Goal: Information Seeking & Learning: Find contact information

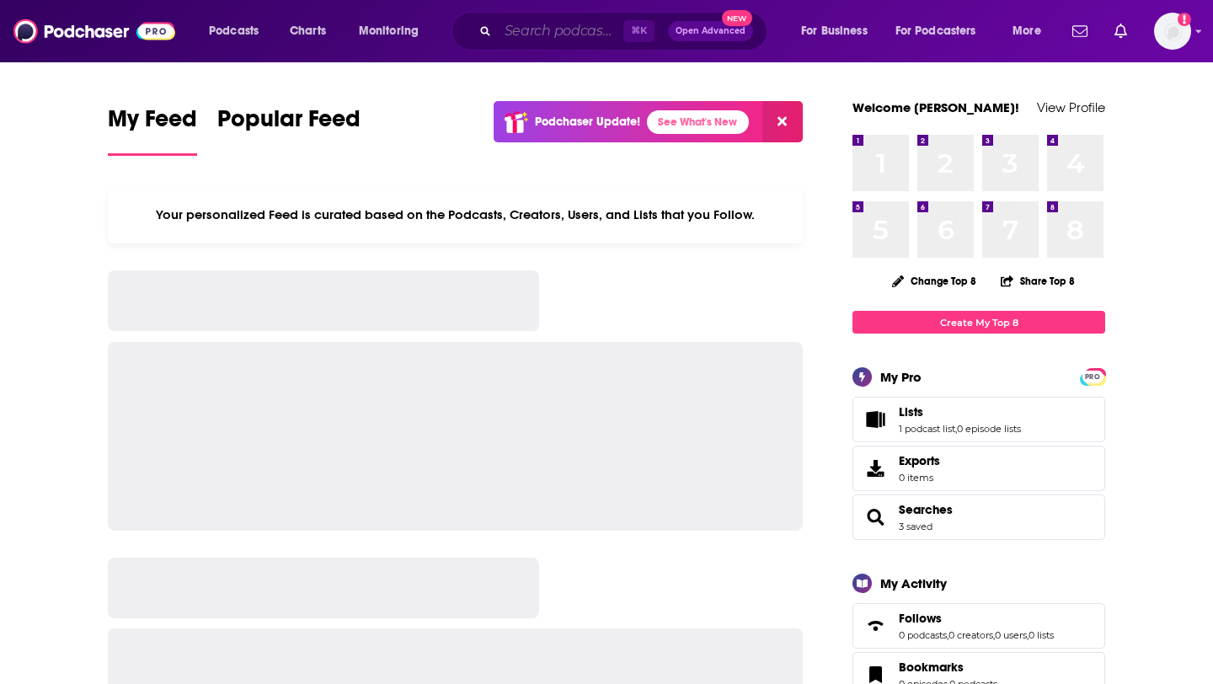
click at [516, 27] on input "Search podcasts, credits, & more..." at bounding box center [561, 31] width 126 height 27
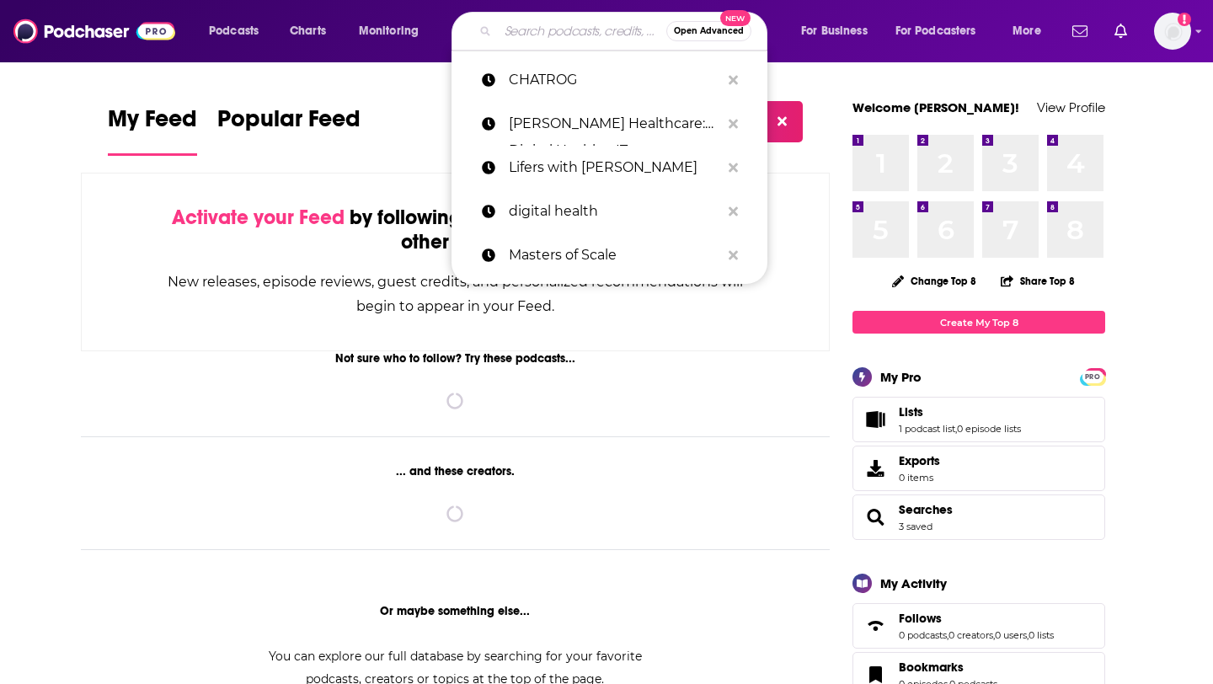
paste input "The Top Line (Fierce)"
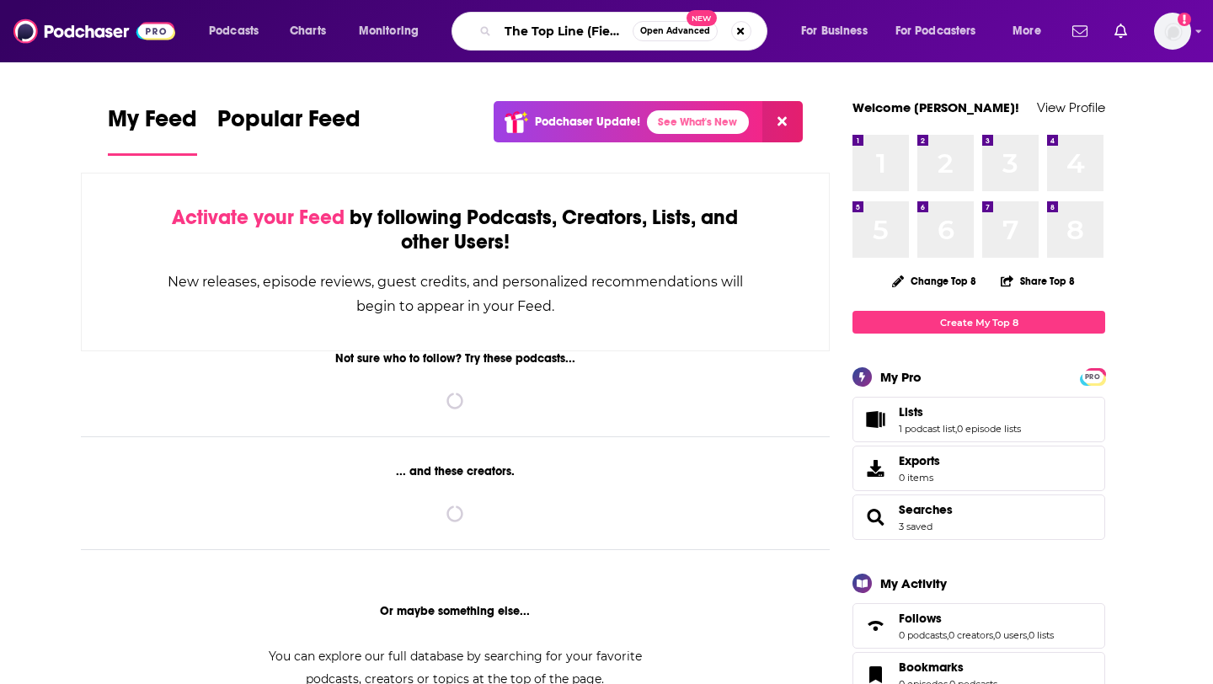
scroll to position [0, 8]
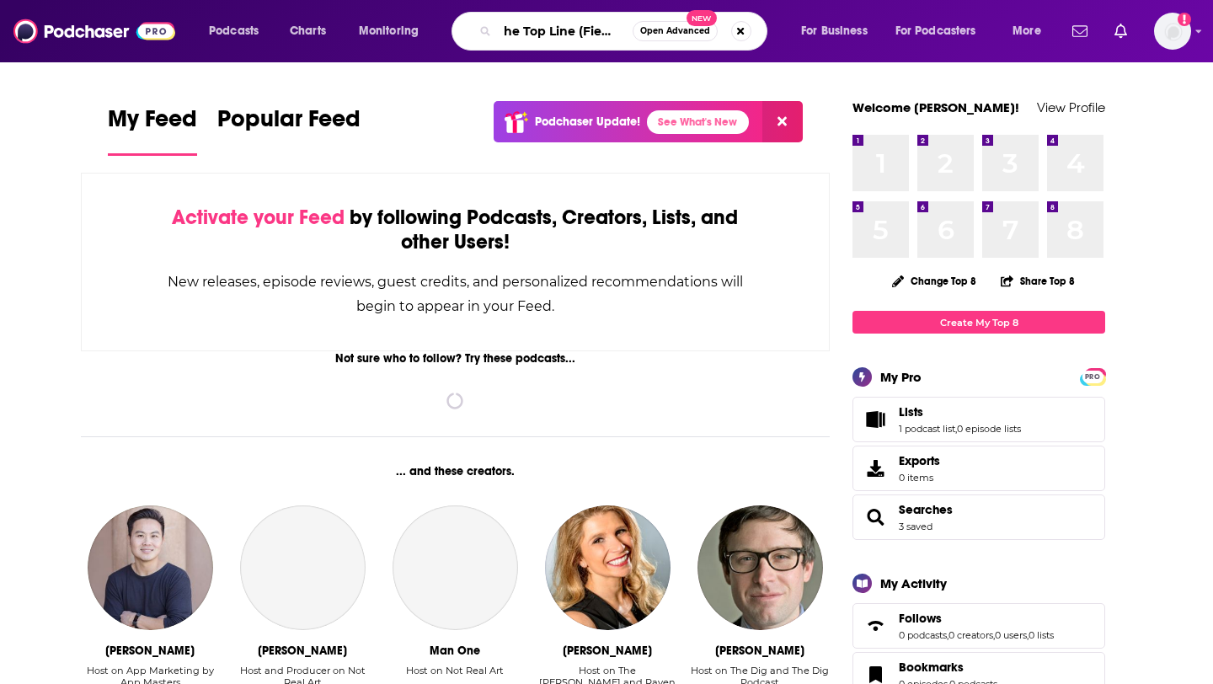
type input "The Top Line (Fierce)"
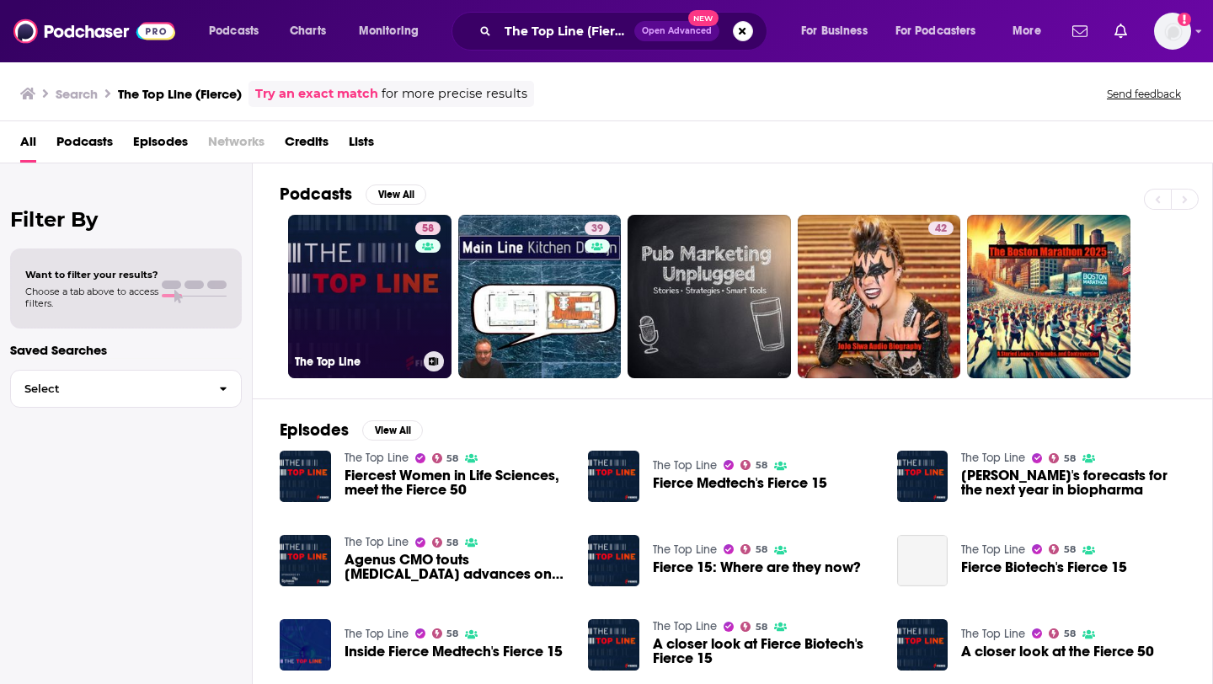
click at [356, 285] on link "58 The Top Line" at bounding box center [369, 296] width 163 height 163
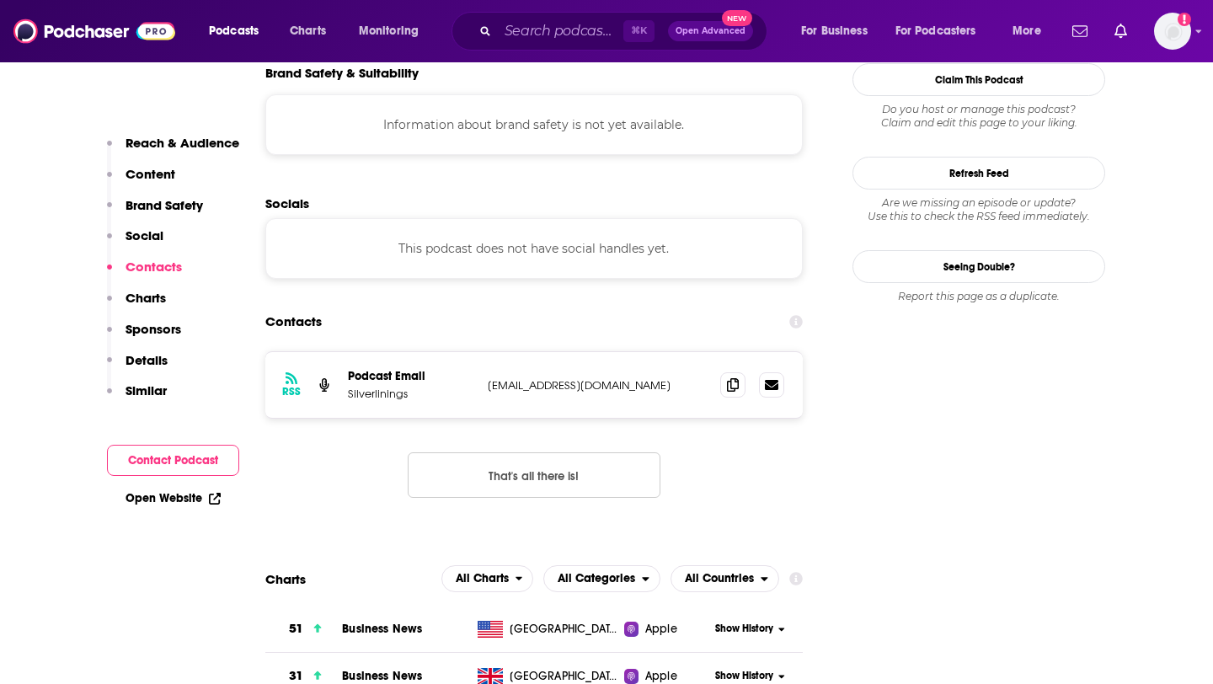
scroll to position [1508, 0]
click at [725, 371] on span at bounding box center [732, 383] width 25 height 25
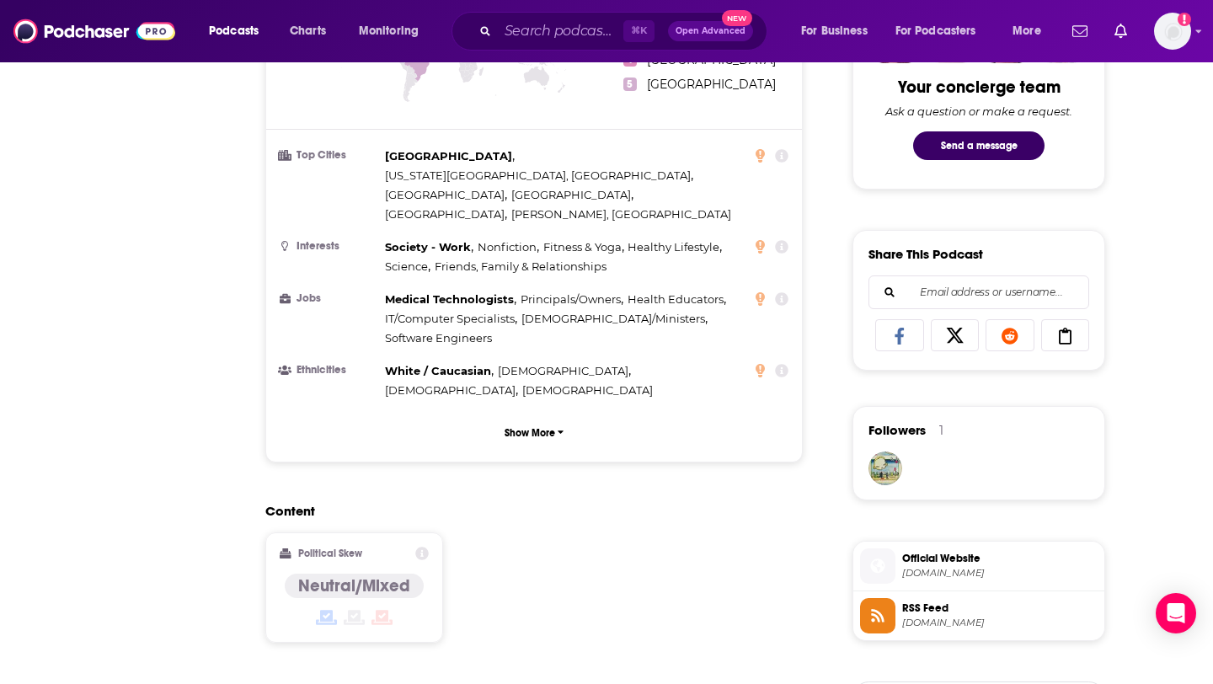
scroll to position [0, 0]
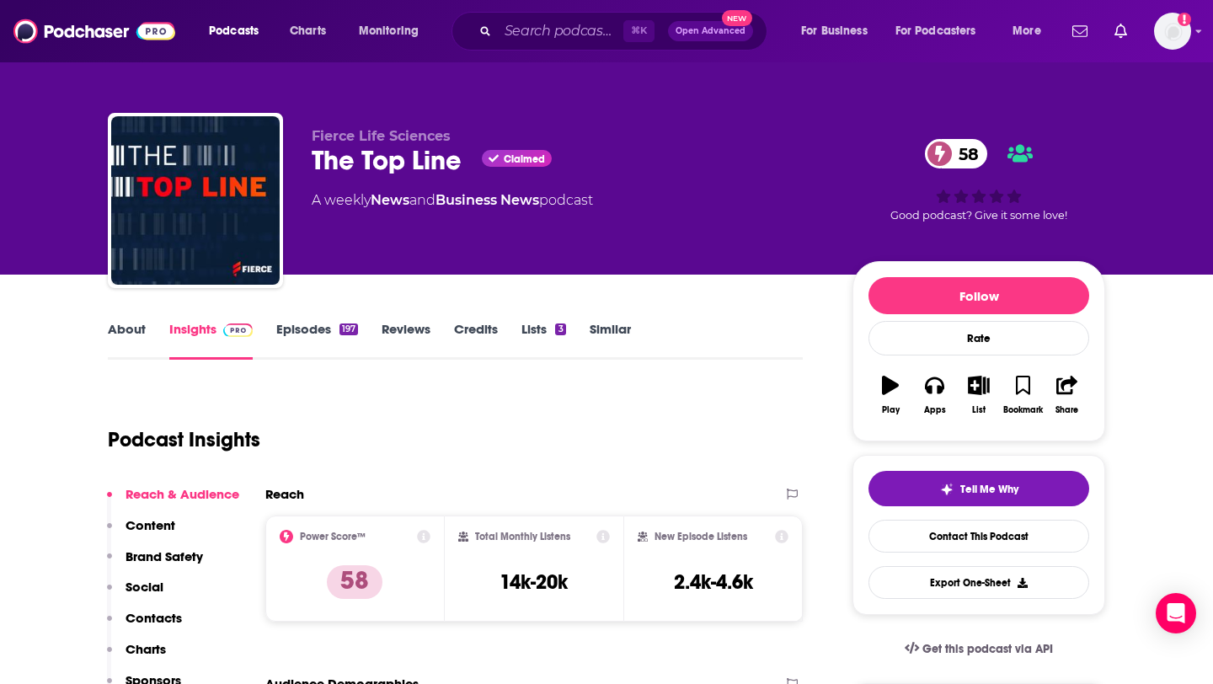
click at [324, 335] on link "Episodes 197" at bounding box center [317, 340] width 82 height 39
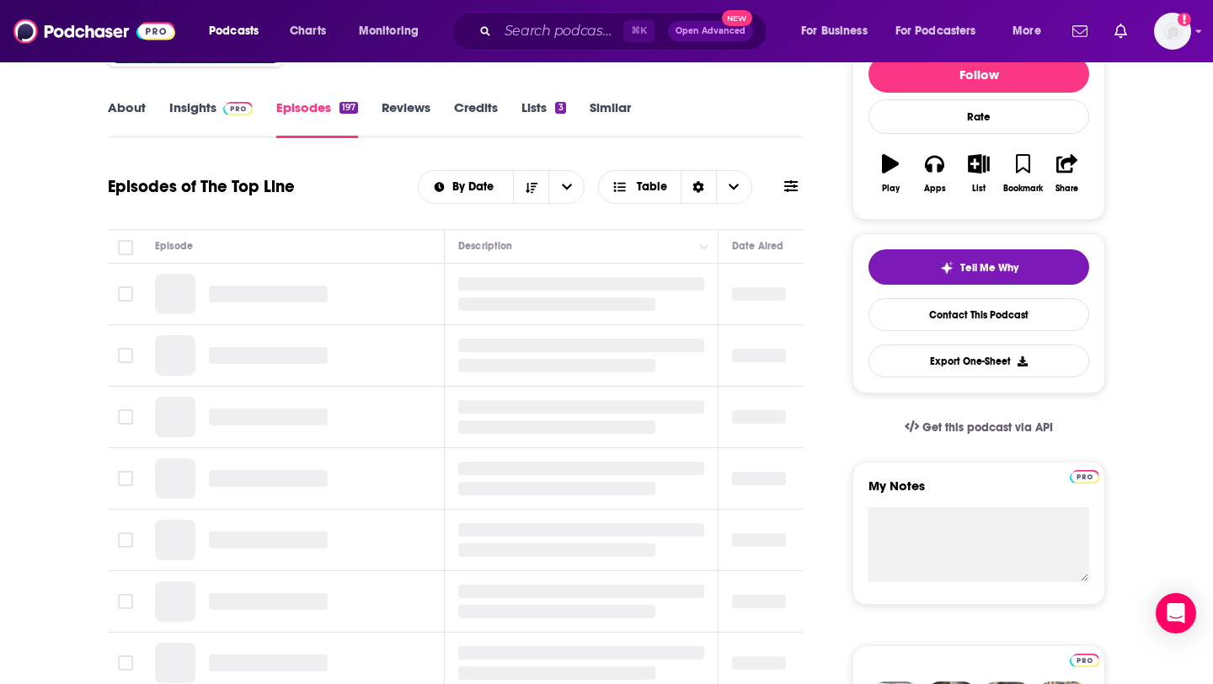
scroll to position [235, 0]
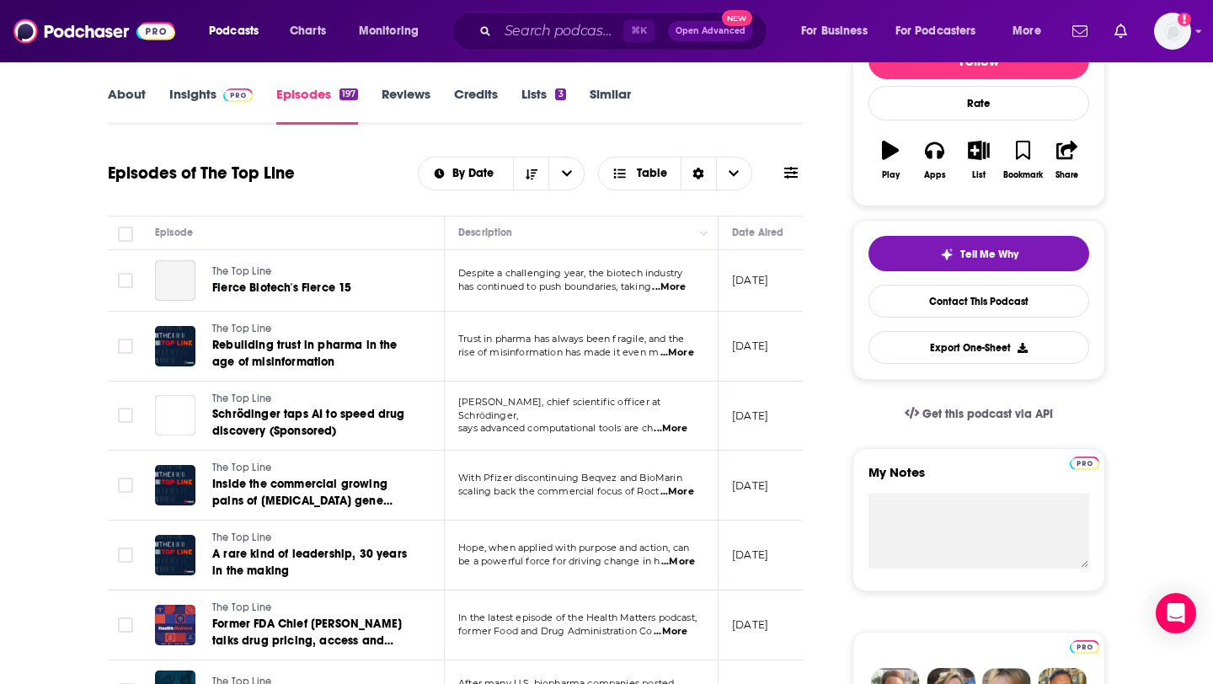
click at [123, 90] on link "About" at bounding box center [127, 105] width 38 height 39
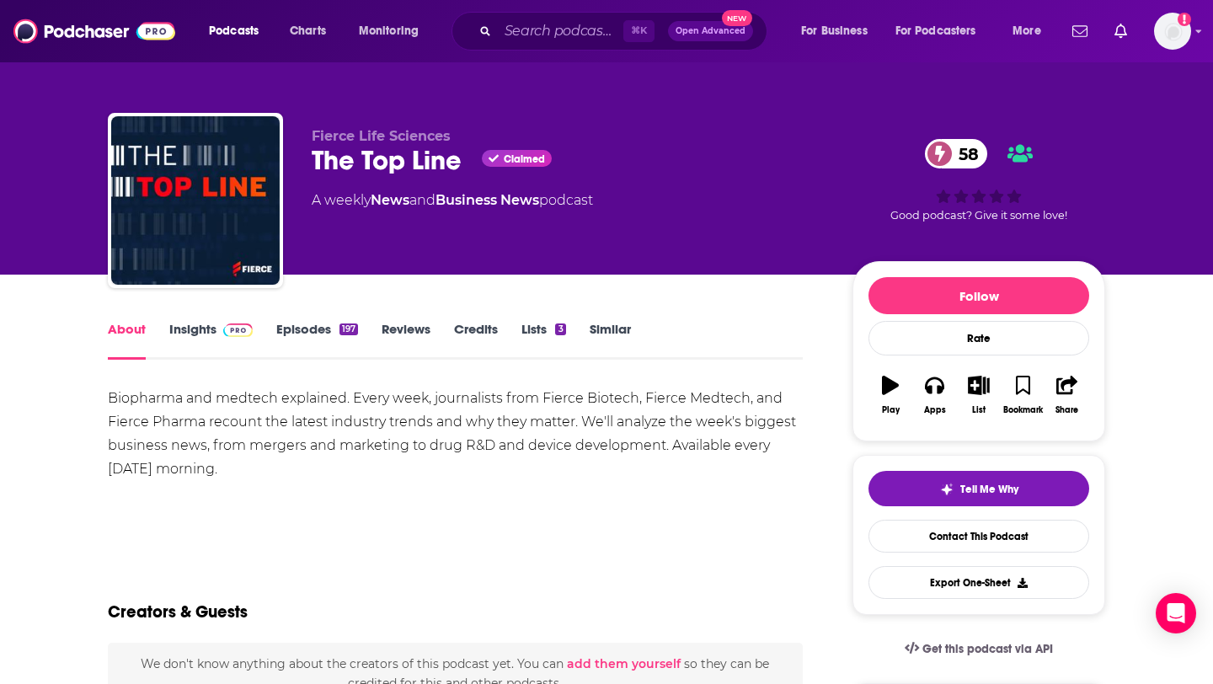
click at [326, 324] on link "Episodes 197" at bounding box center [317, 340] width 82 height 39
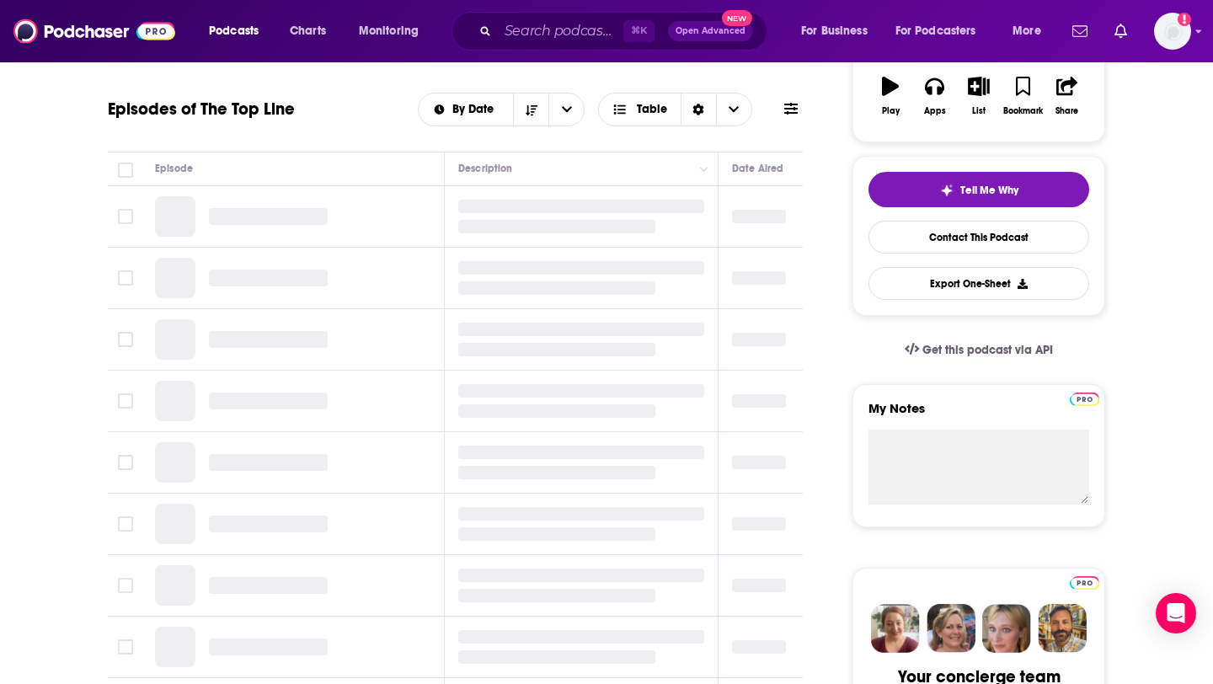
scroll to position [308, 0]
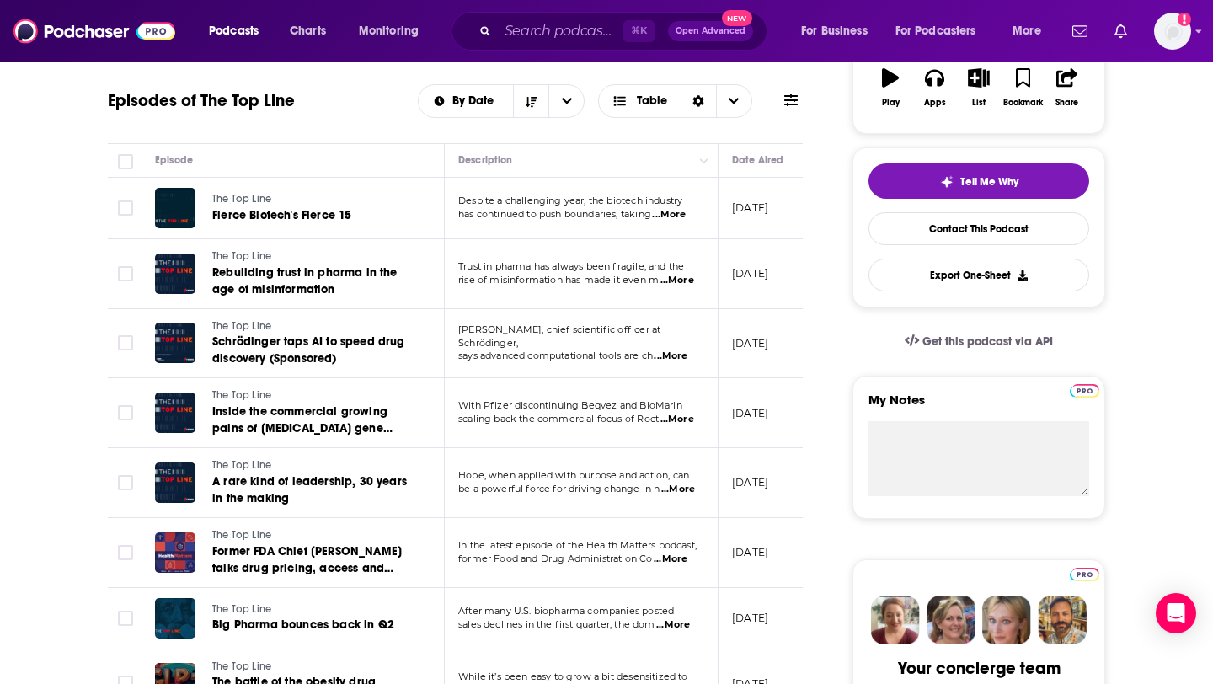
click at [686, 216] on span "...More" at bounding box center [669, 214] width 34 height 13
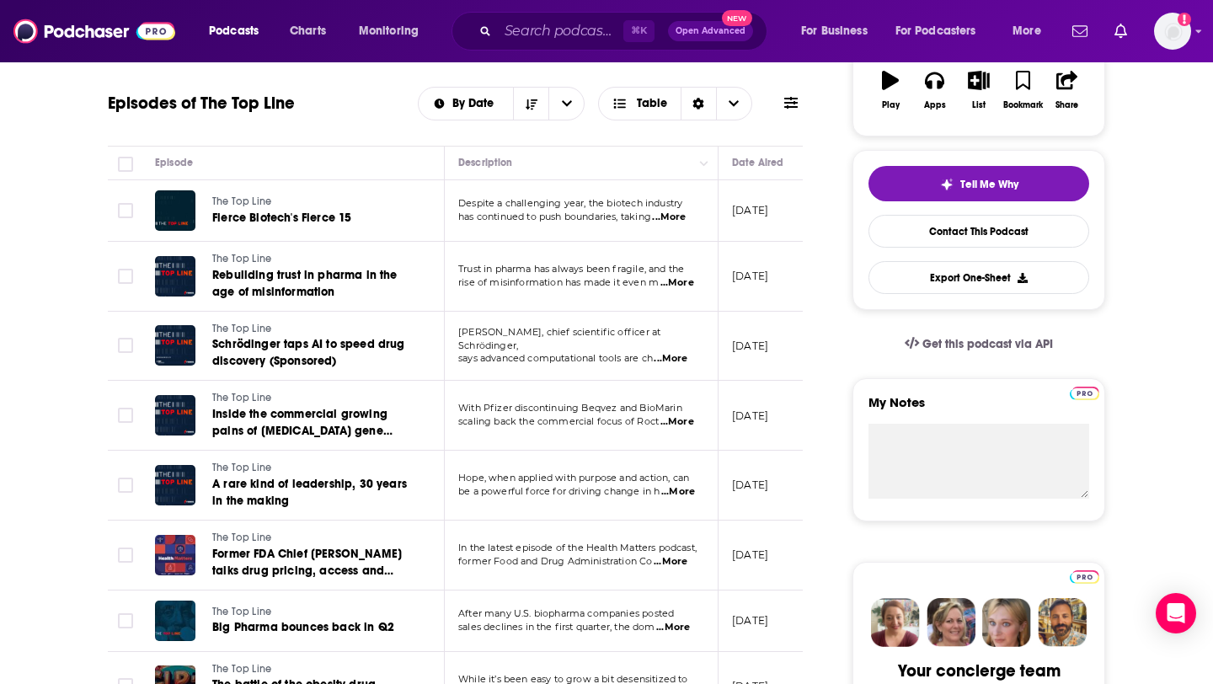
scroll to position [320, 0]
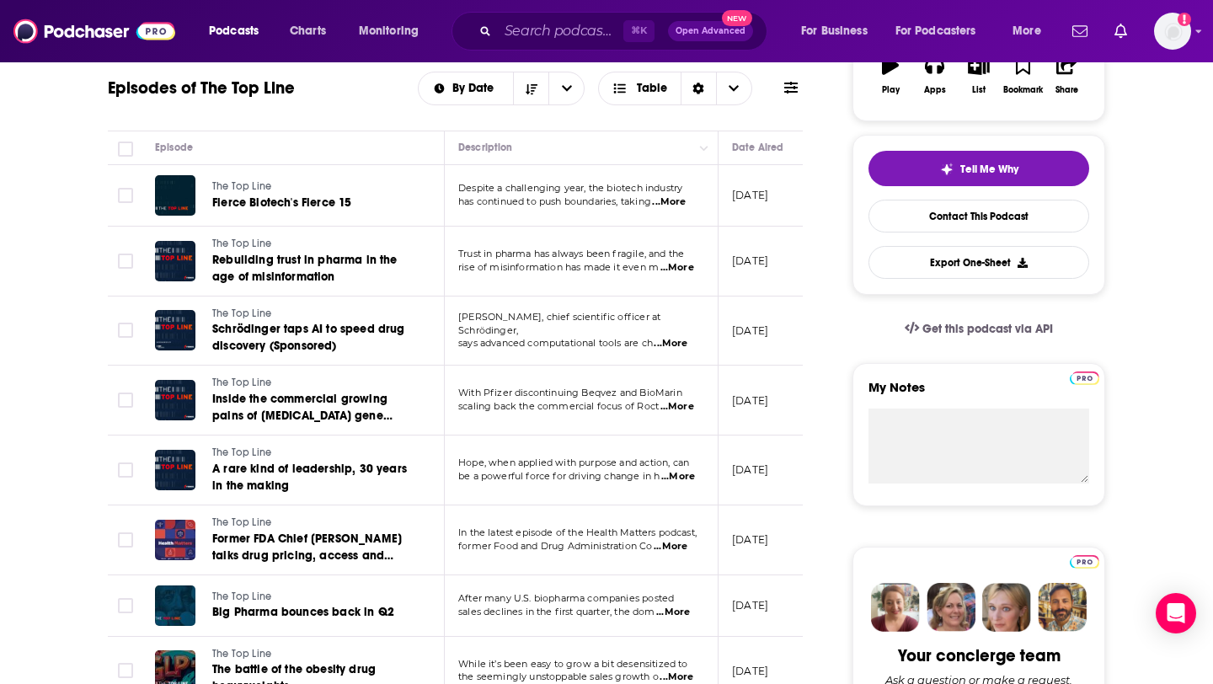
click at [682, 263] on span "...More" at bounding box center [678, 267] width 34 height 13
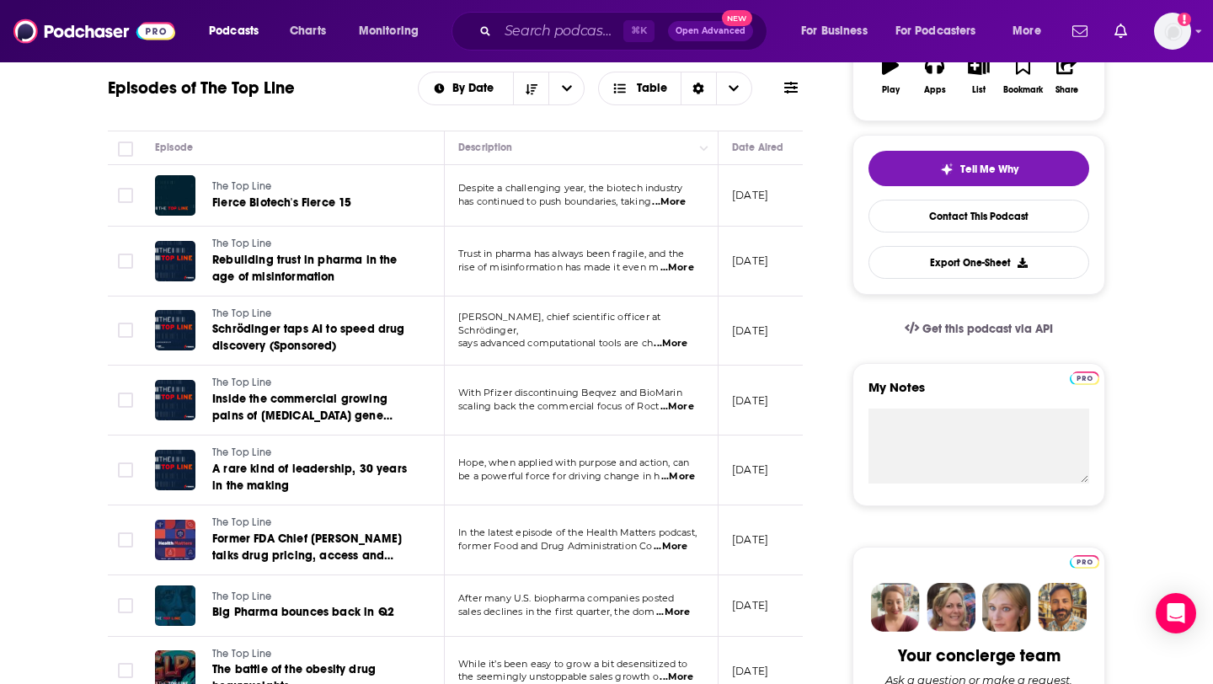
click at [581, 9] on div "Podcasts Charts Monitoring ⌘ K Open Advanced New For Business For Podcasters Mo…" at bounding box center [606, 31] width 1213 height 62
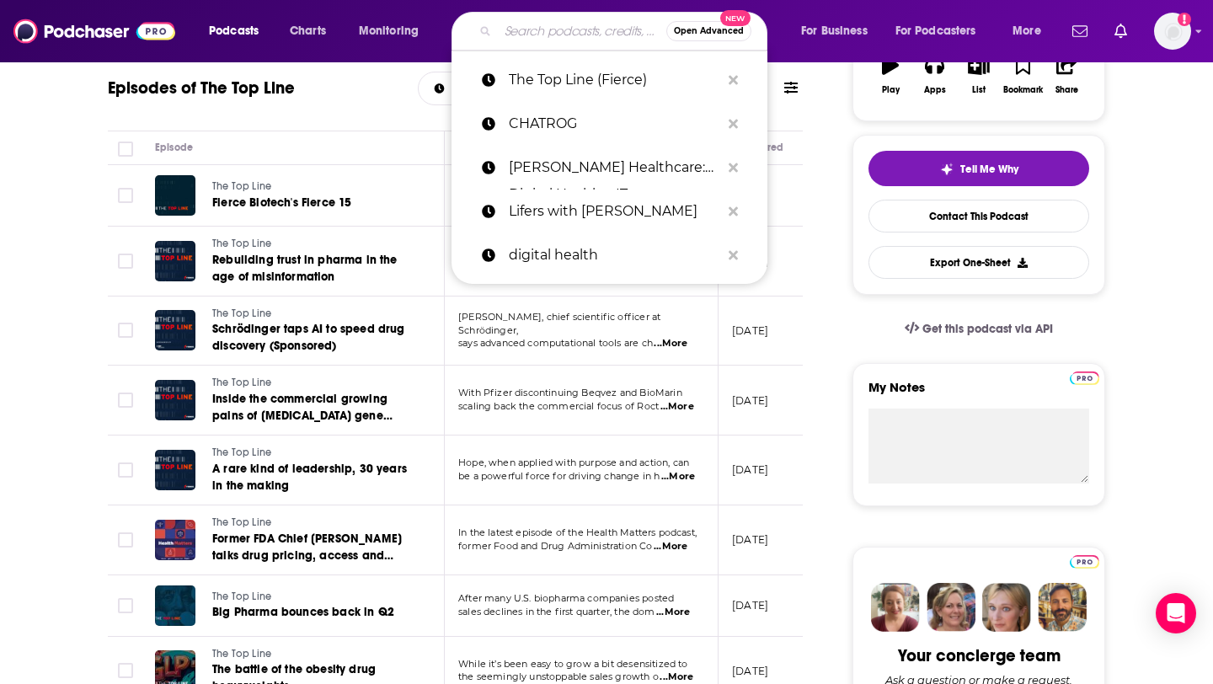
click at [571, 25] on input "Search podcasts, credits, & more..." at bounding box center [582, 31] width 169 height 27
paste input "Empowered Patient Podcast"
type input "Empowered Patient Podcast"
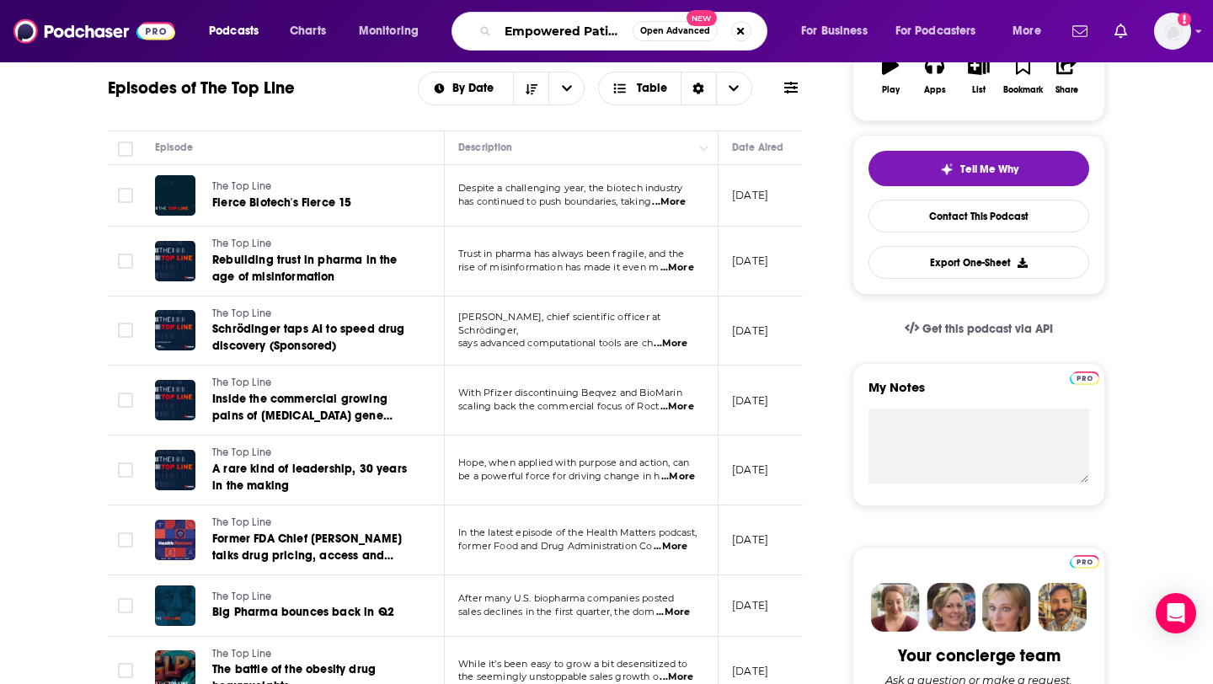
scroll to position [0, 57]
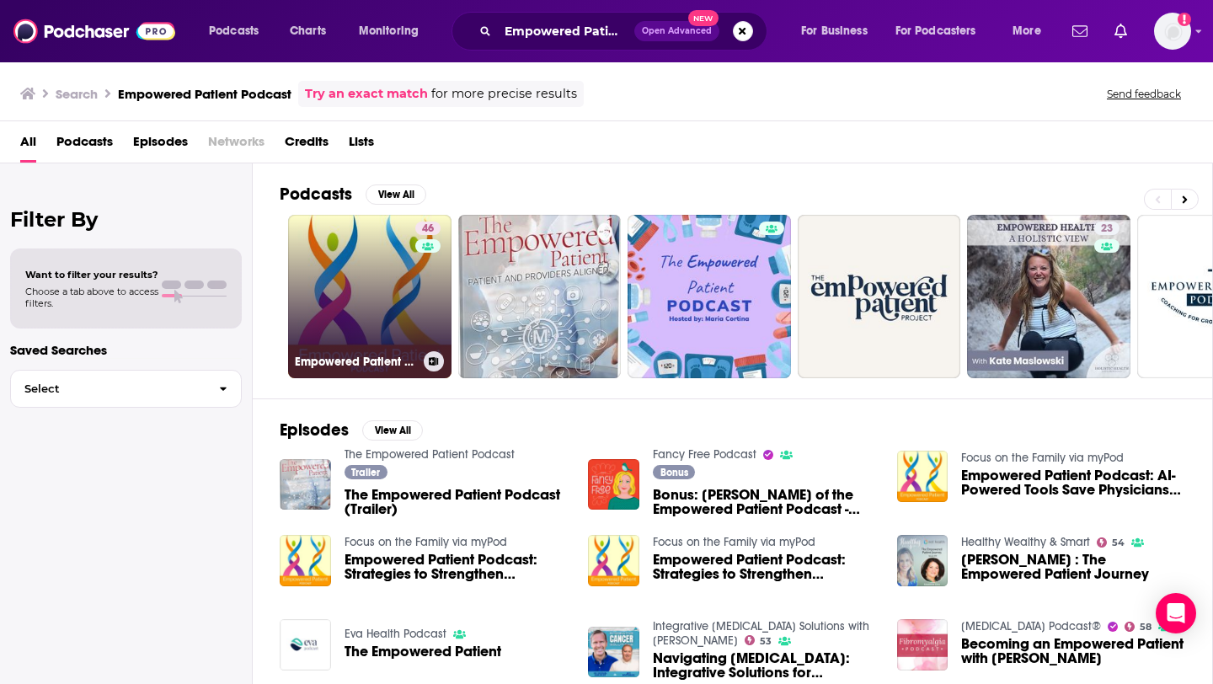
click at [371, 297] on link "46 Empowered Patient Podcast" at bounding box center [369, 296] width 163 height 163
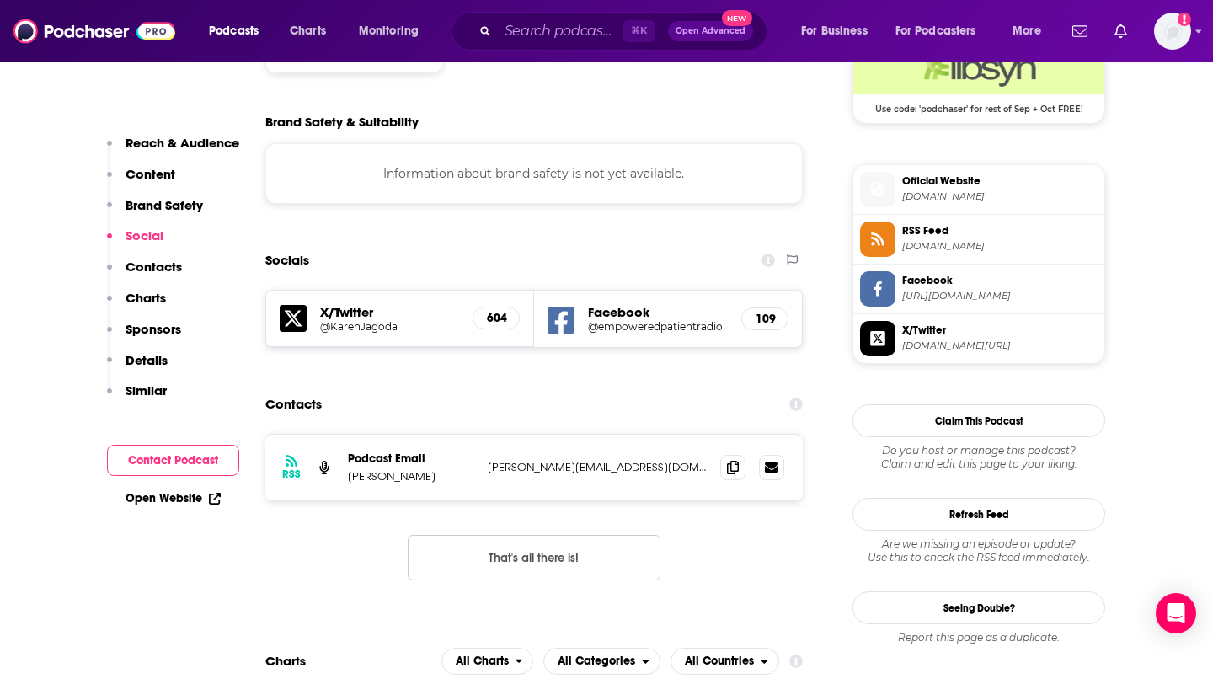
scroll to position [1429, 0]
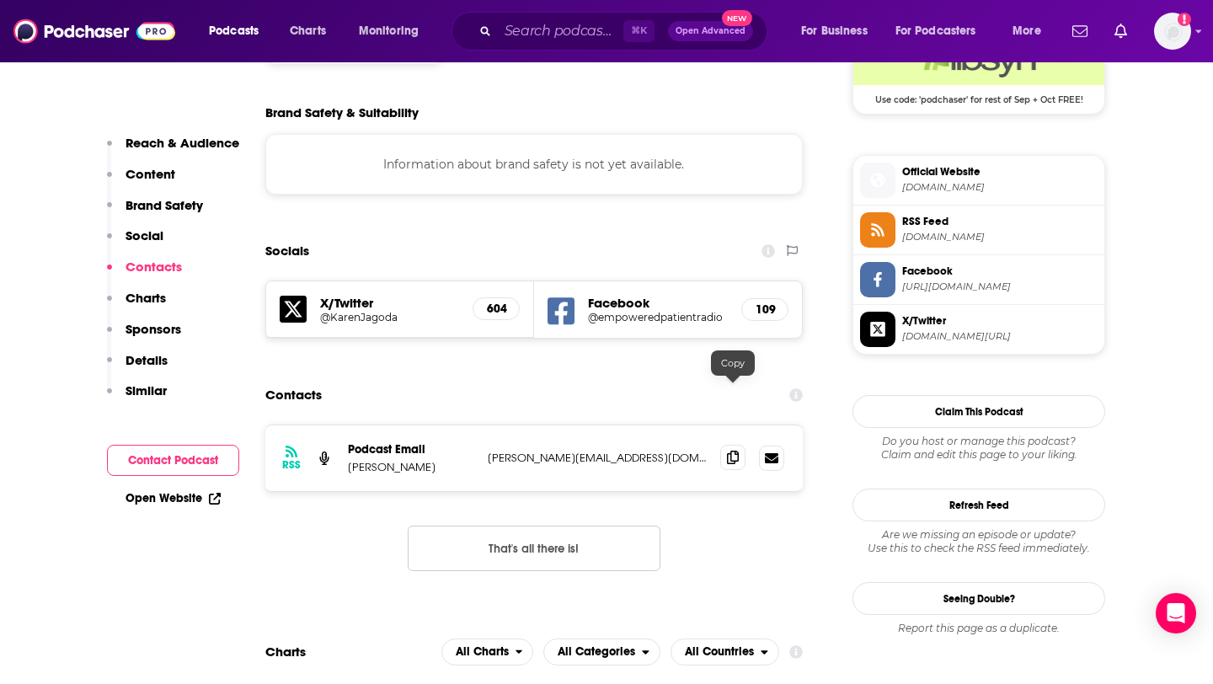
click at [736, 451] on icon at bounding box center [733, 457] width 12 height 13
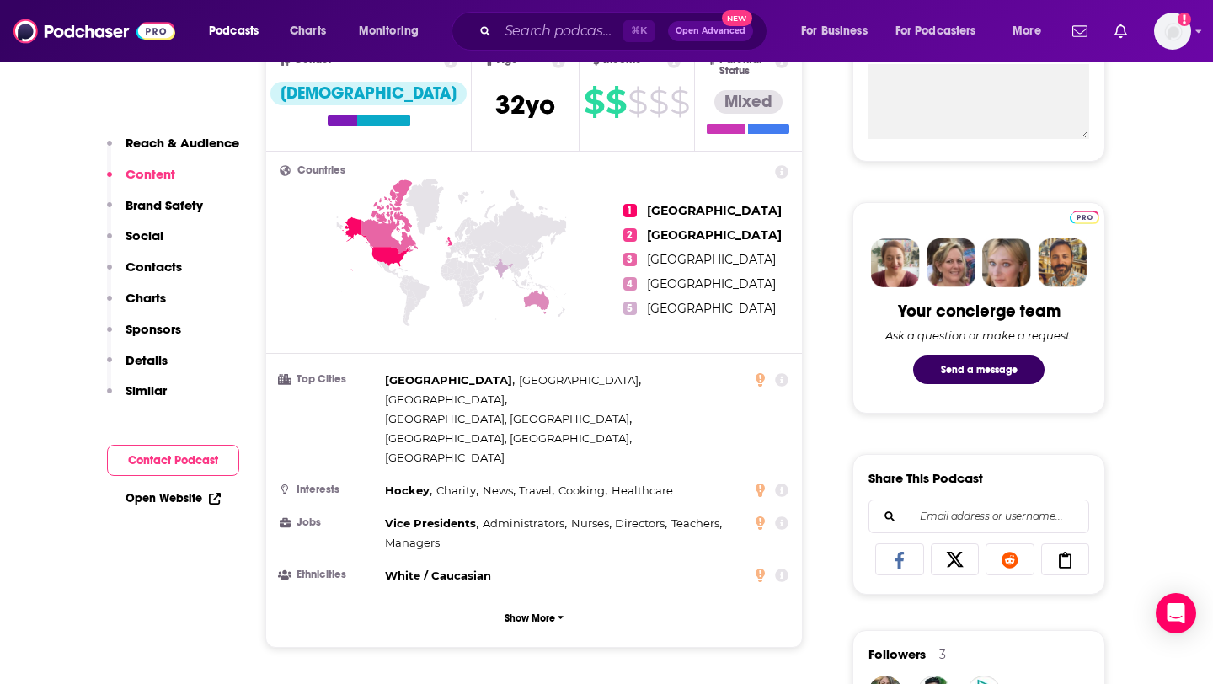
scroll to position [0, 0]
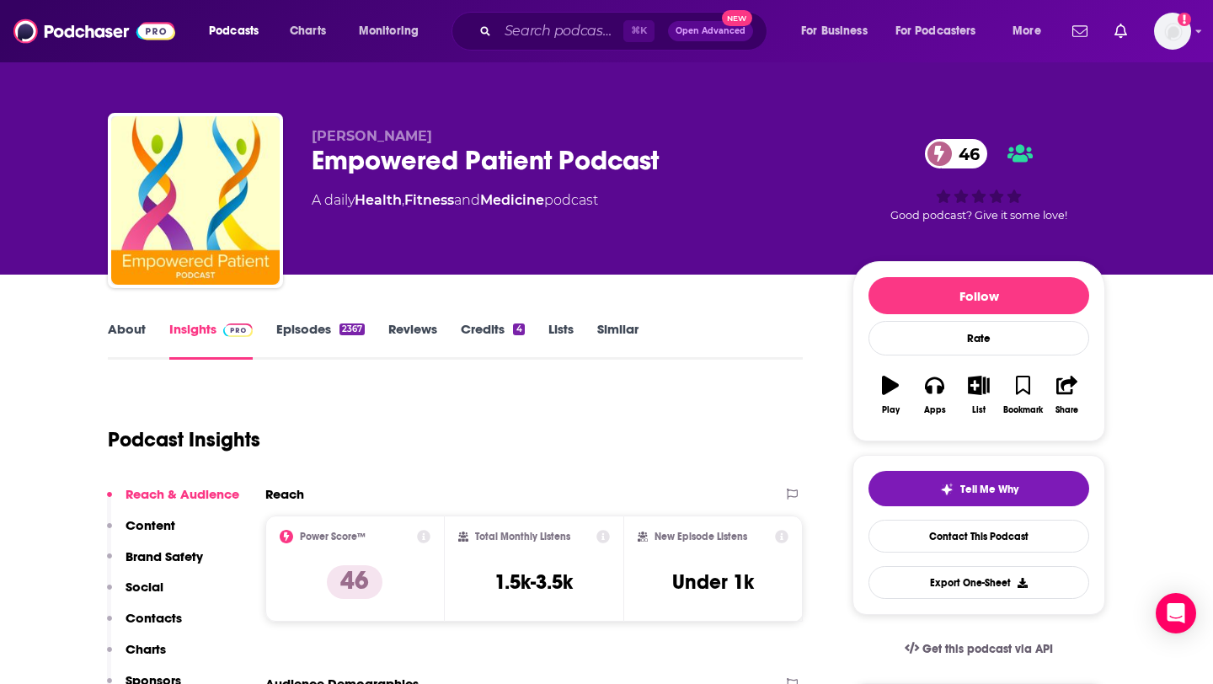
click at [297, 336] on link "Episodes 2367" at bounding box center [320, 340] width 88 height 39
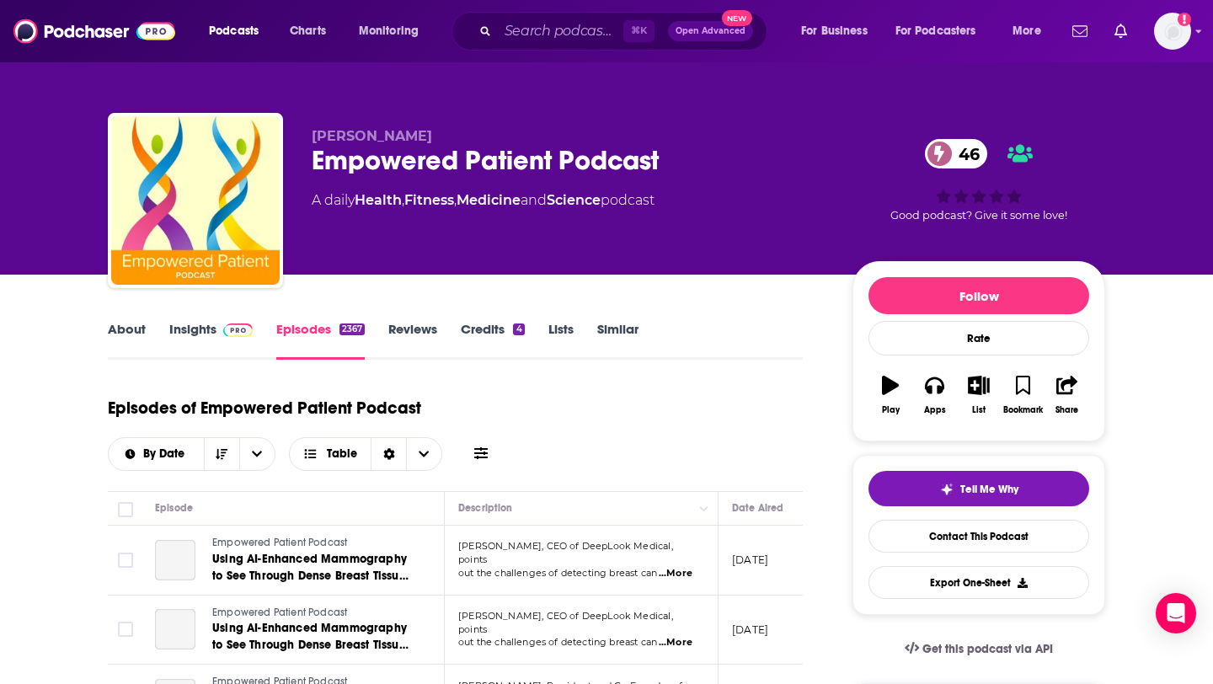
scroll to position [26, 0]
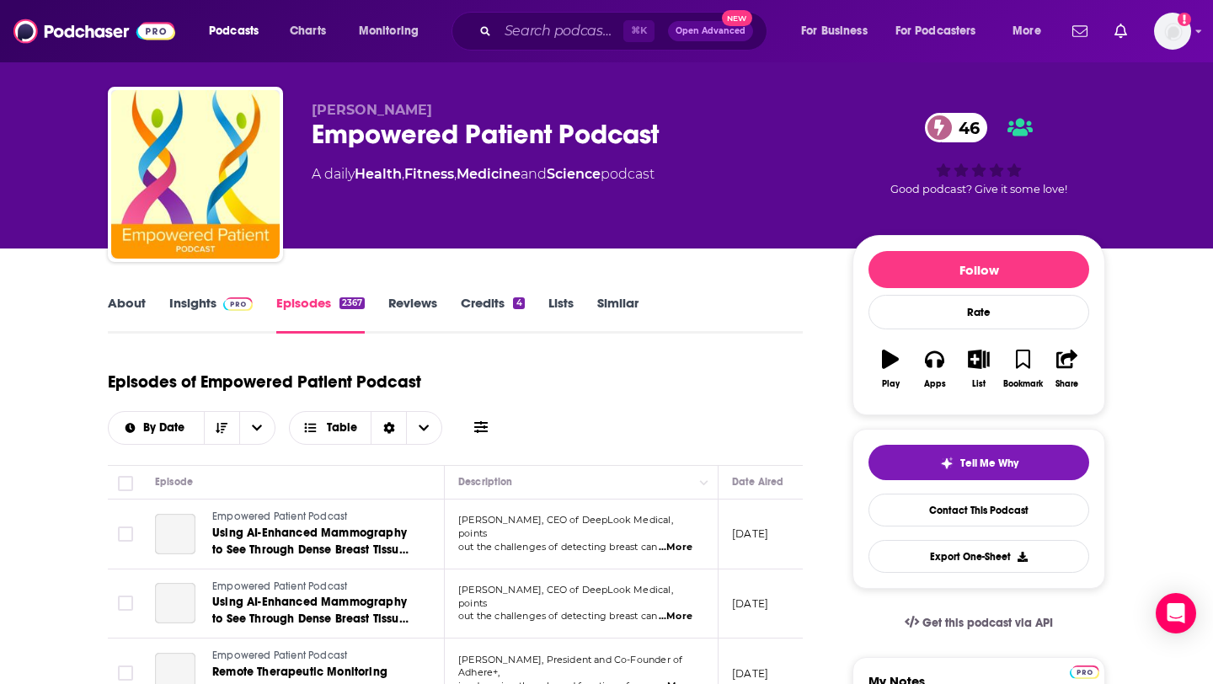
click at [211, 312] on link "Insights" at bounding box center [210, 314] width 83 height 39
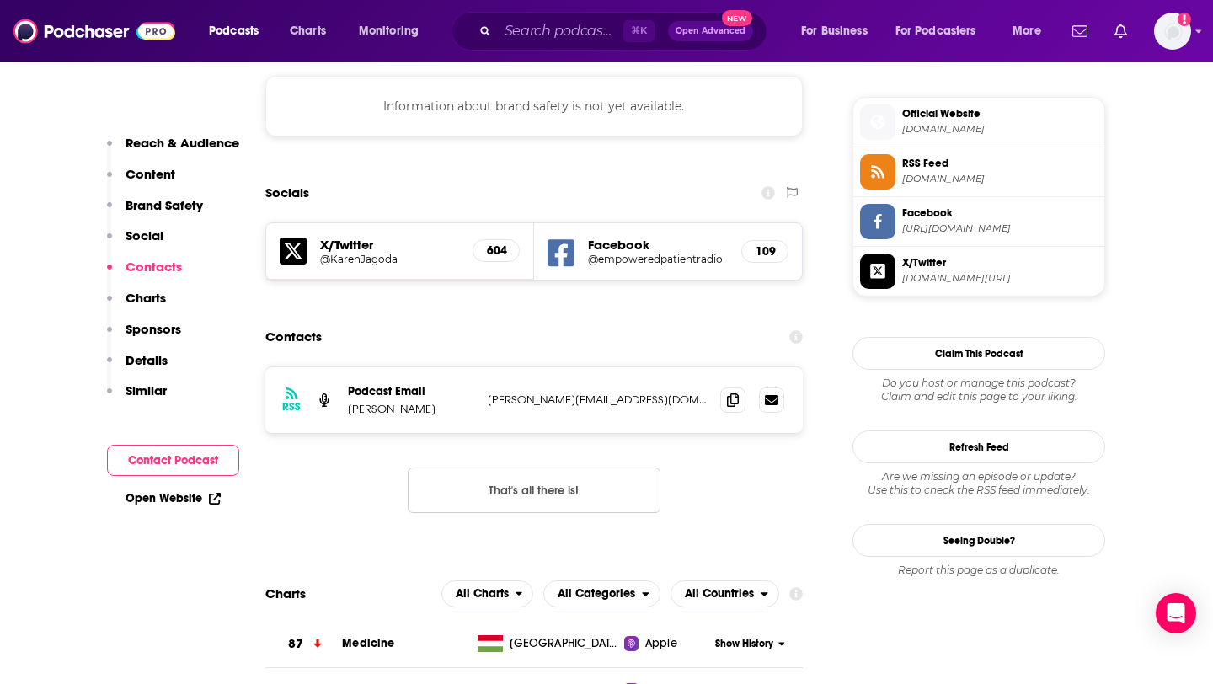
scroll to position [1489, 0]
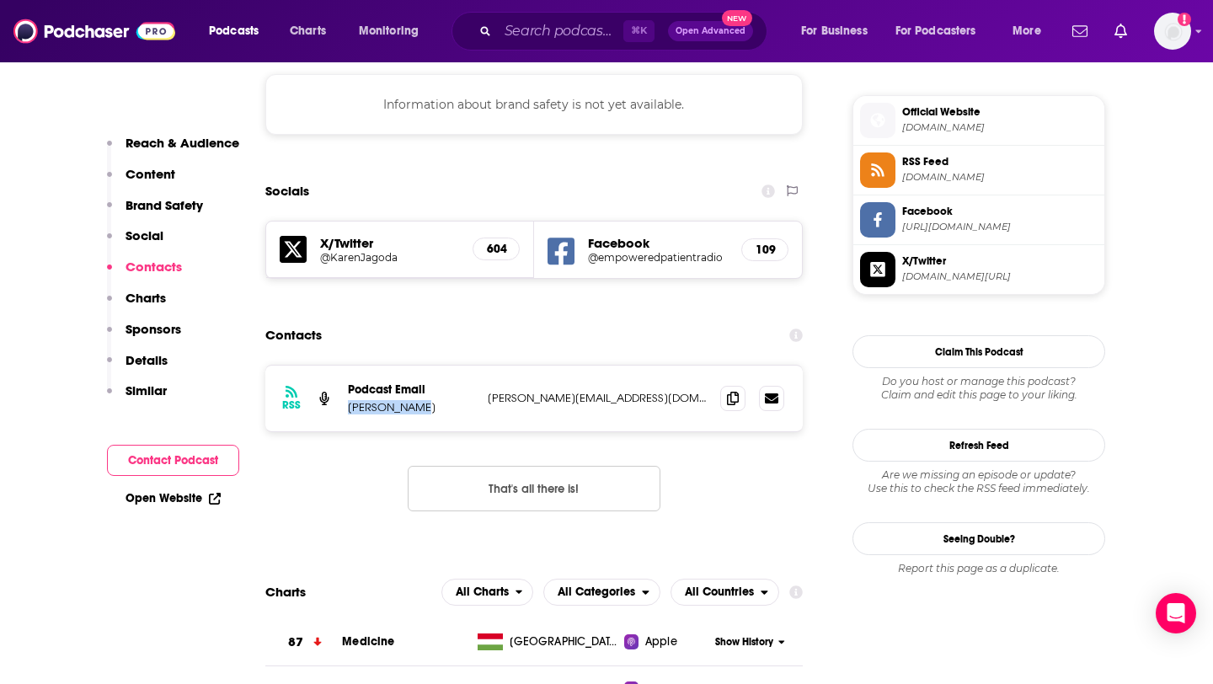
drag, startPoint x: 345, startPoint y: 348, endPoint x: 420, endPoint y: 348, distance: 74.1
click at [420, 366] on div "RSS Podcast Email [PERSON_NAME] [PERSON_NAME][EMAIL_ADDRESS][DOMAIN_NAME] [PERS…" at bounding box center [534, 399] width 538 height 66
copy p "[PERSON_NAME]"
click at [516, 31] on input "Search podcasts, credits, & more..." at bounding box center [561, 31] width 126 height 27
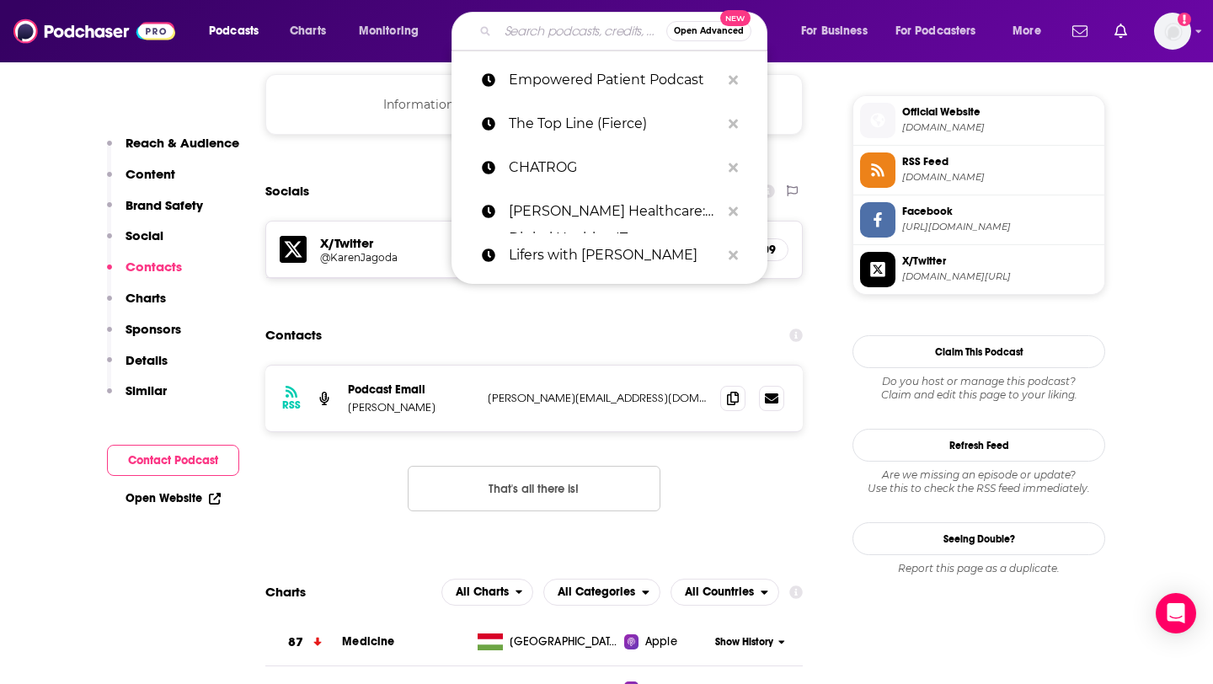
paste input "Modern Healthcare’s Healthcare Insider Podcast"
type input "Modern Healthcare’s Healthcare Insider Podcast"
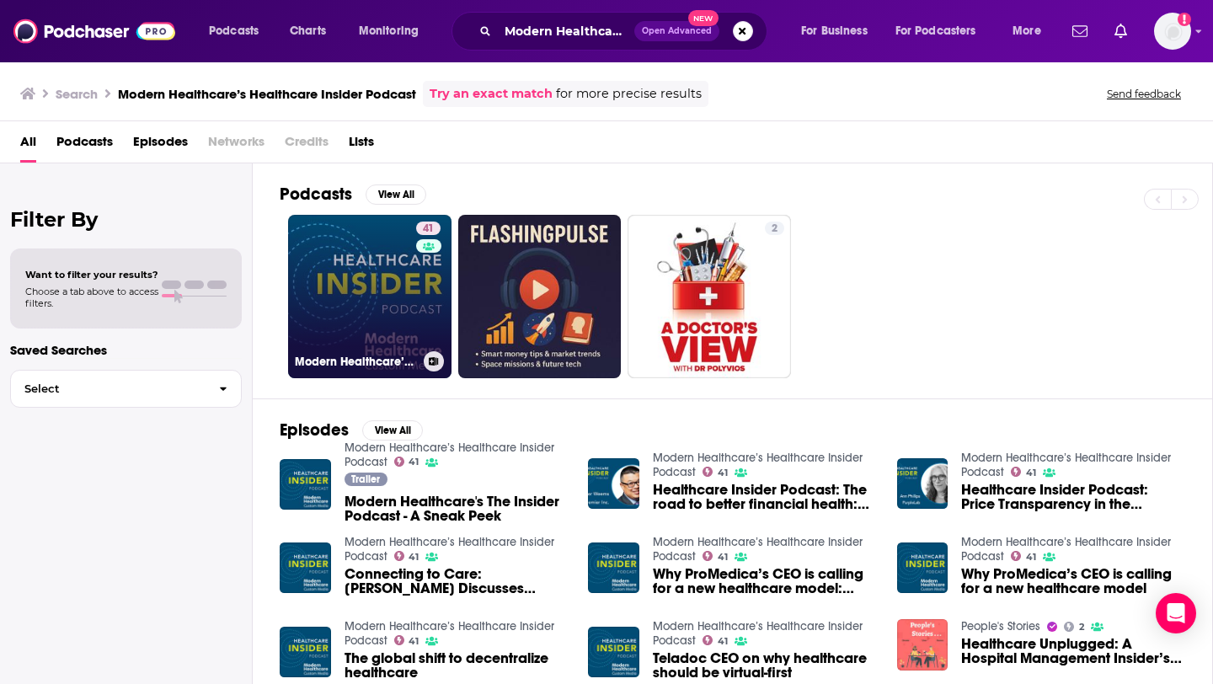
click at [381, 273] on link "41 Modern Healthcare’s Healthcare Insider Podcast" at bounding box center [369, 296] width 163 height 163
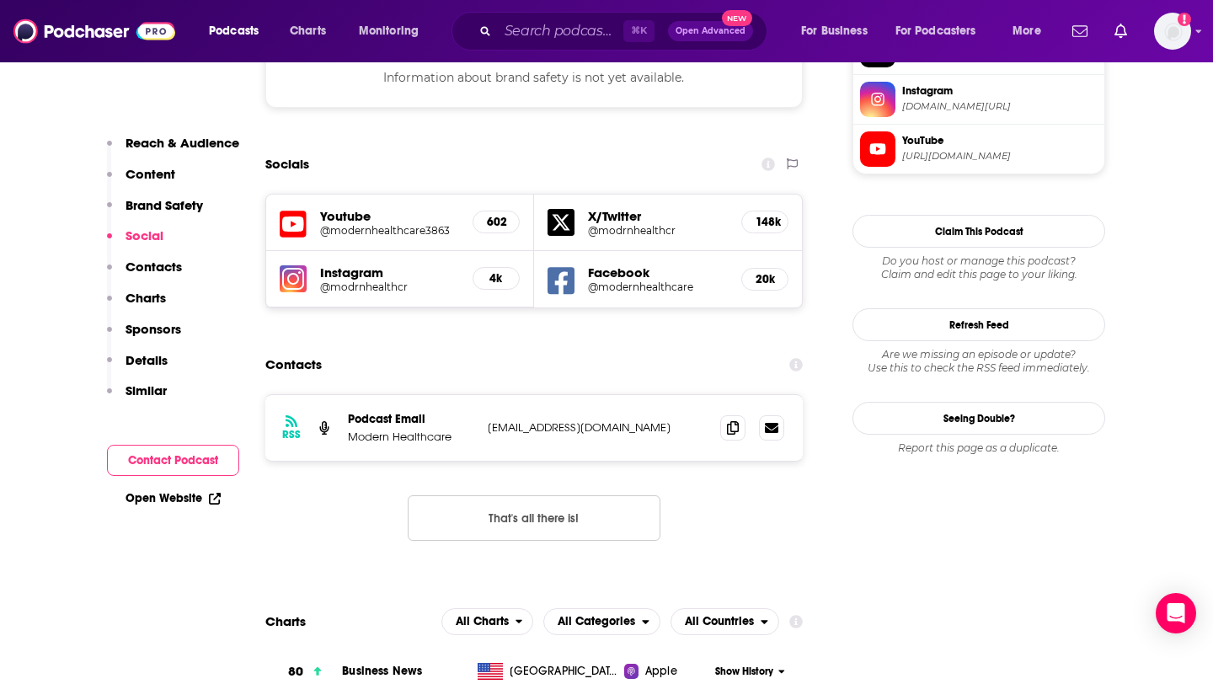
scroll to position [1576, 0]
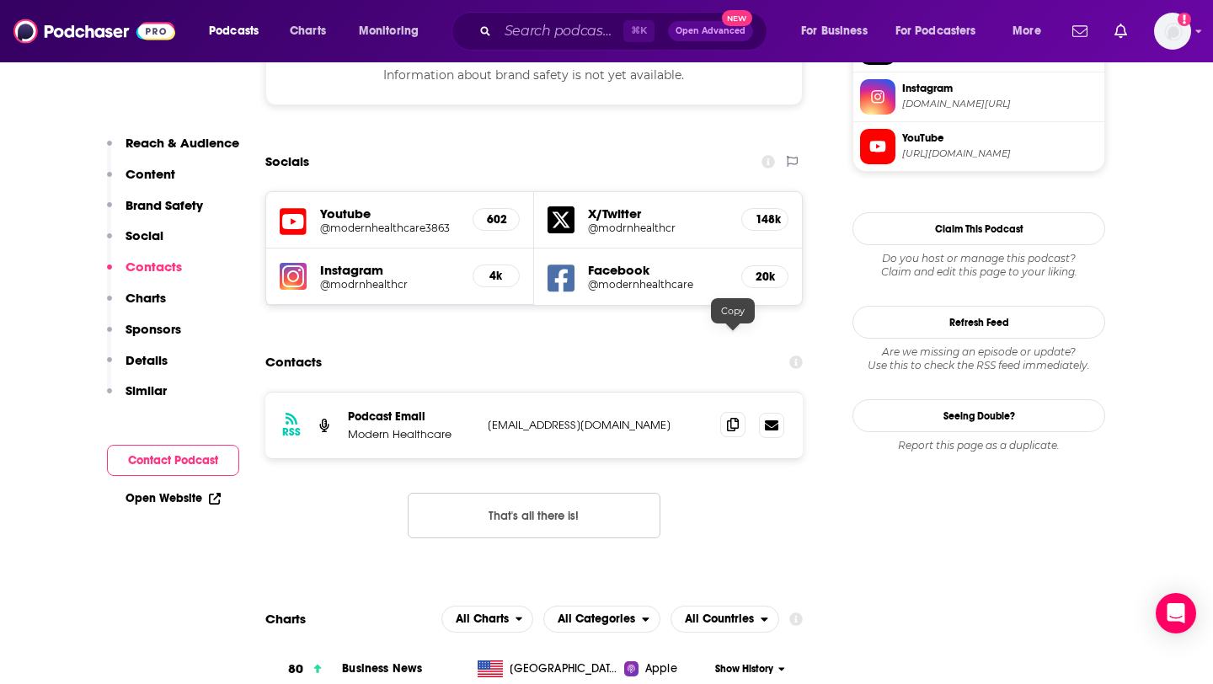
click at [733, 418] on icon at bounding box center [733, 424] width 12 height 13
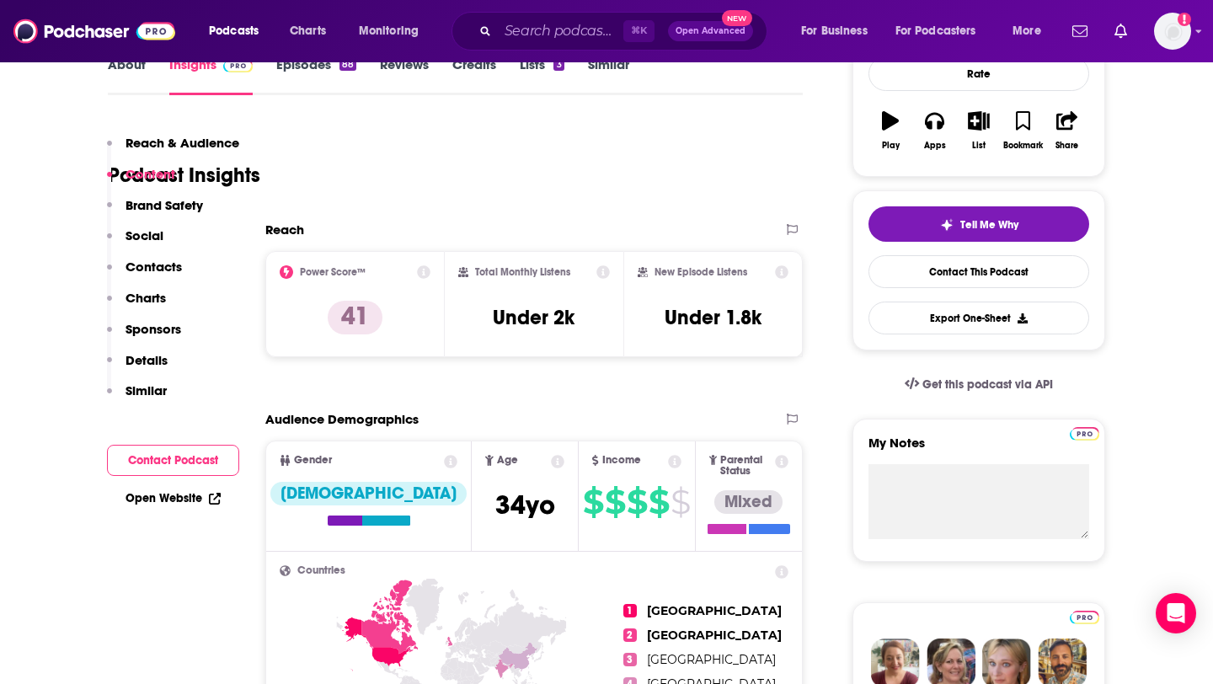
scroll to position [136, 0]
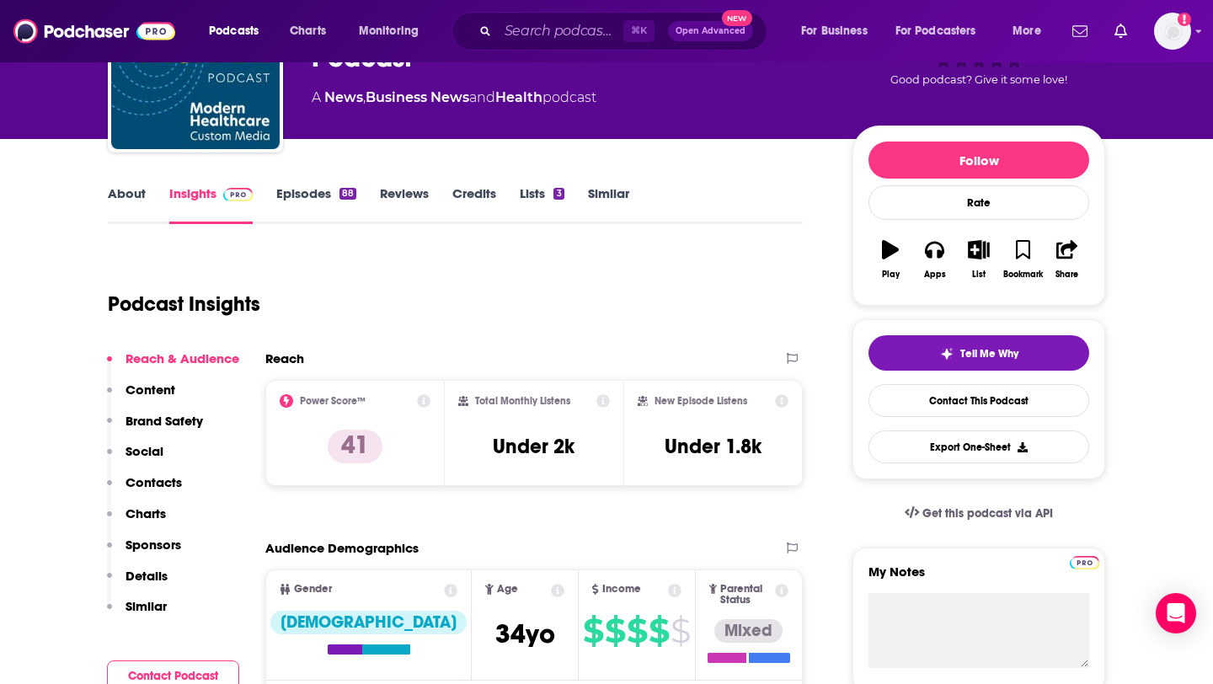
click at [313, 202] on link "Episodes 88" at bounding box center [316, 204] width 80 height 39
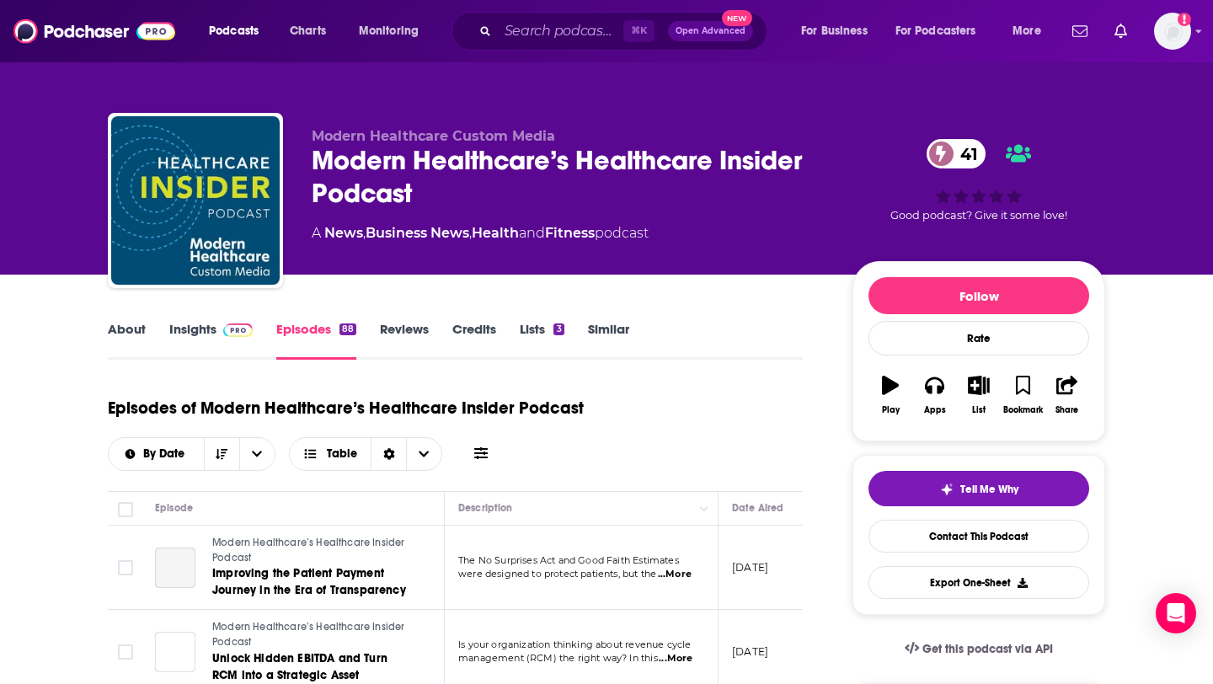
click at [116, 328] on link "About" at bounding box center [127, 340] width 38 height 39
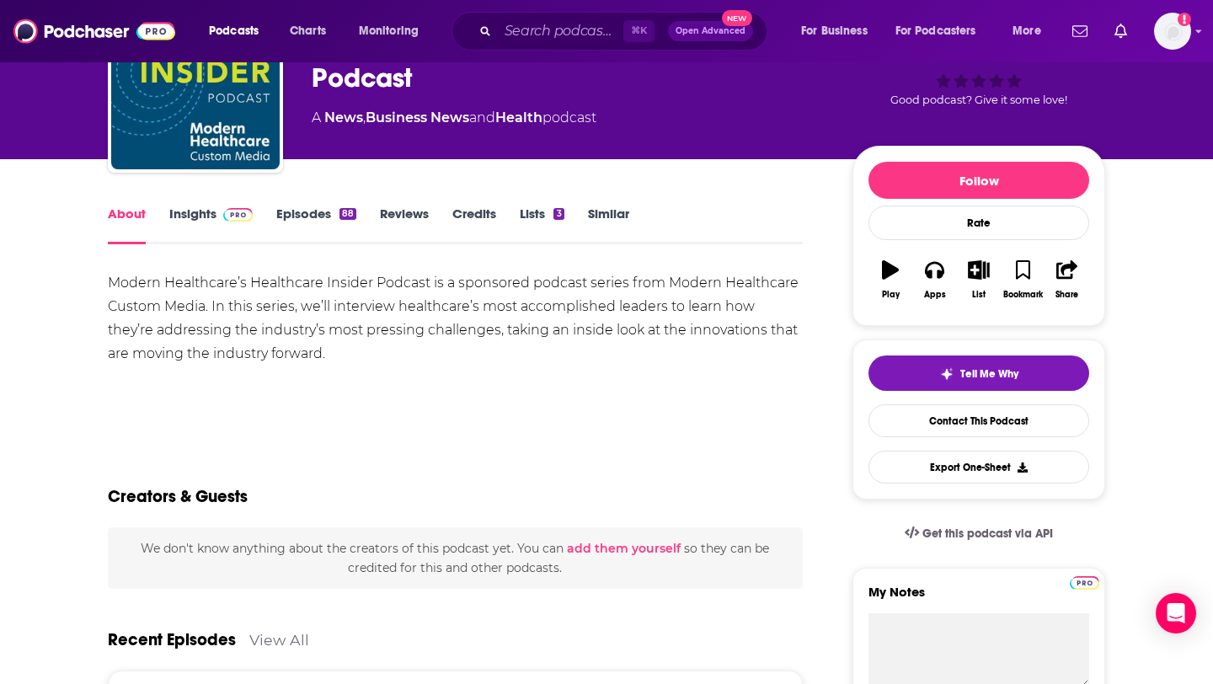
scroll to position [119, 0]
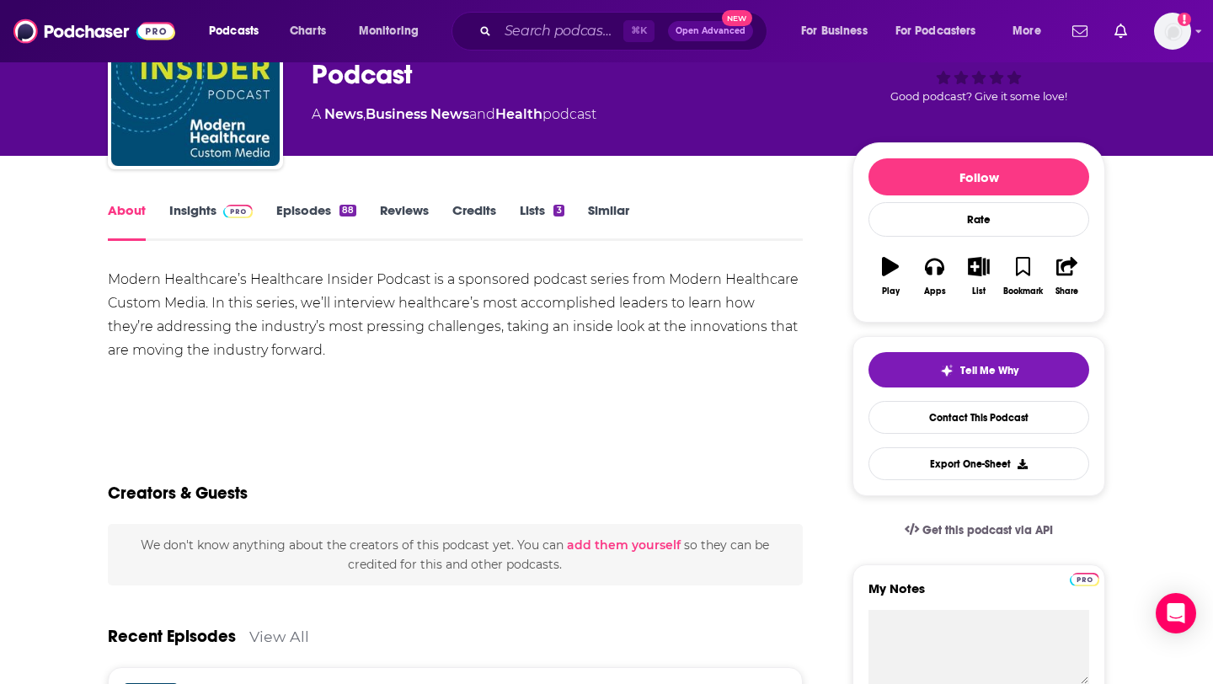
click at [321, 220] on link "Episodes 88" at bounding box center [316, 221] width 80 height 39
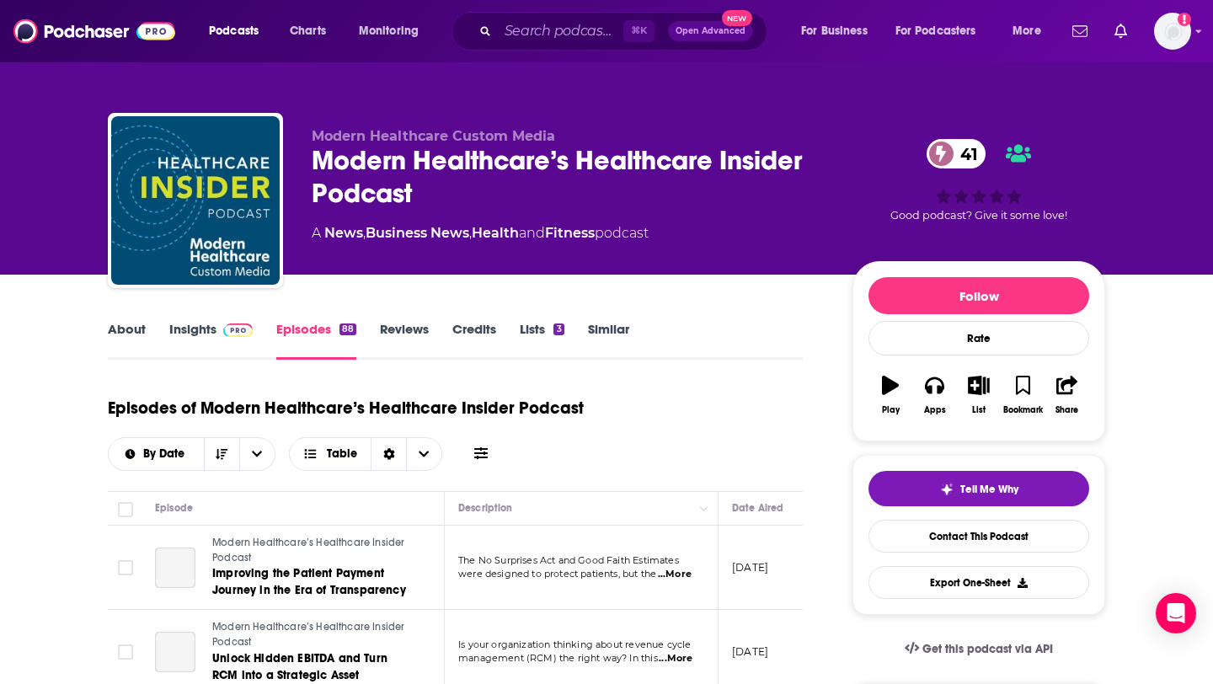
scroll to position [188, 0]
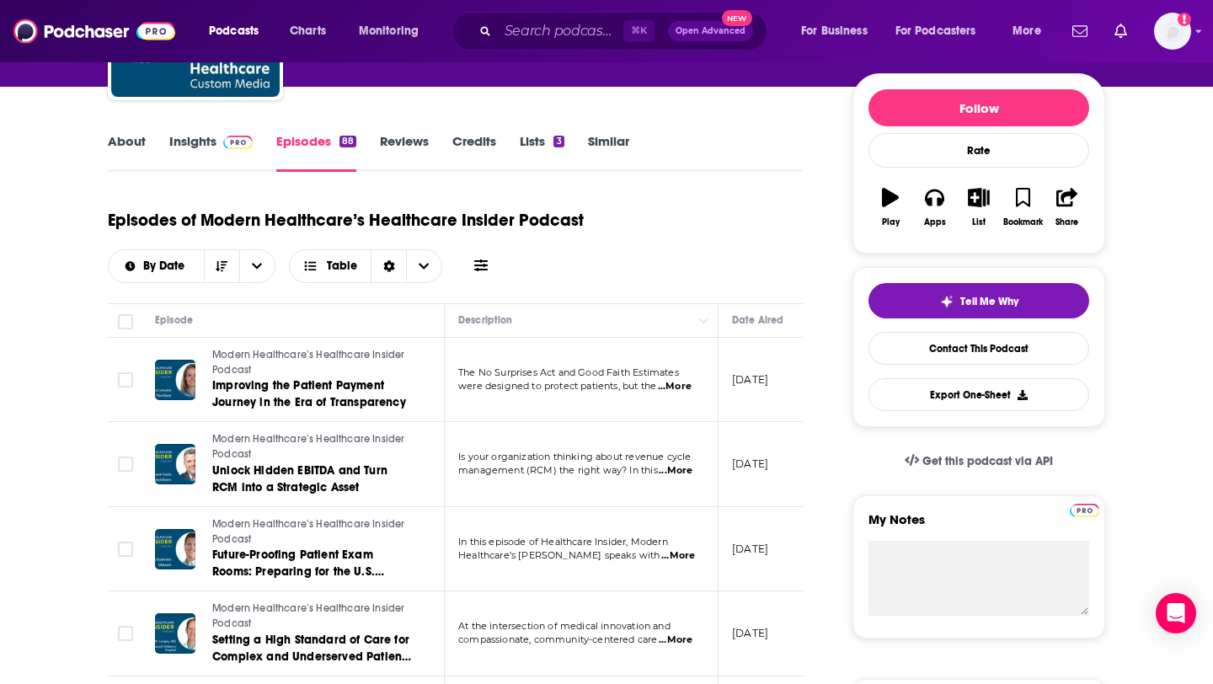
click at [681, 382] on span "...More" at bounding box center [675, 386] width 34 height 13
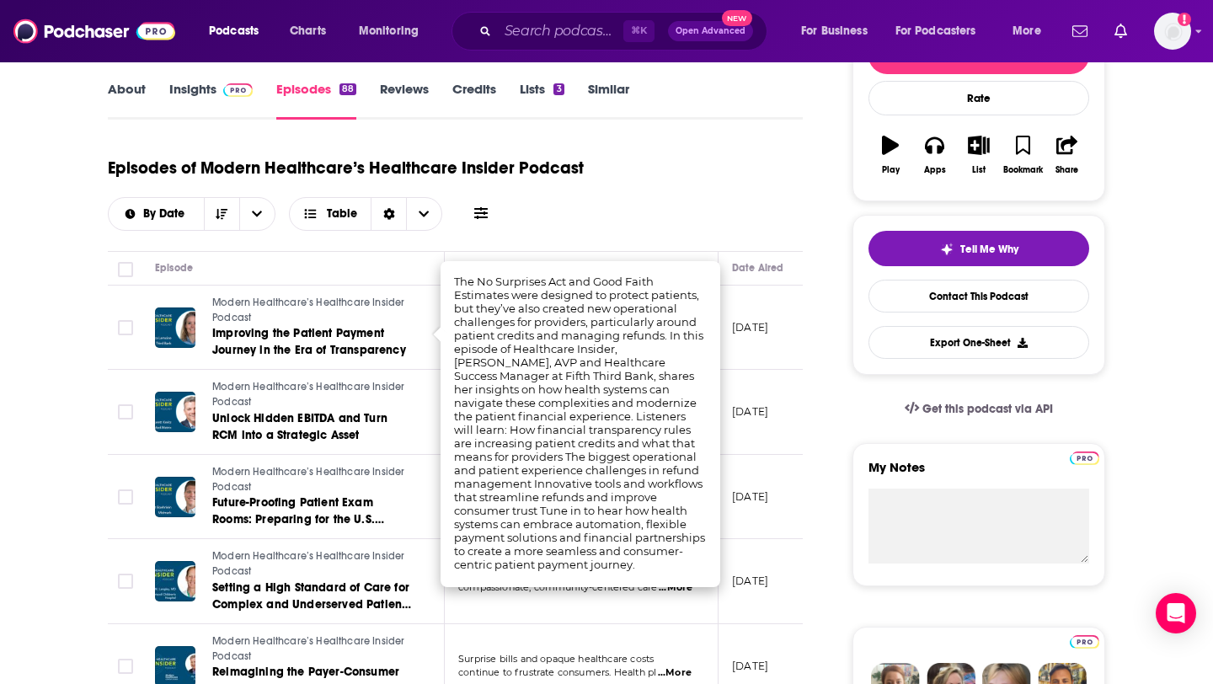
scroll to position [241, 0]
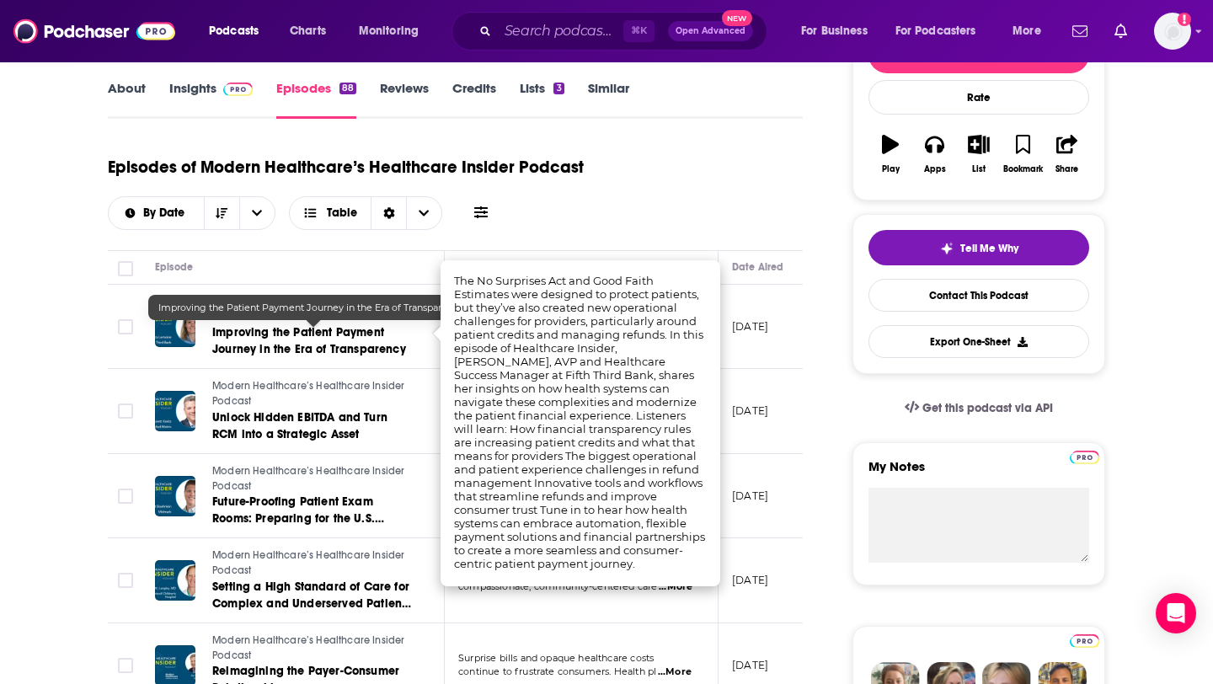
click at [305, 341] on link "Improving the Patient Payment Journey in the Era of Transparency" at bounding box center [313, 341] width 202 height 34
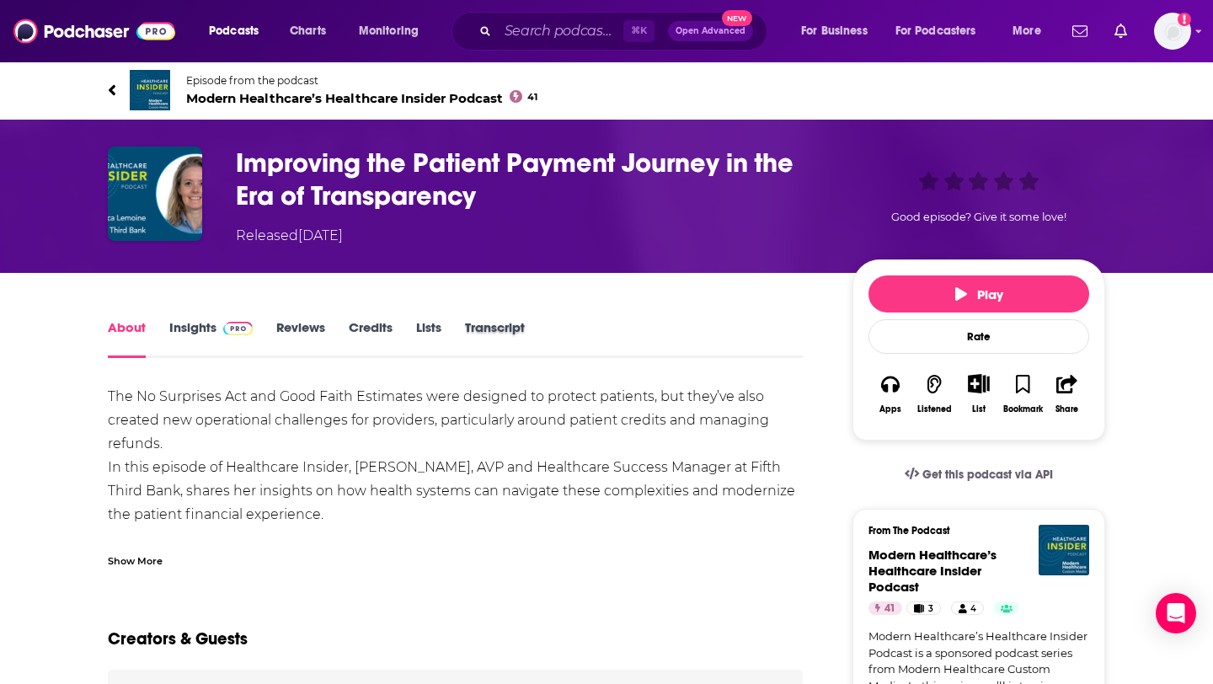
click at [526, 334] on div "Transcript" at bounding box center [506, 338] width 83 height 39
click at [508, 326] on link "Transcript" at bounding box center [495, 338] width 60 height 39
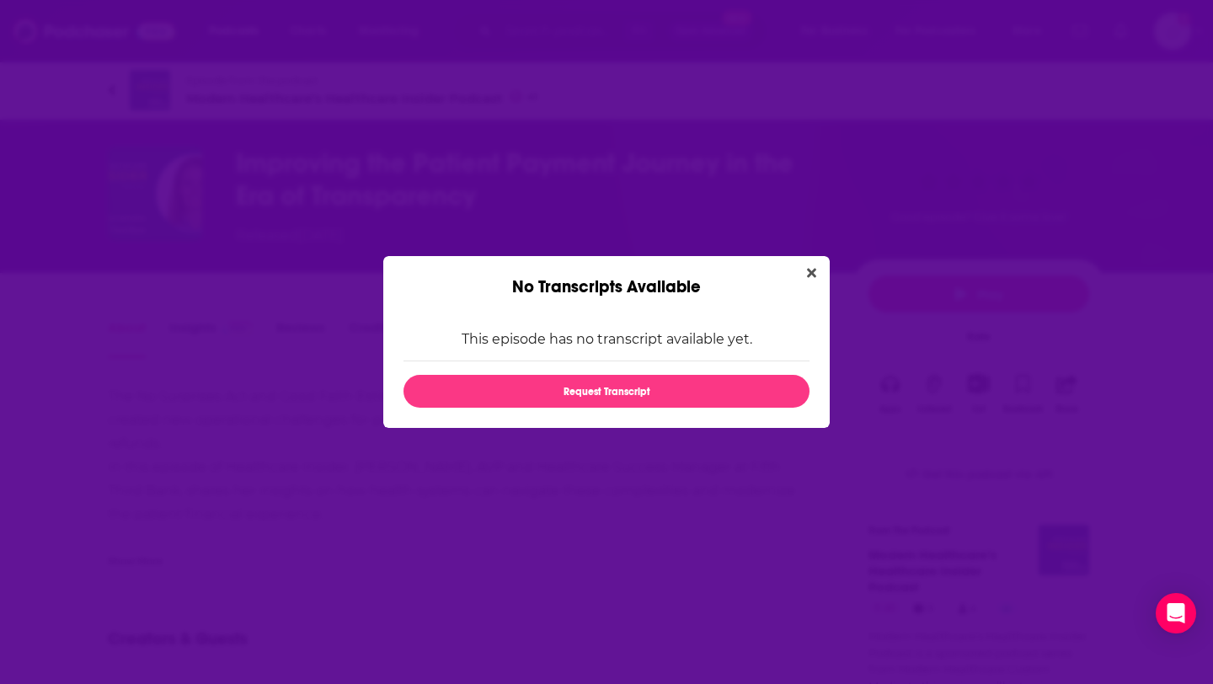
click at [831, 263] on div "No Transcripts Available This episode has no transcript available yet. Request …" at bounding box center [606, 342] width 1213 height 684
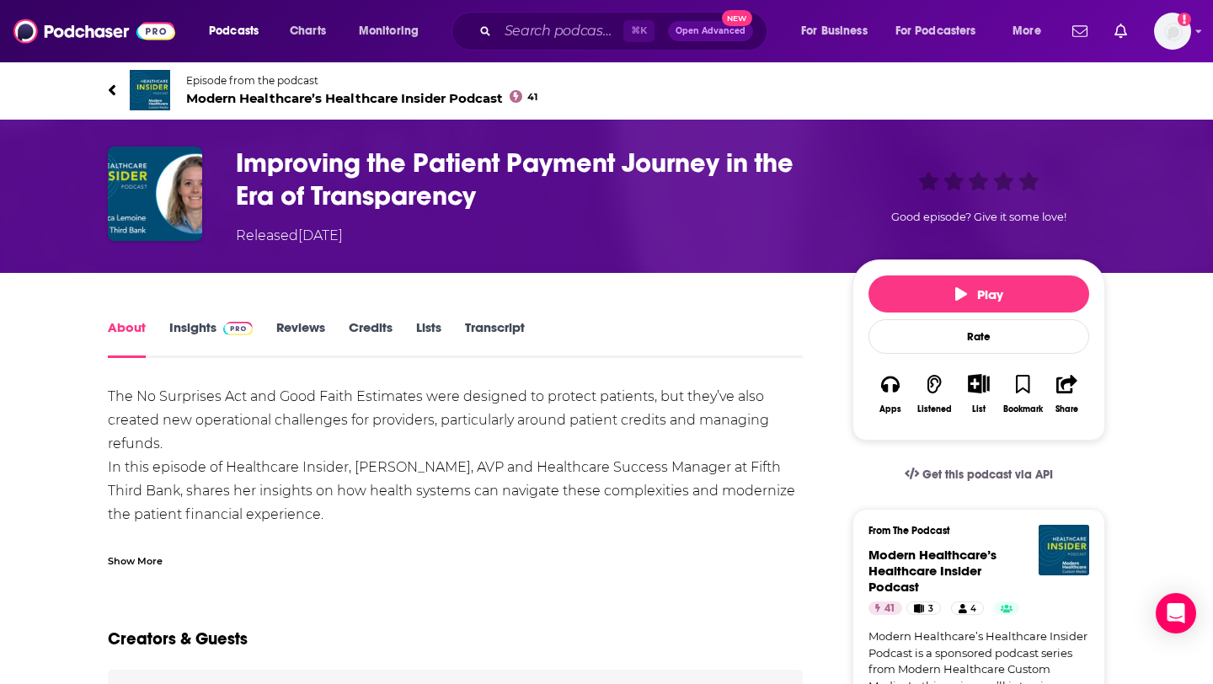
click at [136, 558] on div "Show More" at bounding box center [135, 560] width 55 height 16
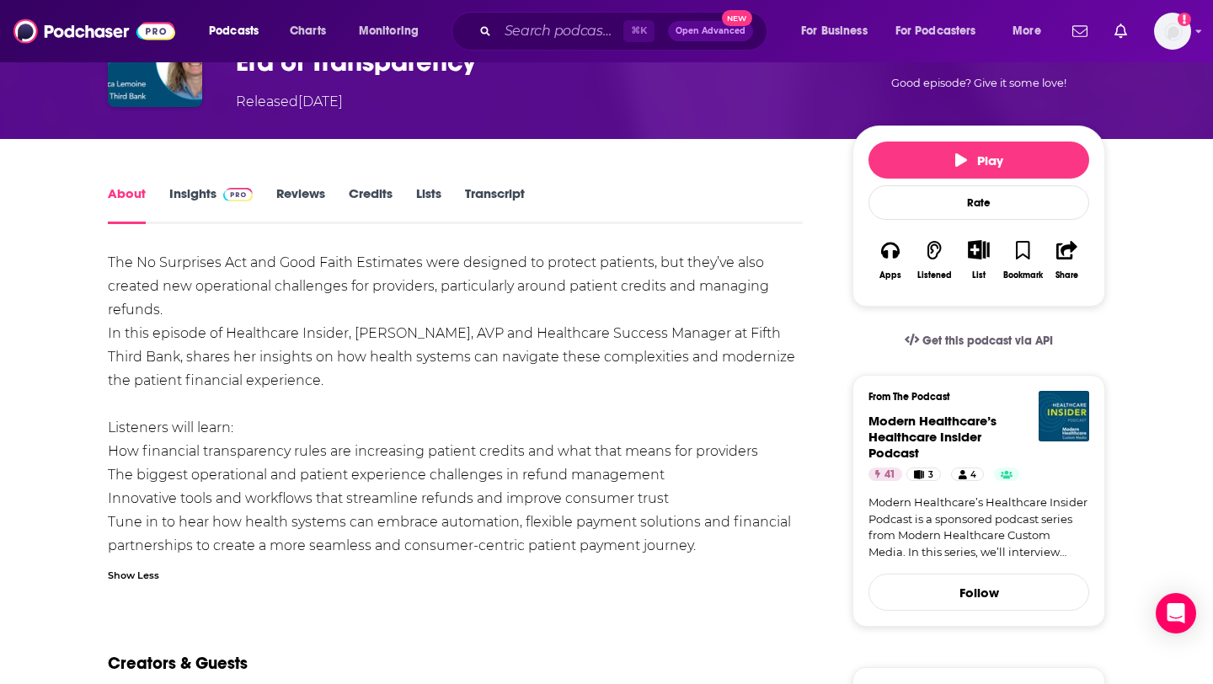
scroll to position [184, 0]
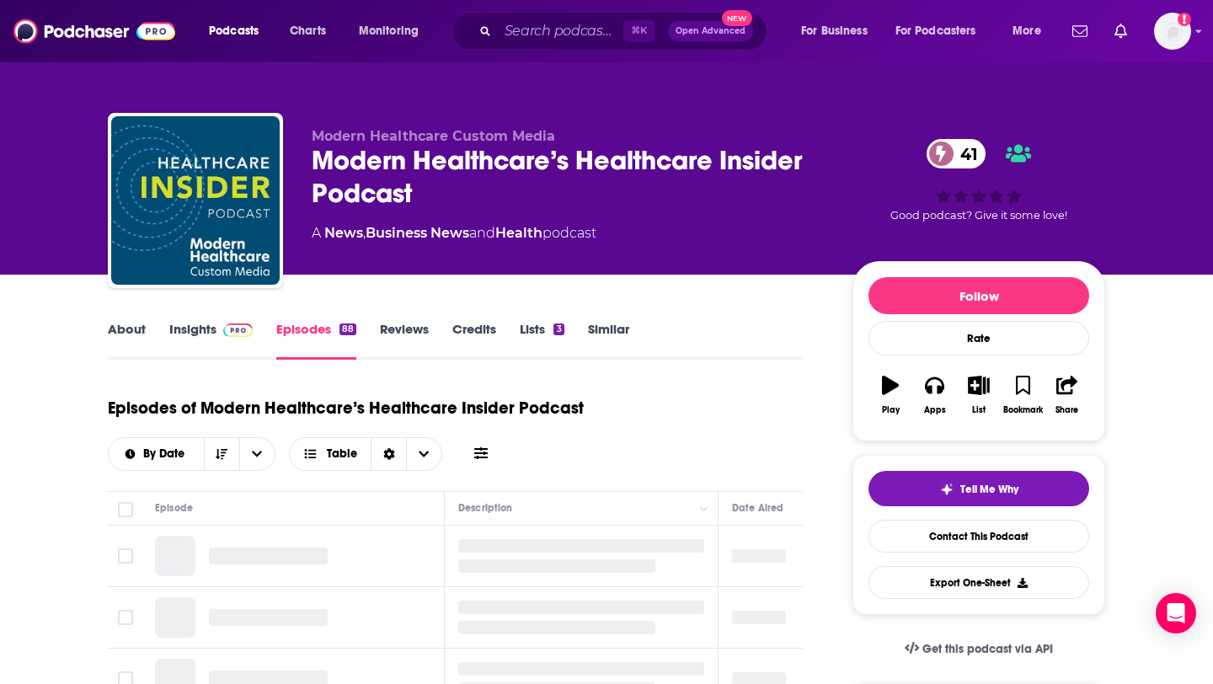
scroll to position [237, 0]
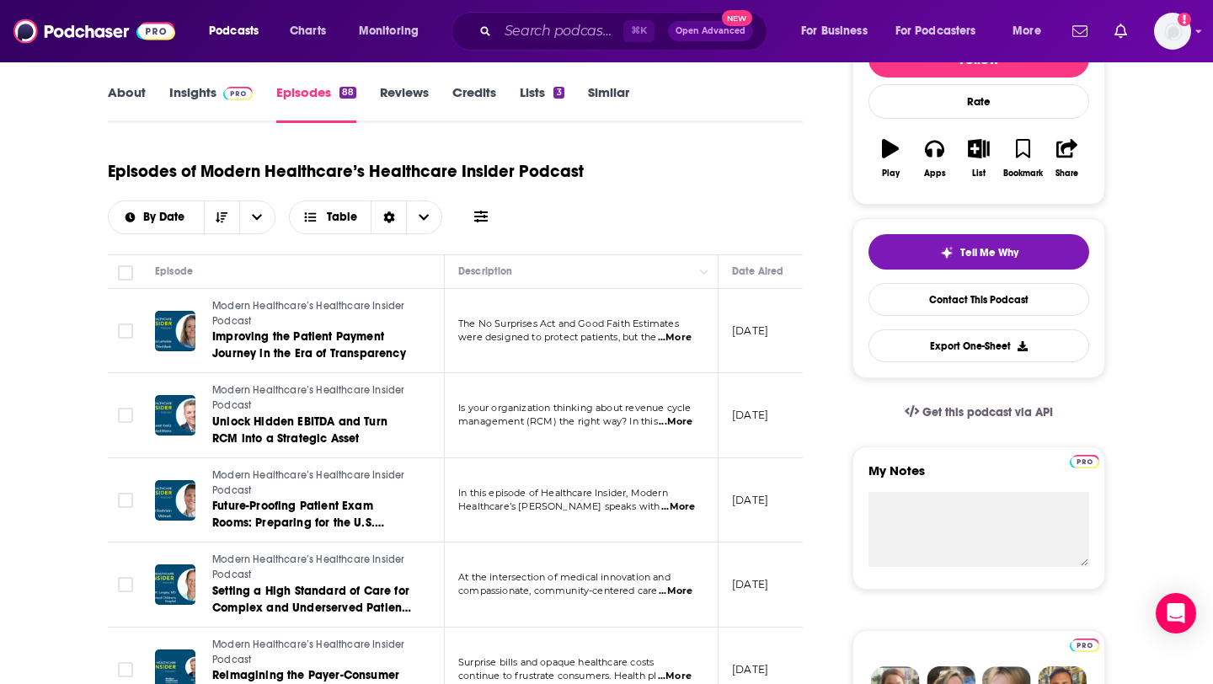
click at [674, 424] on span "...More" at bounding box center [676, 421] width 34 height 13
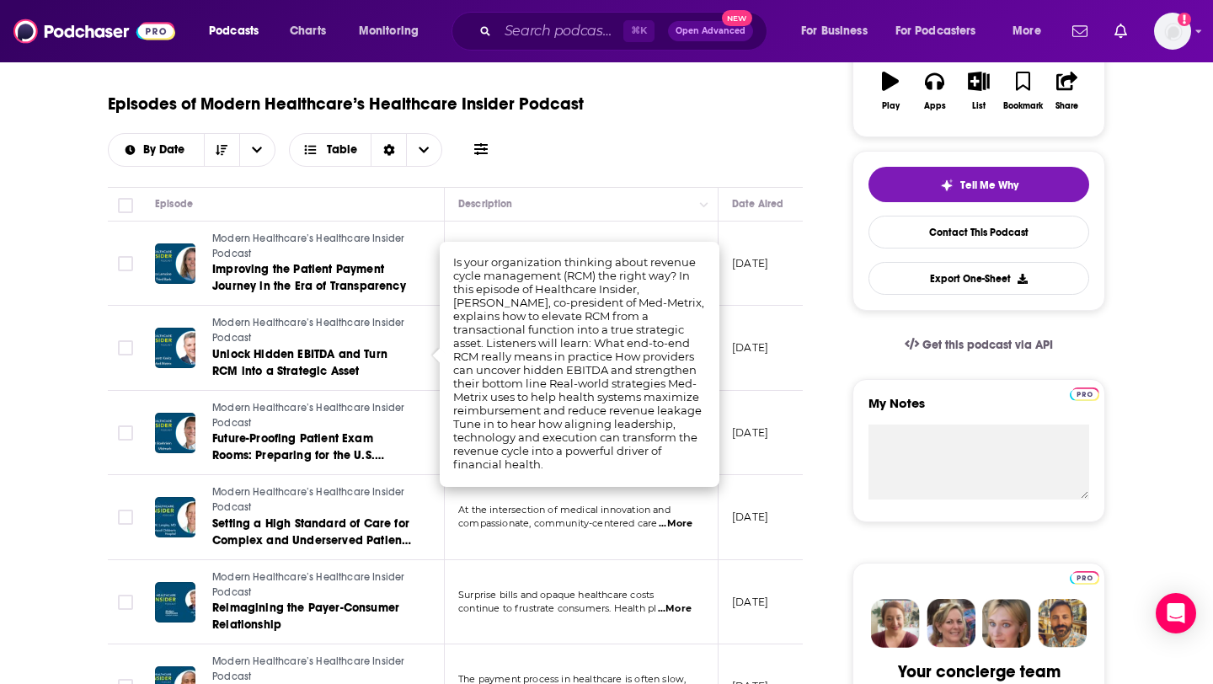
scroll to position [308, 0]
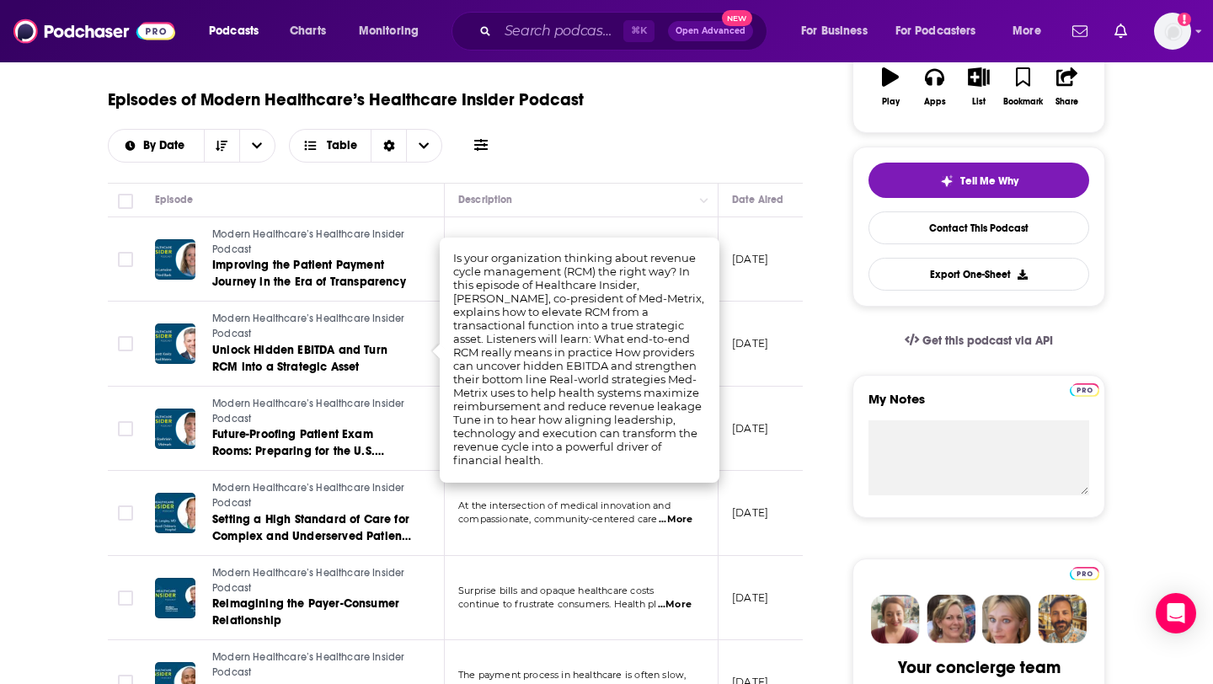
click at [768, 336] on p "[DATE]" at bounding box center [750, 343] width 36 height 14
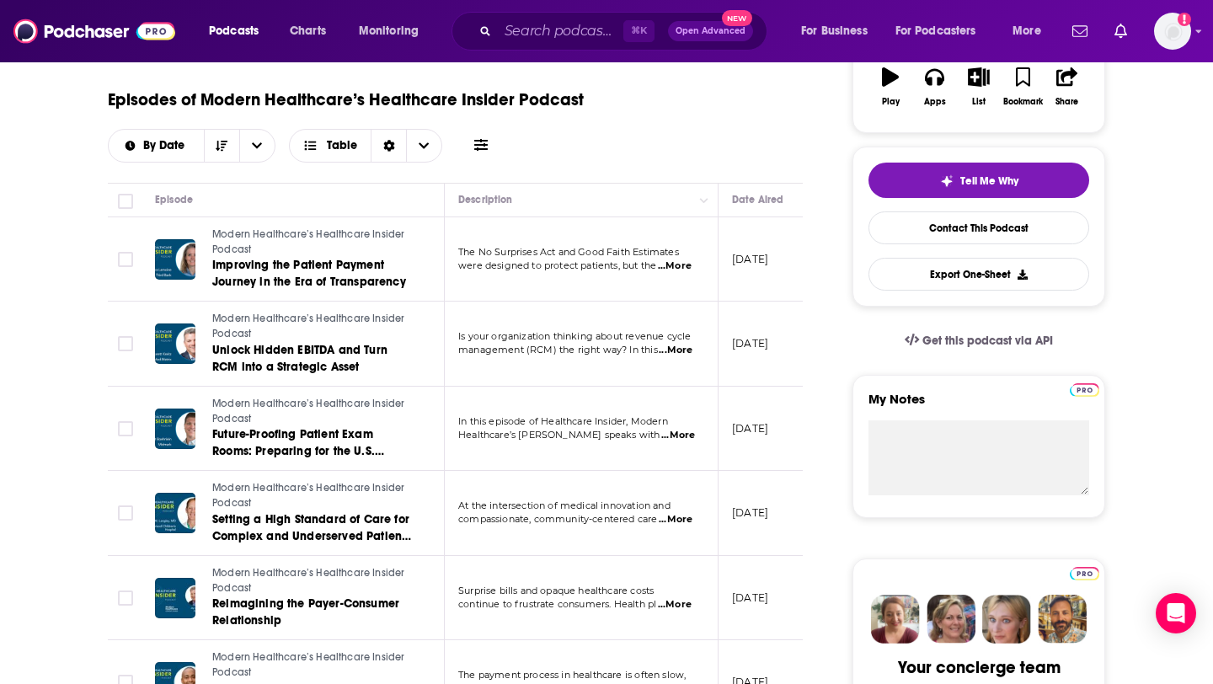
click at [683, 439] on span "...More" at bounding box center [678, 435] width 34 height 13
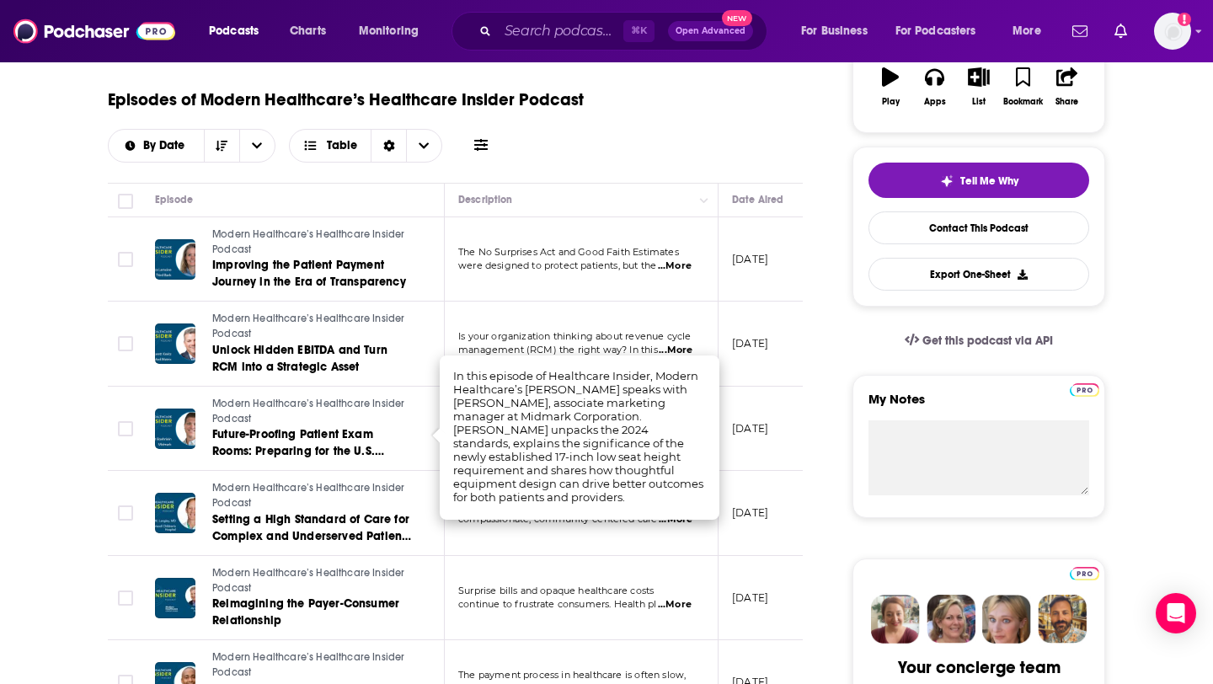
click at [794, 401] on td "[DATE]" at bounding box center [774, 429] width 110 height 85
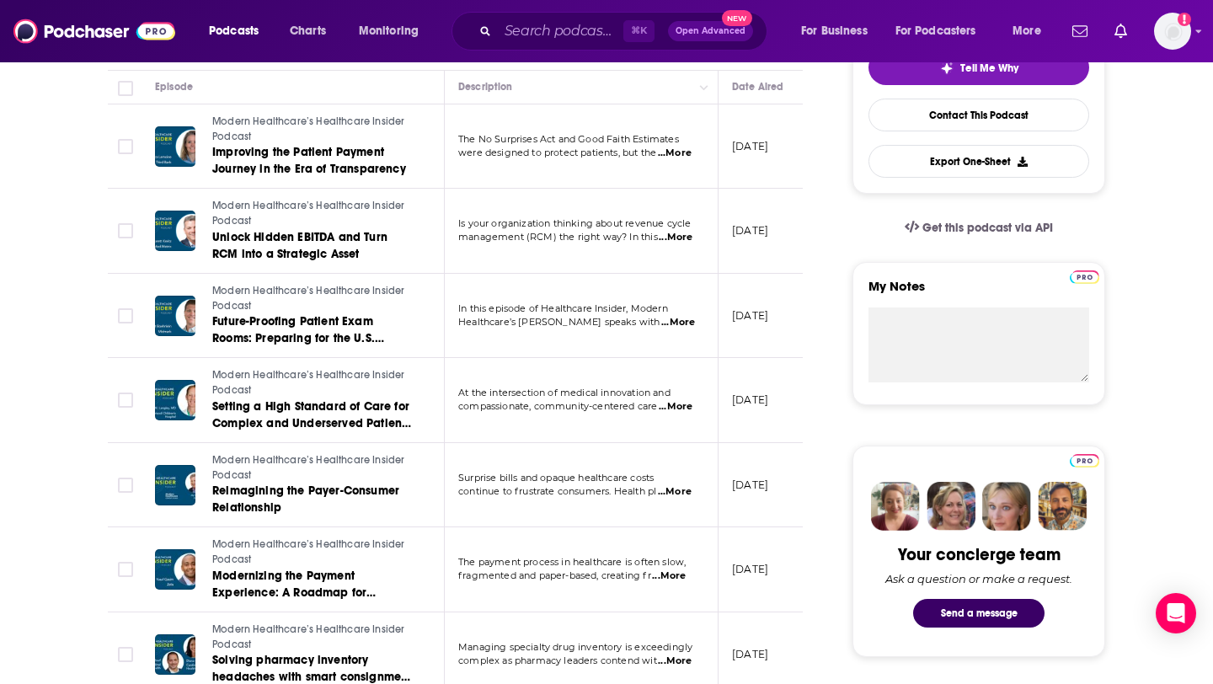
scroll to position [425, 0]
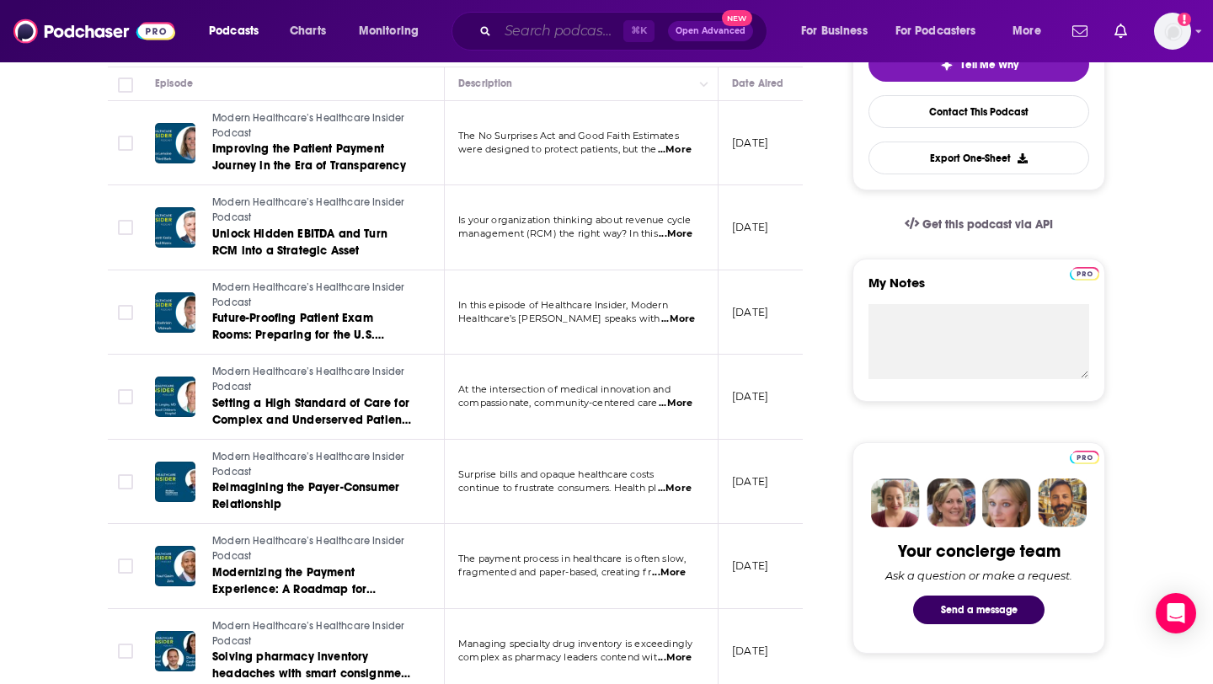
click at [540, 24] on input "Search podcasts, credits, & more..." at bounding box center [561, 31] width 126 height 27
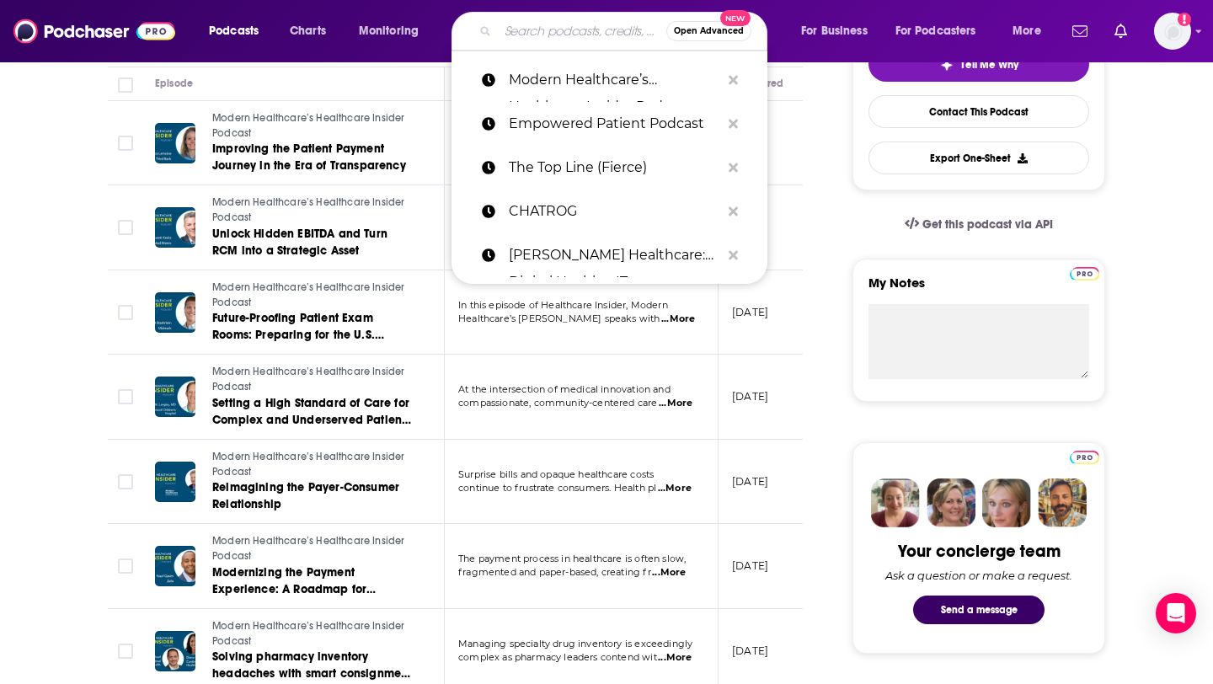
paste input "TechFirst with [PERSON_NAME] ([PERSON_NAME] Columnist)"
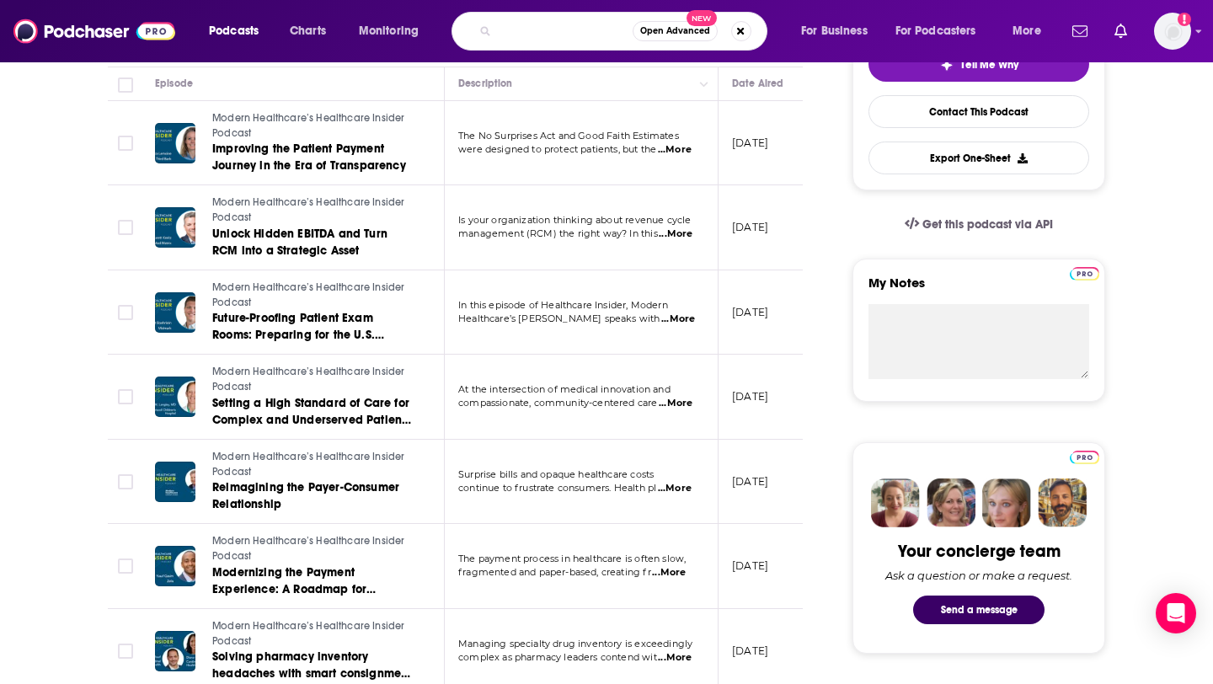
drag, startPoint x: 623, startPoint y: 30, endPoint x: 508, endPoint y: 21, distance: 115.8
click at [508, 21] on input "TechFirst with [PERSON_NAME] ([PERSON_NAME] Columnist)" at bounding box center [565, 31] width 135 height 27
click at [551, 22] on input "TechFirst with [PERSON_NAME] ([PERSON_NAME] Columnist)" at bounding box center [565, 31] width 135 height 27
drag, startPoint x: 546, startPoint y: 28, endPoint x: 621, endPoint y: 33, distance: 75.2
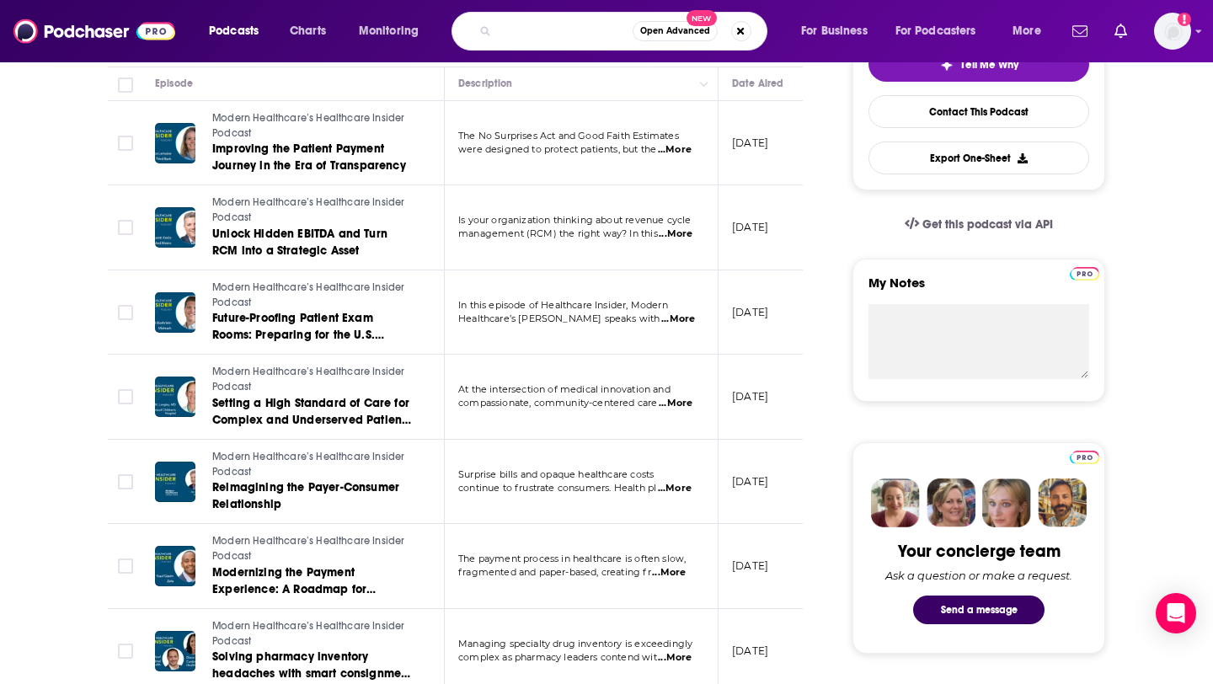
click at [621, 33] on input "TechFirst with [PERSON_NAME] ([PERSON_NAME] Columnist)" at bounding box center [565, 31] width 135 height 27
type input "TechFirst with [PERSON_NAME]"
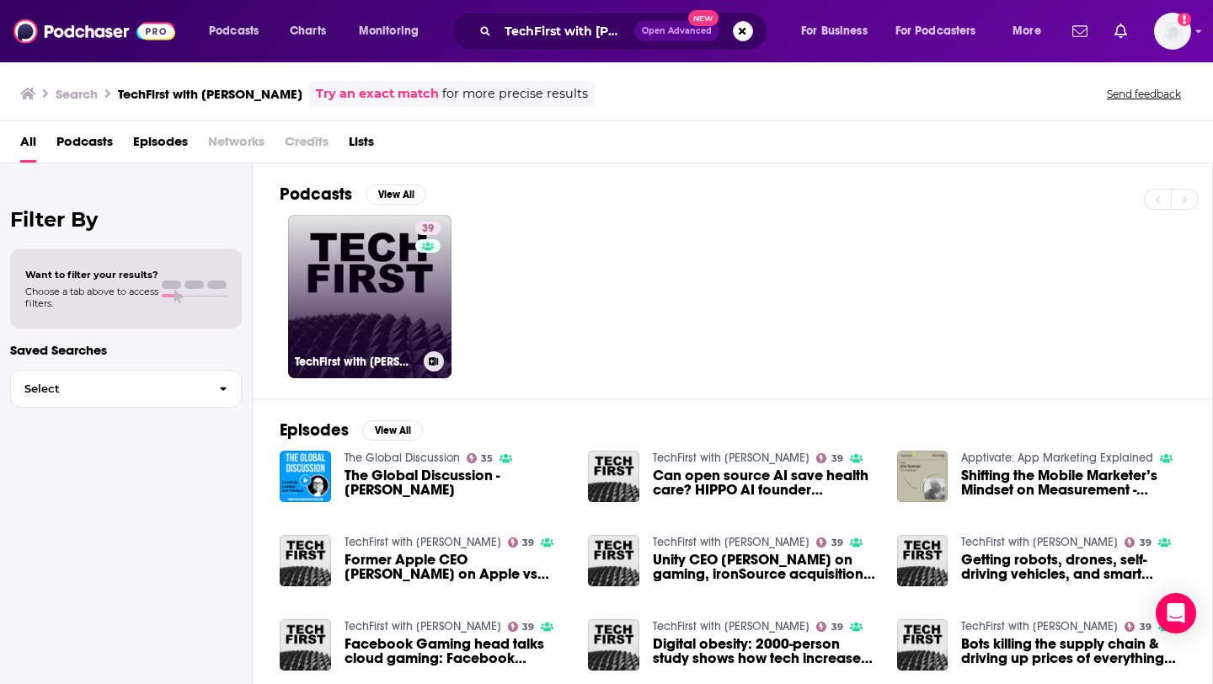
click at [336, 318] on link "39 TechFirst with [PERSON_NAME]" at bounding box center [369, 296] width 163 height 163
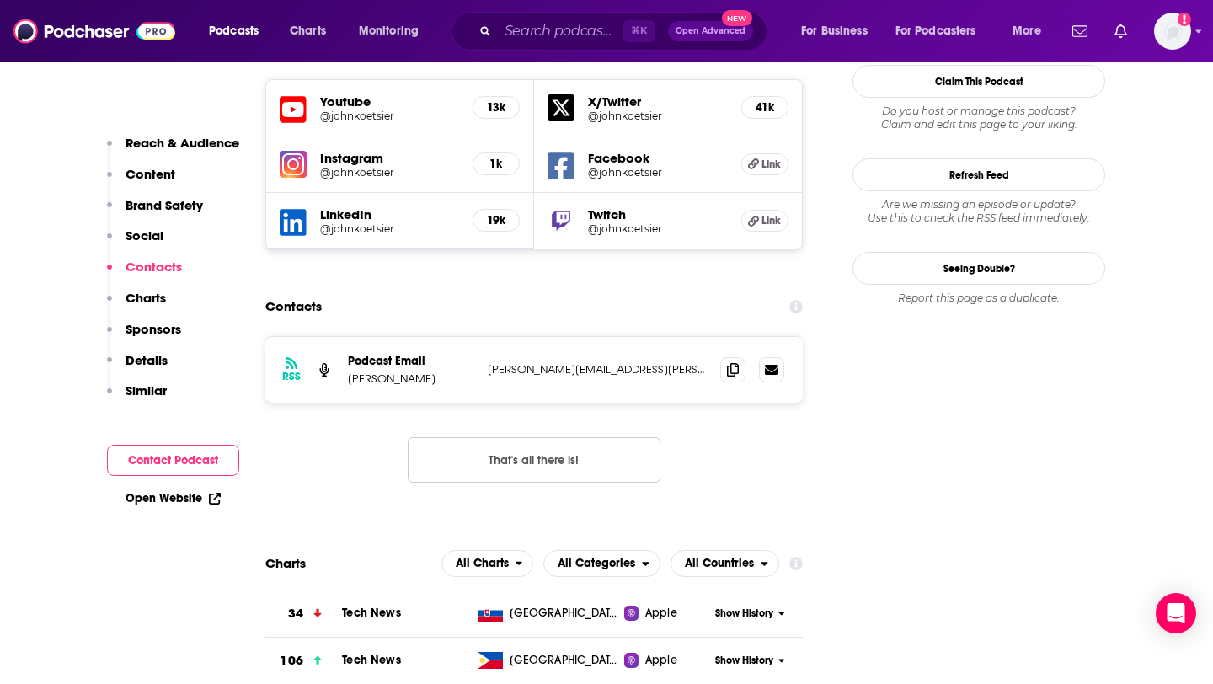
scroll to position [1801, 0]
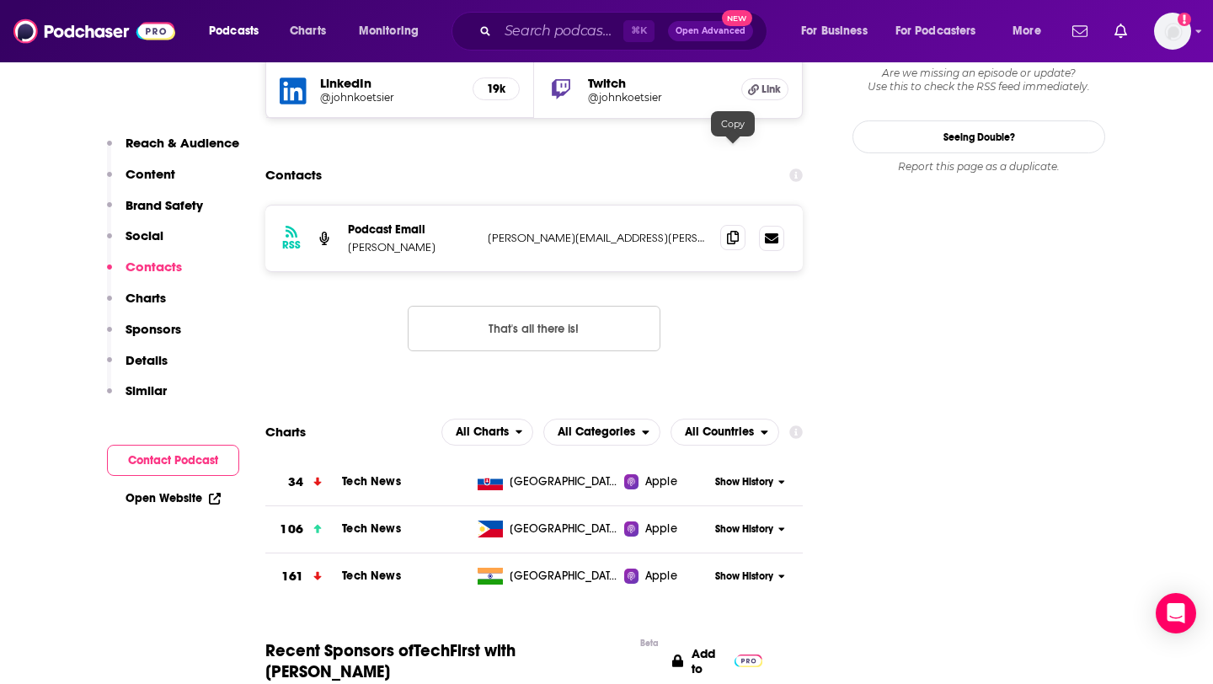
click at [736, 231] on icon at bounding box center [733, 237] width 12 height 13
drag, startPoint x: 344, startPoint y: 165, endPoint x: 417, endPoint y: 168, distance: 73.3
click at [417, 206] on div "RSS Podcast Email [PERSON_NAME] [PERSON_NAME][EMAIL_ADDRESS][PERSON_NAME][DOMAI…" at bounding box center [534, 239] width 538 height 66
copy p "[PERSON_NAME]"
click at [550, 22] on input "Search podcasts, credits, & more..." at bounding box center [561, 31] width 126 height 27
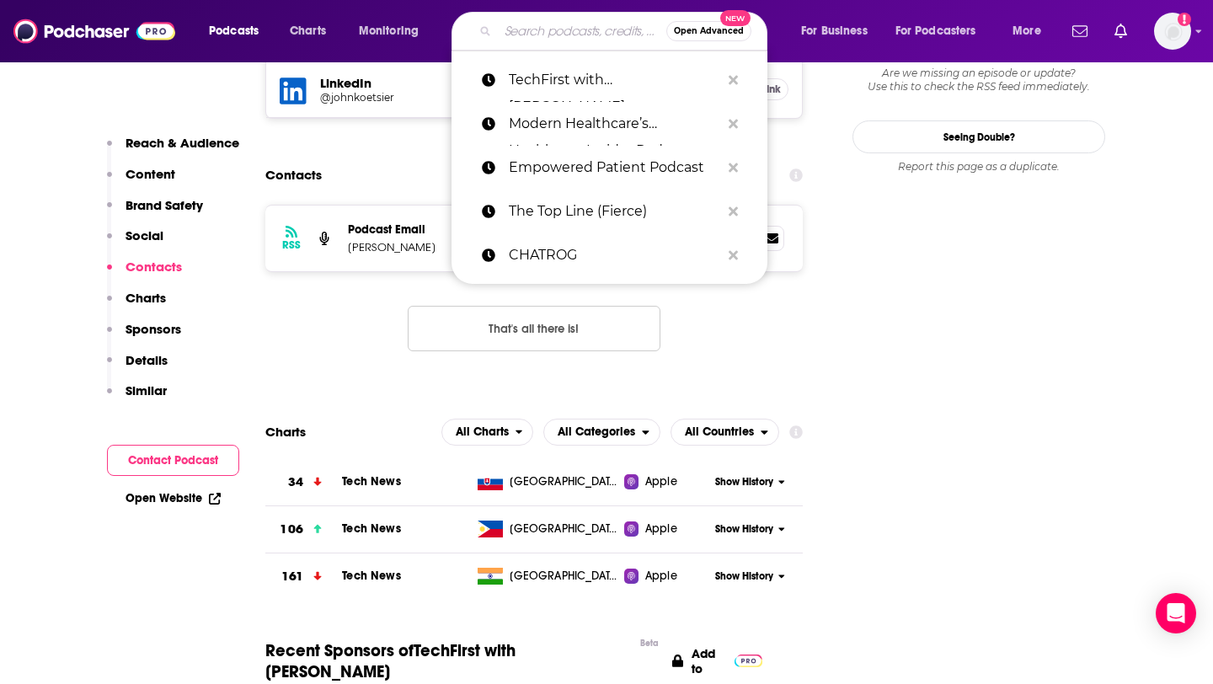
paste input "The Digital Healthcare Experience"
type input "The Digital Healthcare Experience"
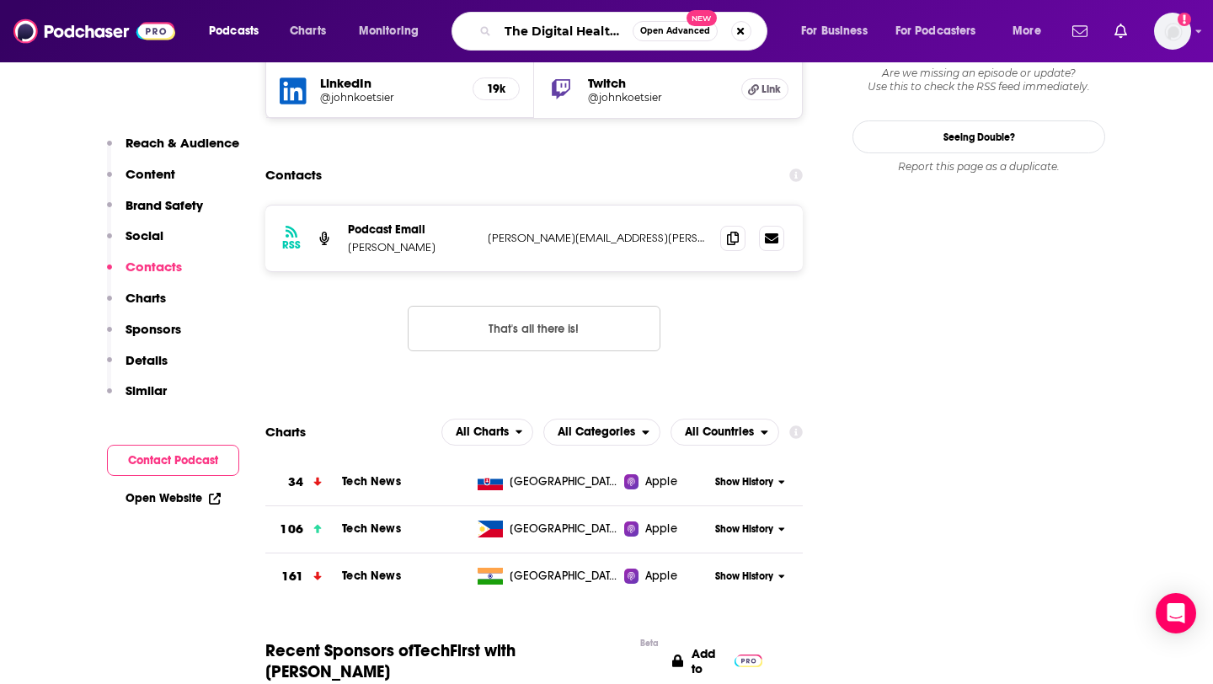
scroll to position [0, 94]
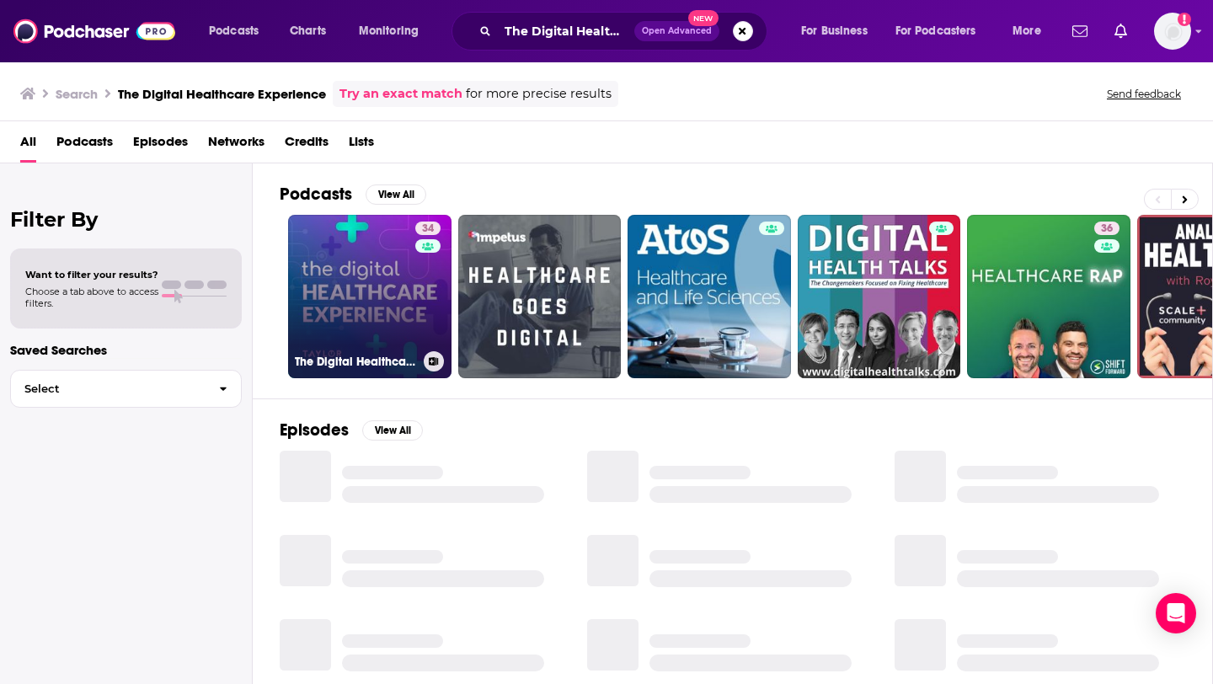
click at [373, 287] on link "34 The Digital Healthcare Experience" at bounding box center [369, 296] width 163 height 163
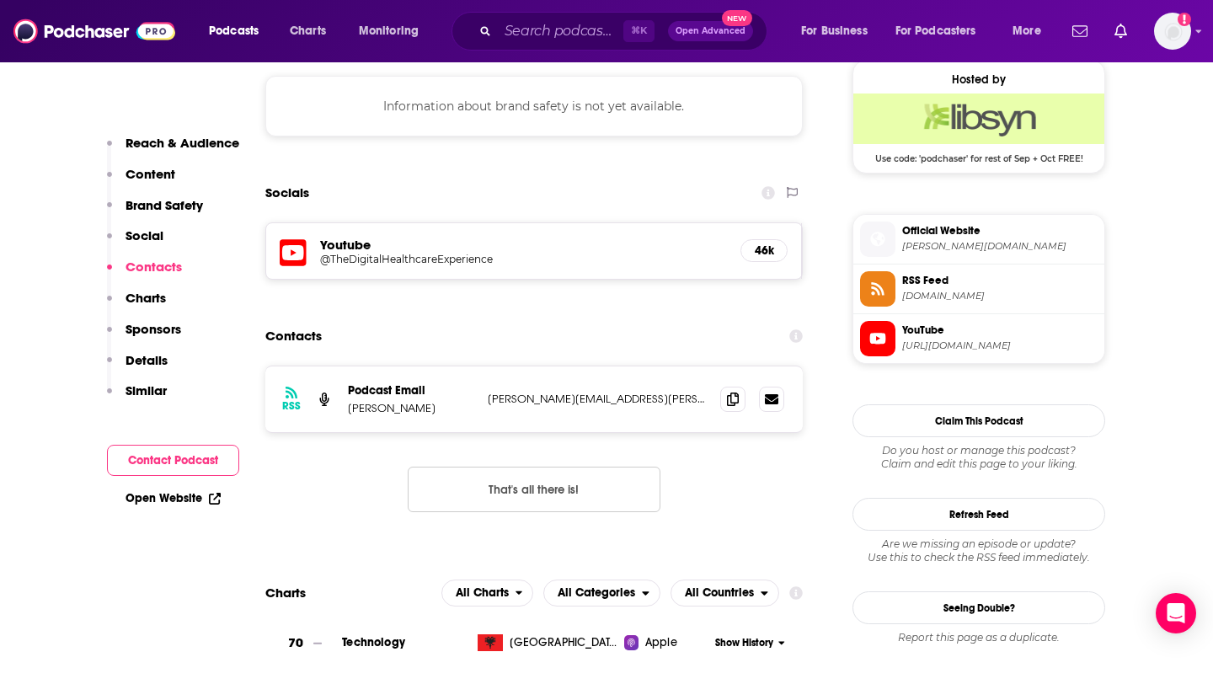
scroll to position [1241, 0]
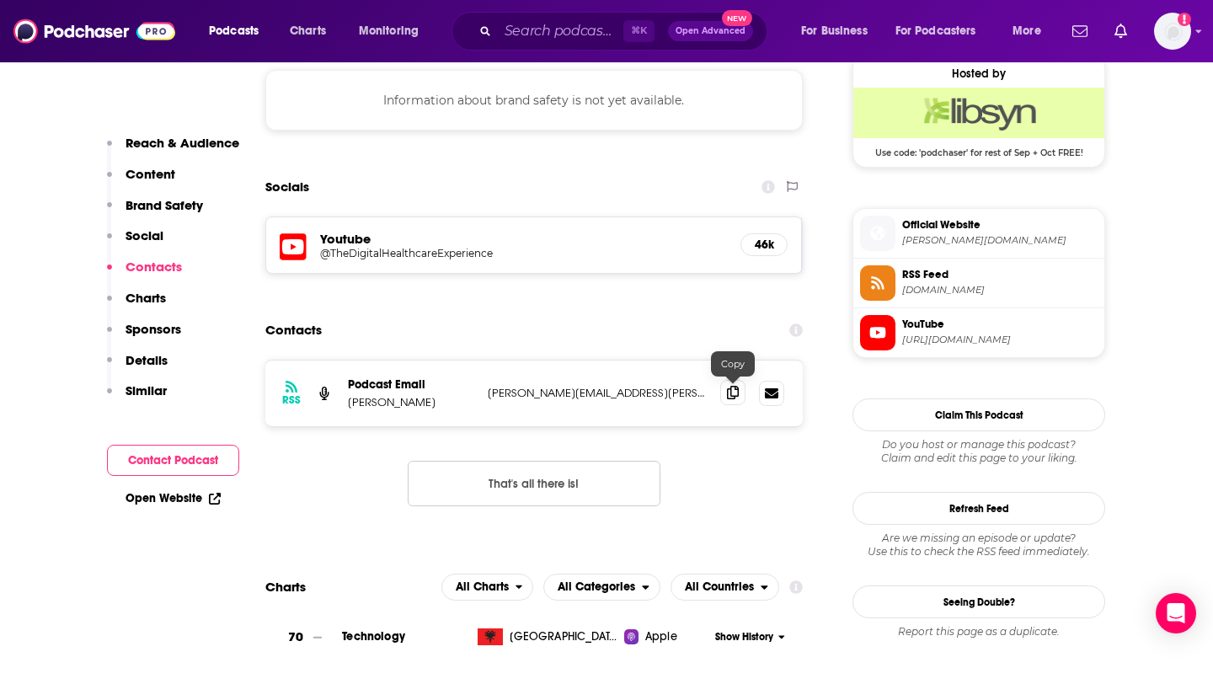
click at [736, 395] on icon at bounding box center [733, 392] width 12 height 13
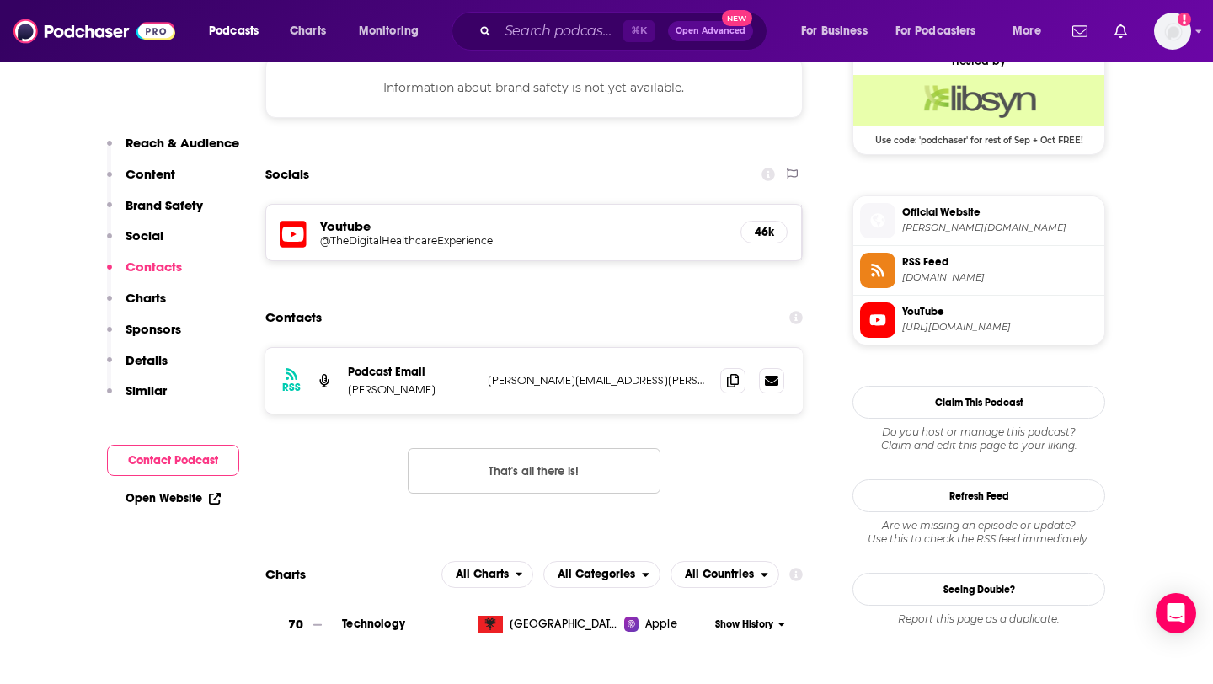
scroll to position [1277, 0]
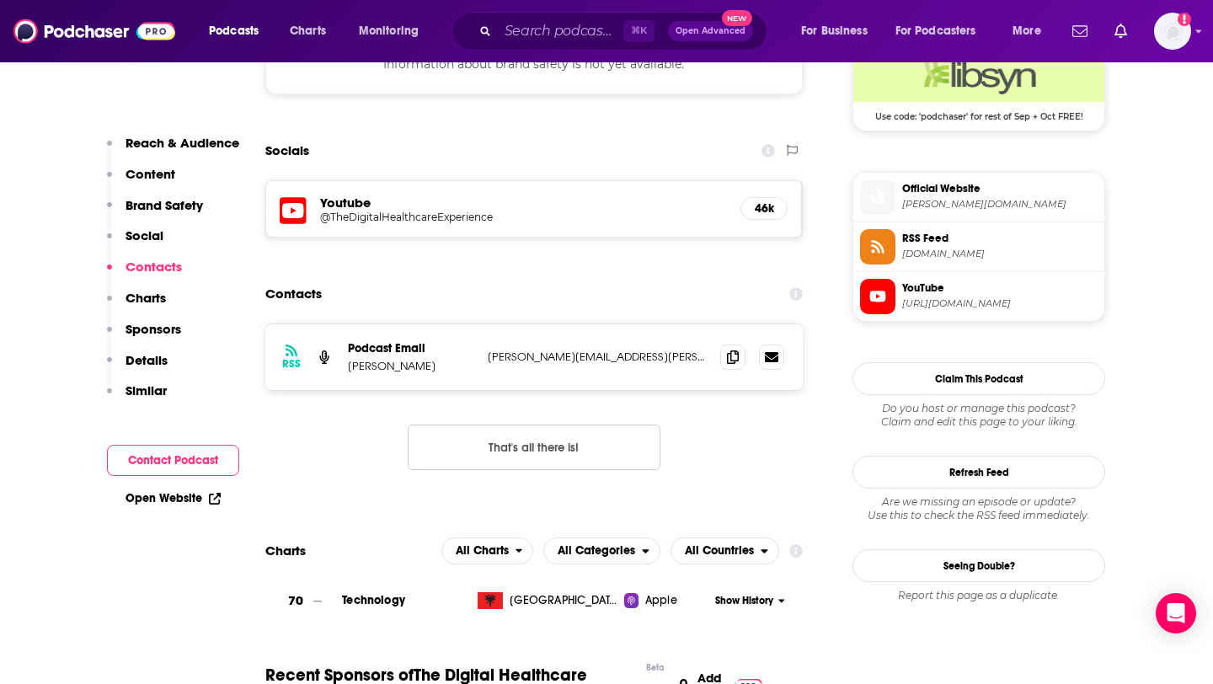
drag, startPoint x: 344, startPoint y: 372, endPoint x: 447, endPoint y: 367, distance: 102.9
click at [447, 367] on div "RSS Podcast Email [PERSON_NAME] [PERSON_NAME][EMAIL_ADDRESS][PERSON_NAME][PERSO…" at bounding box center [534, 357] width 538 height 66
copy p "[PERSON_NAME]"
click at [590, 24] on input "Search podcasts, credits, & more..." at bounding box center [561, 31] width 126 height 27
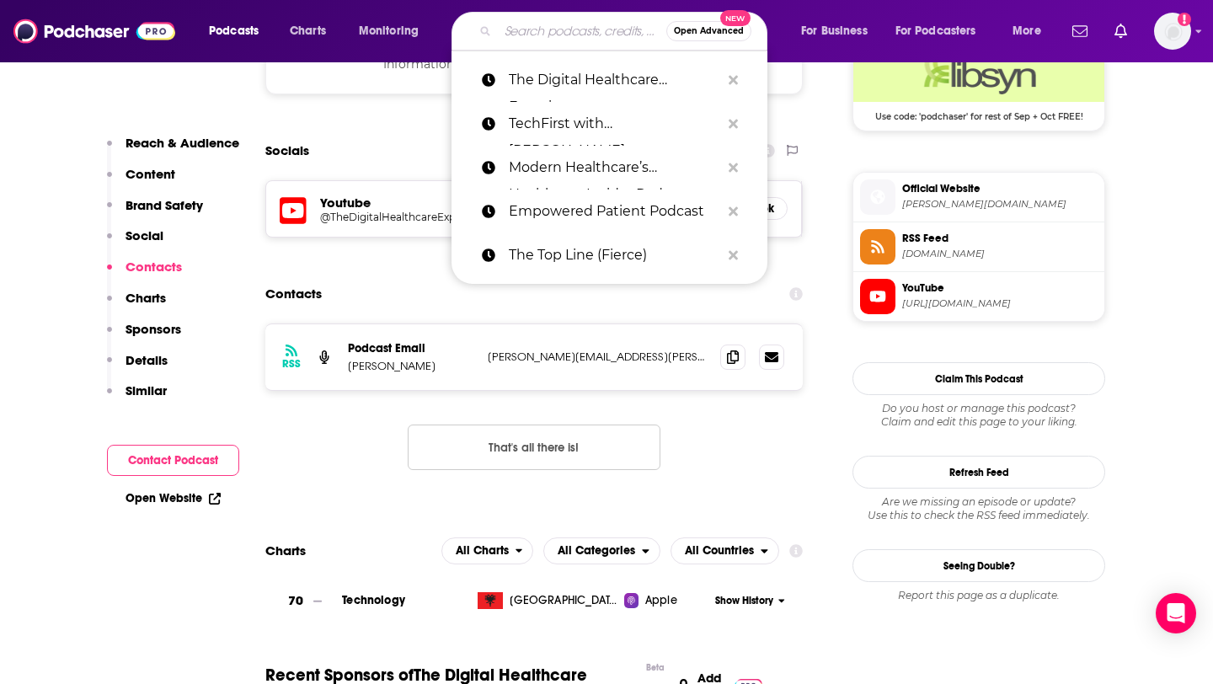
paste input "The Heart of Healthcare"
type input "The Heart of Healthcare"
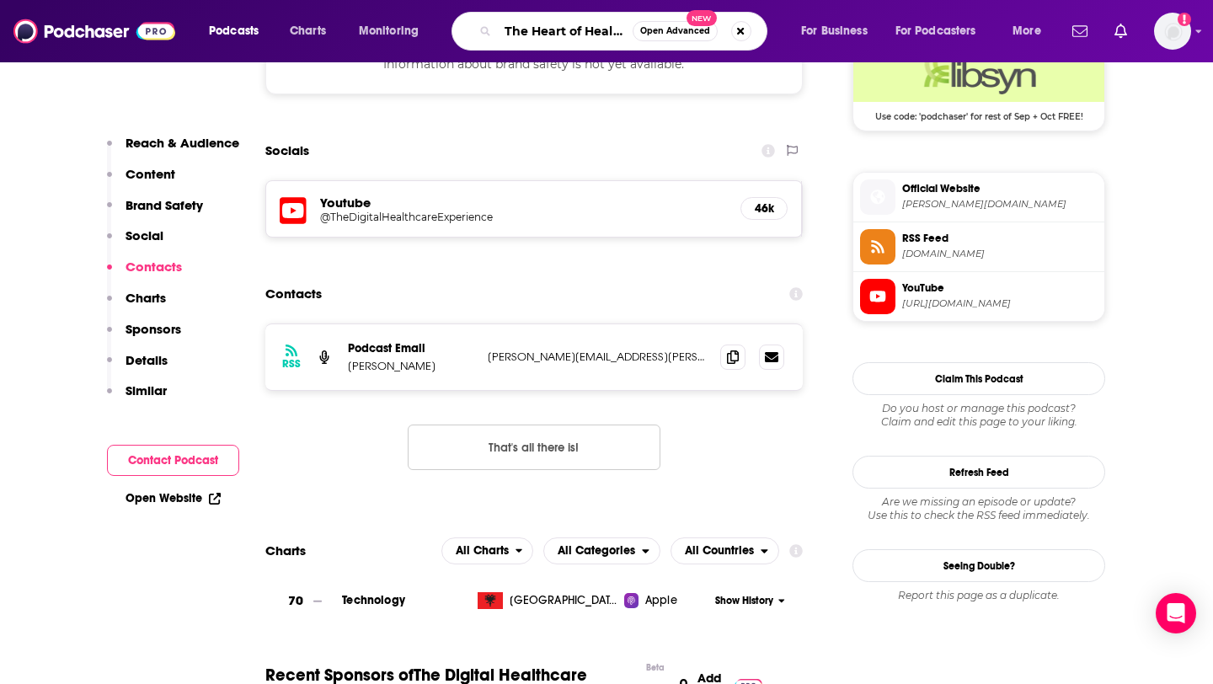
scroll to position [0, 31]
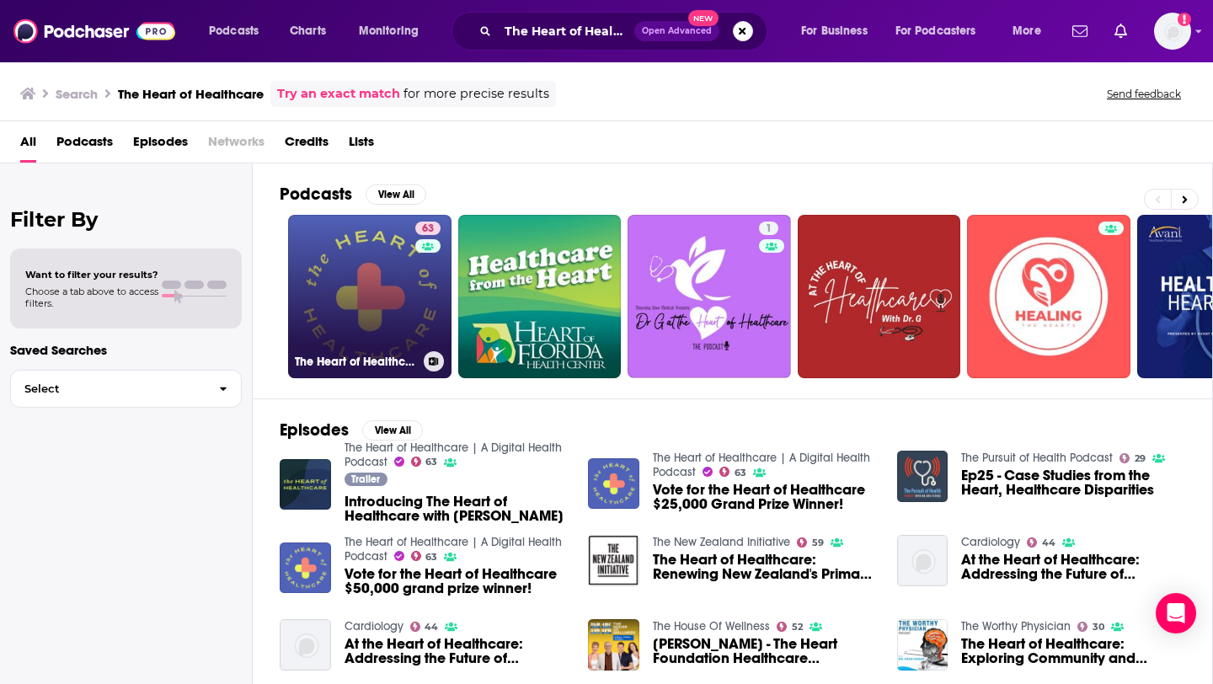
click at [379, 286] on link "63 The Heart of Healthcare | A Digital Health Podcast" at bounding box center [369, 296] width 163 height 163
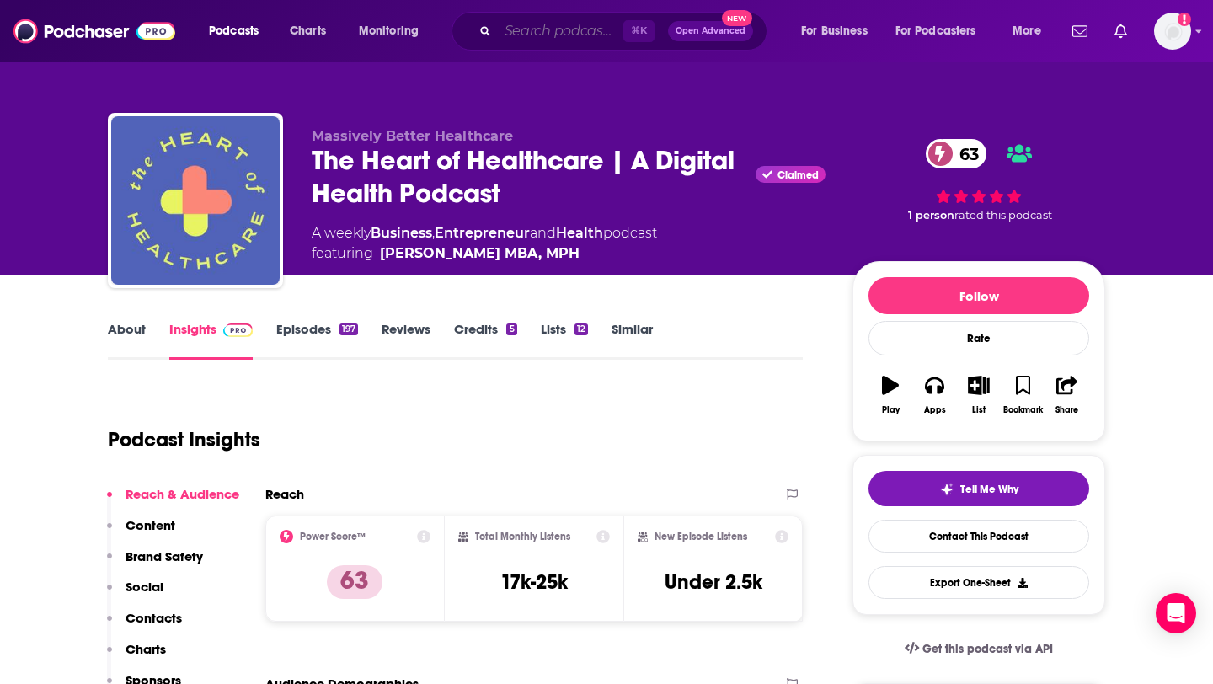
click at [554, 29] on input "Search podcasts, credits, & more..." at bounding box center [561, 31] width 126 height 27
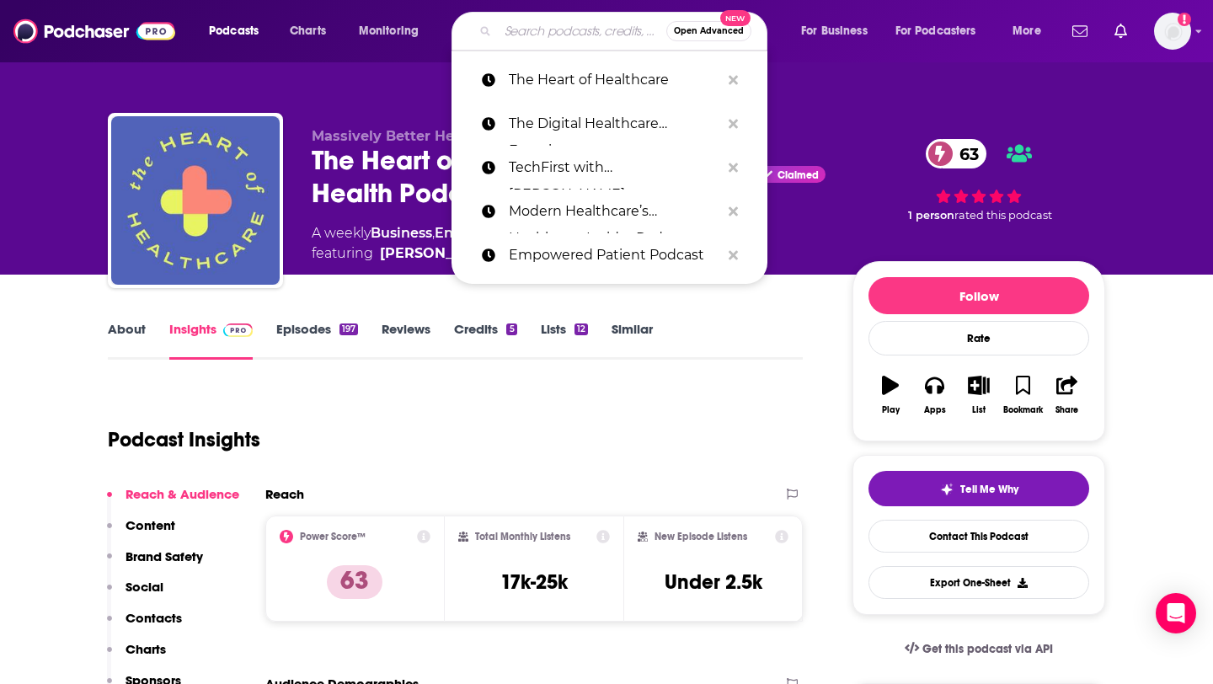
paste input "DigitalHealth InvestorTalk Show"
type input "DigitalHealth InvestorTalk Show"
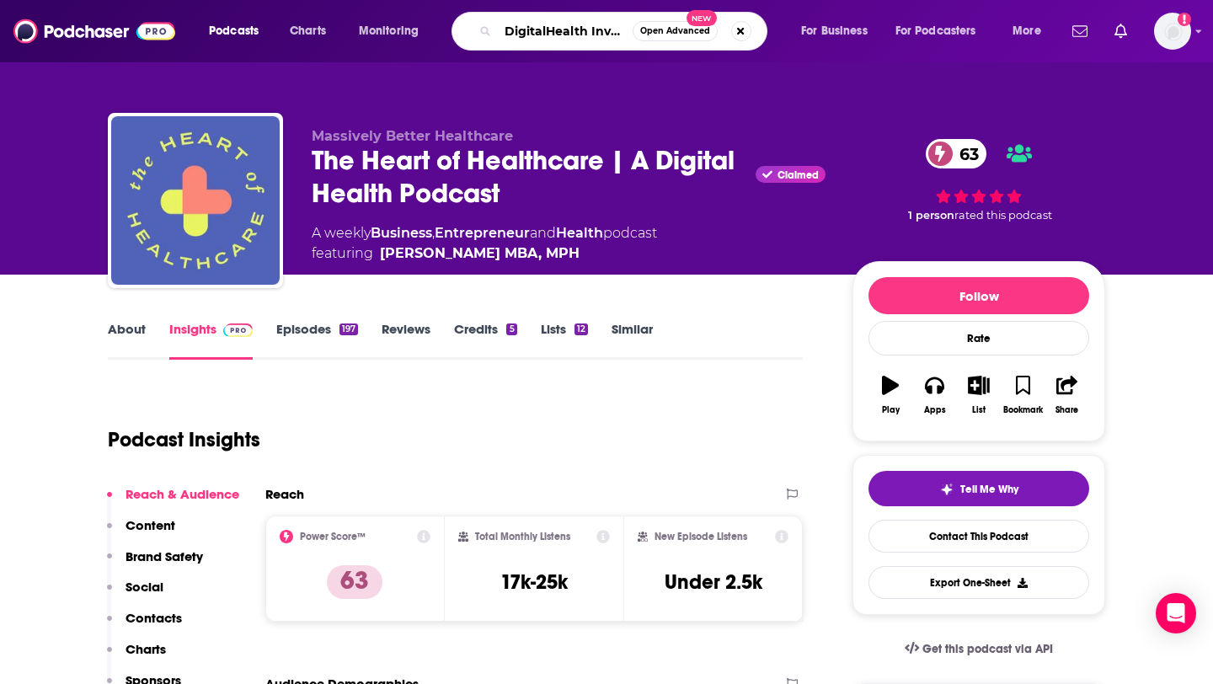
scroll to position [0, 83]
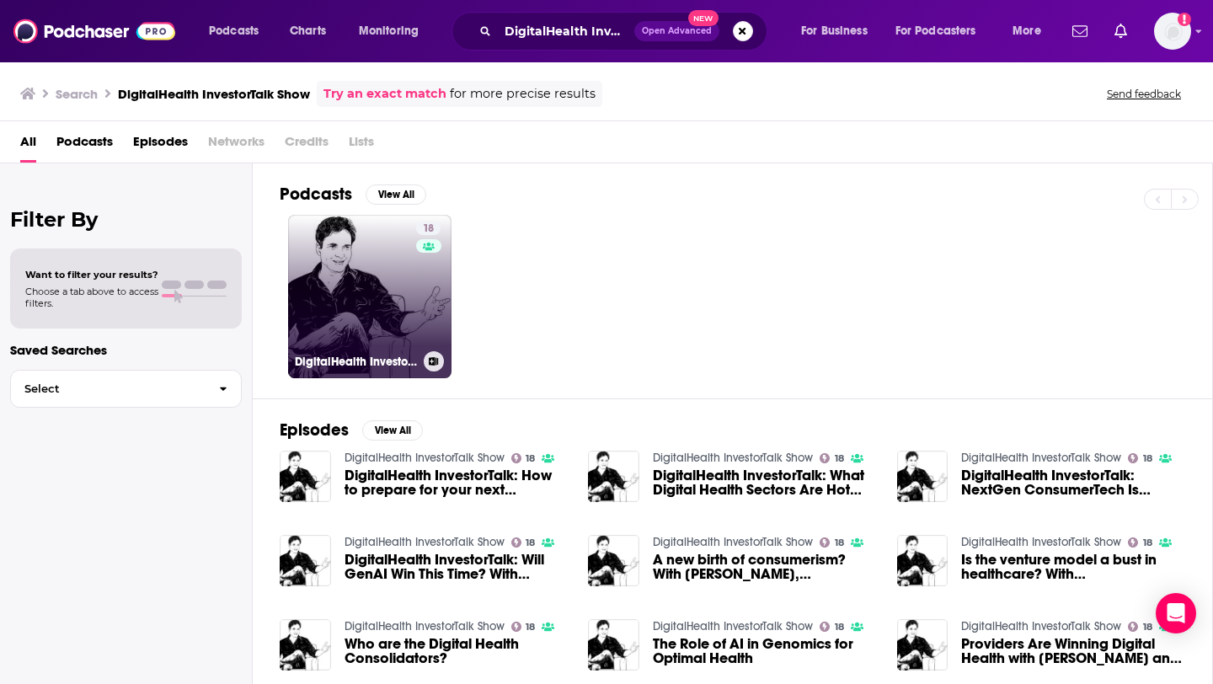
click at [416, 273] on div "18" at bounding box center [430, 287] width 29 height 130
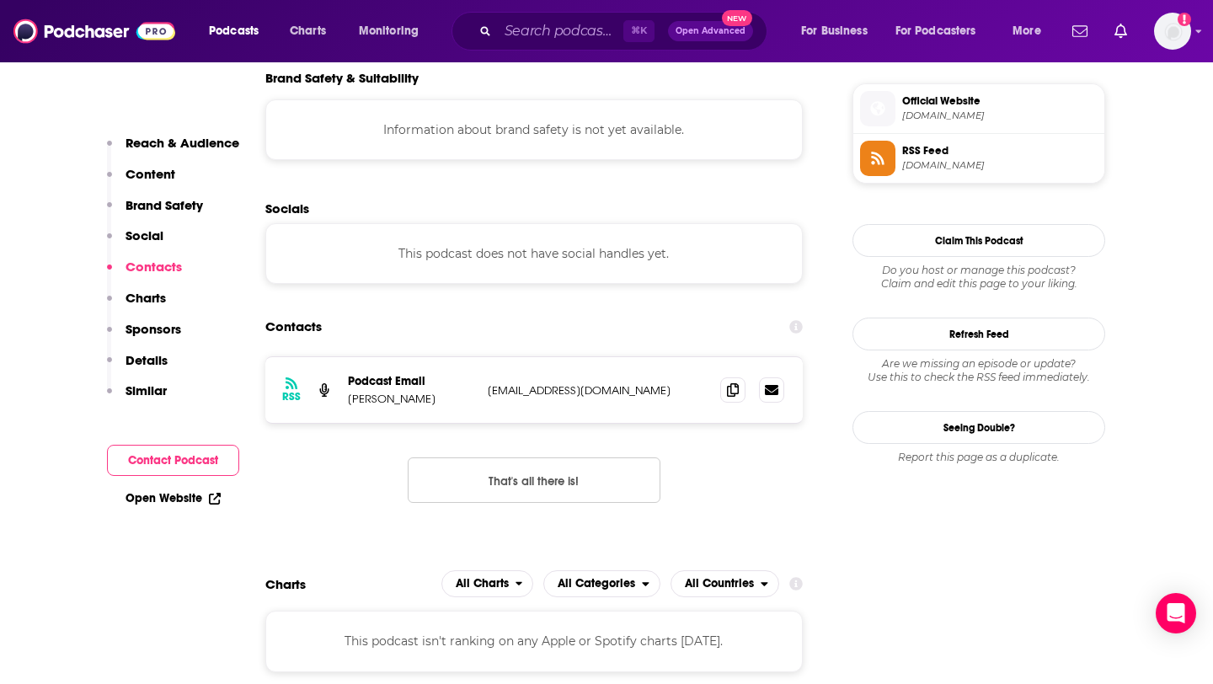
scroll to position [1290, 0]
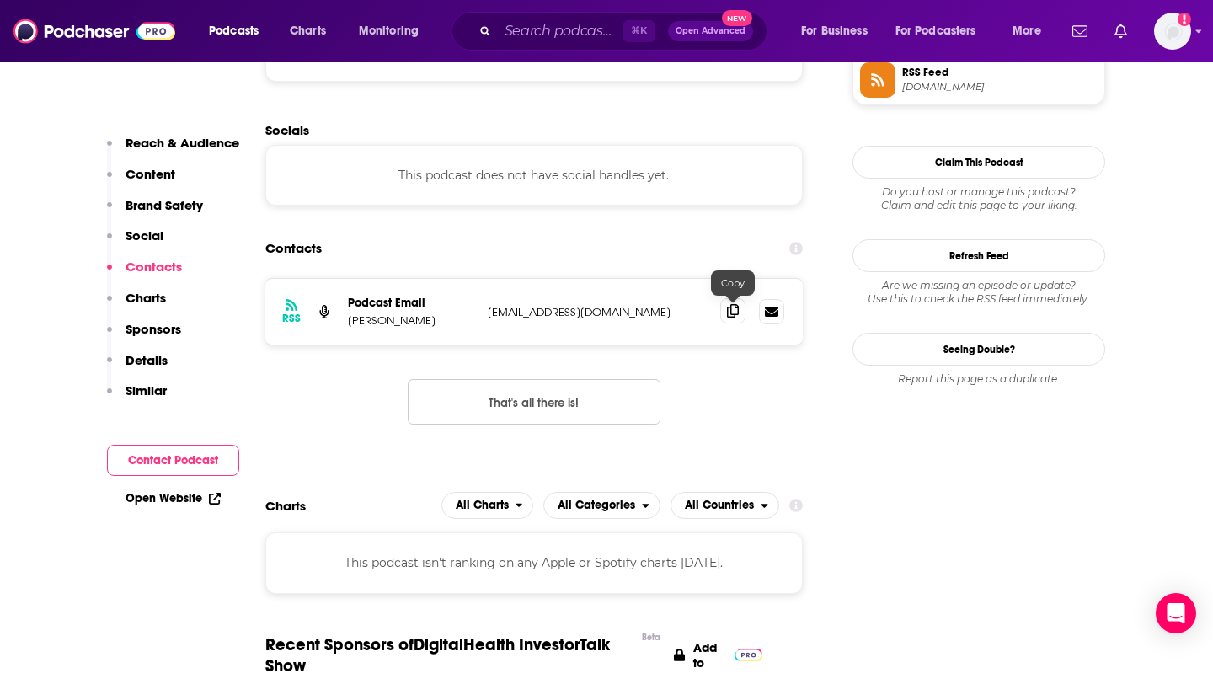
click at [725, 318] on span at bounding box center [732, 310] width 25 height 25
drag, startPoint x: 345, startPoint y: 321, endPoint x: 428, endPoint y: 324, distance: 82.6
click at [428, 324] on div "RSS Podcast Email [PERSON_NAME] [EMAIL_ADDRESS][DOMAIN_NAME] [EMAIL_ADDRESS][DO…" at bounding box center [534, 312] width 538 height 66
copy p "[PERSON_NAME]"
click at [584, 35] on input "Search podcasts, credits, & more..." at bounding box center [561, 31] width 126 height 27
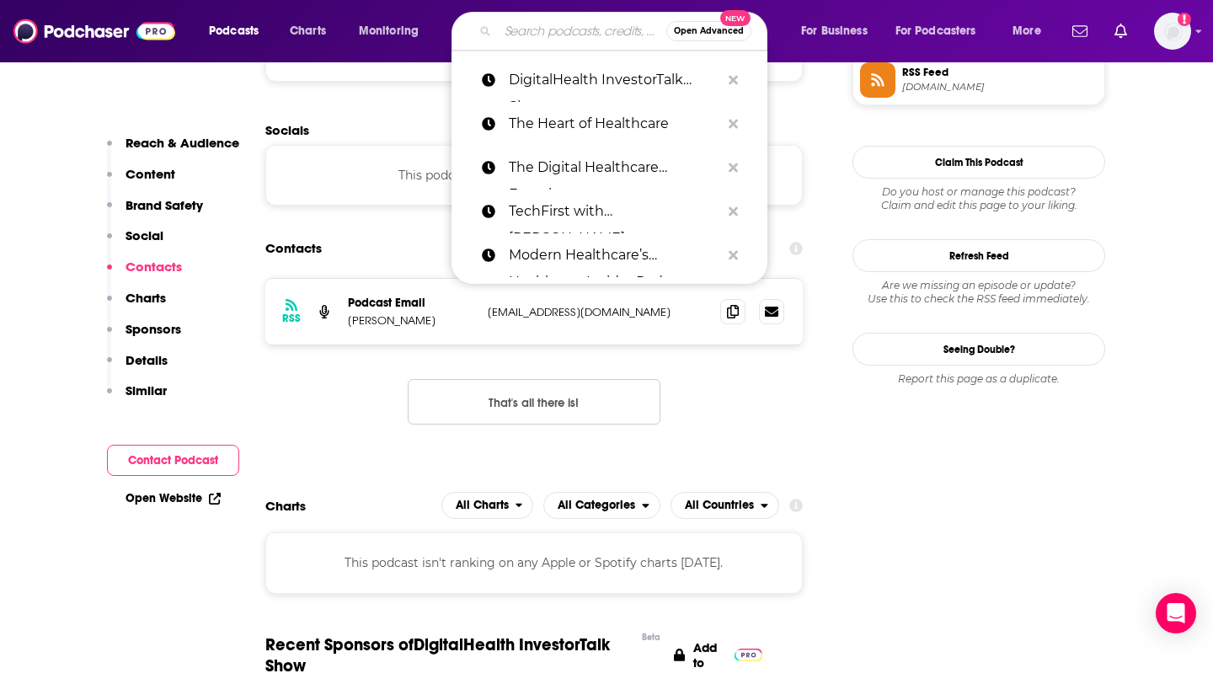
paste input "Digital Health Unplugged"
type input "Digital Health Unplugged"
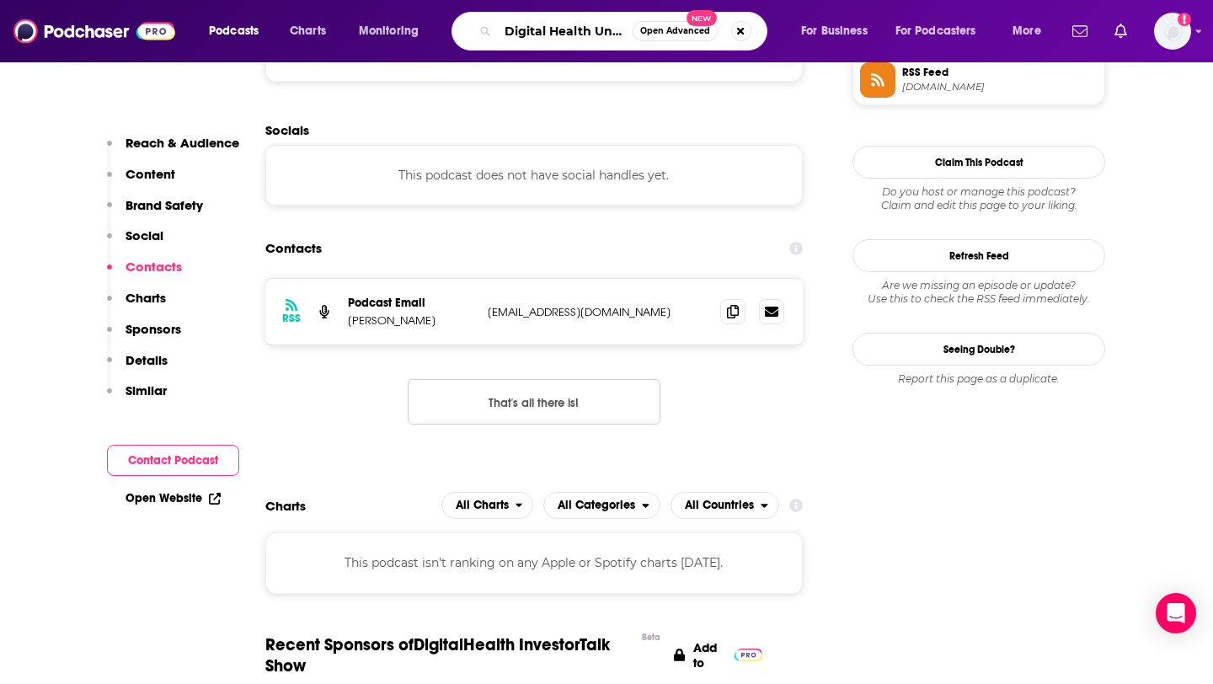
scroll to position [0, 39]
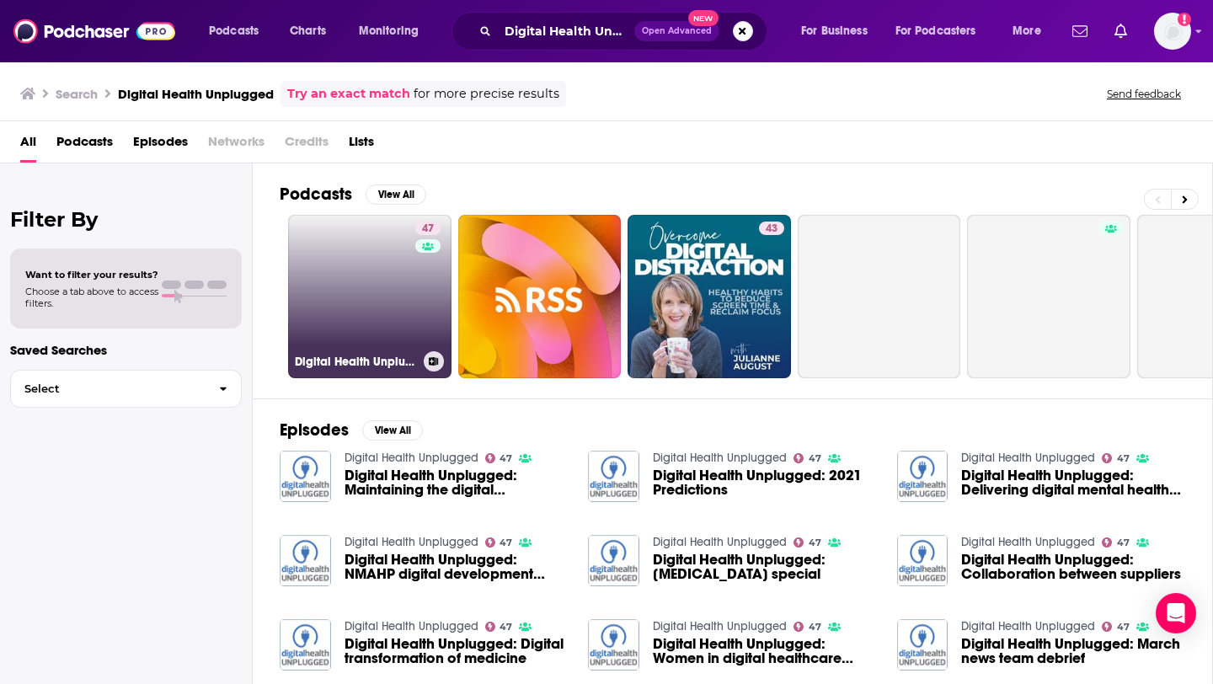
click at [361, 296] on link "47 Digital Health Unplugged" at bounding box center [369, 296] width 163 height 163
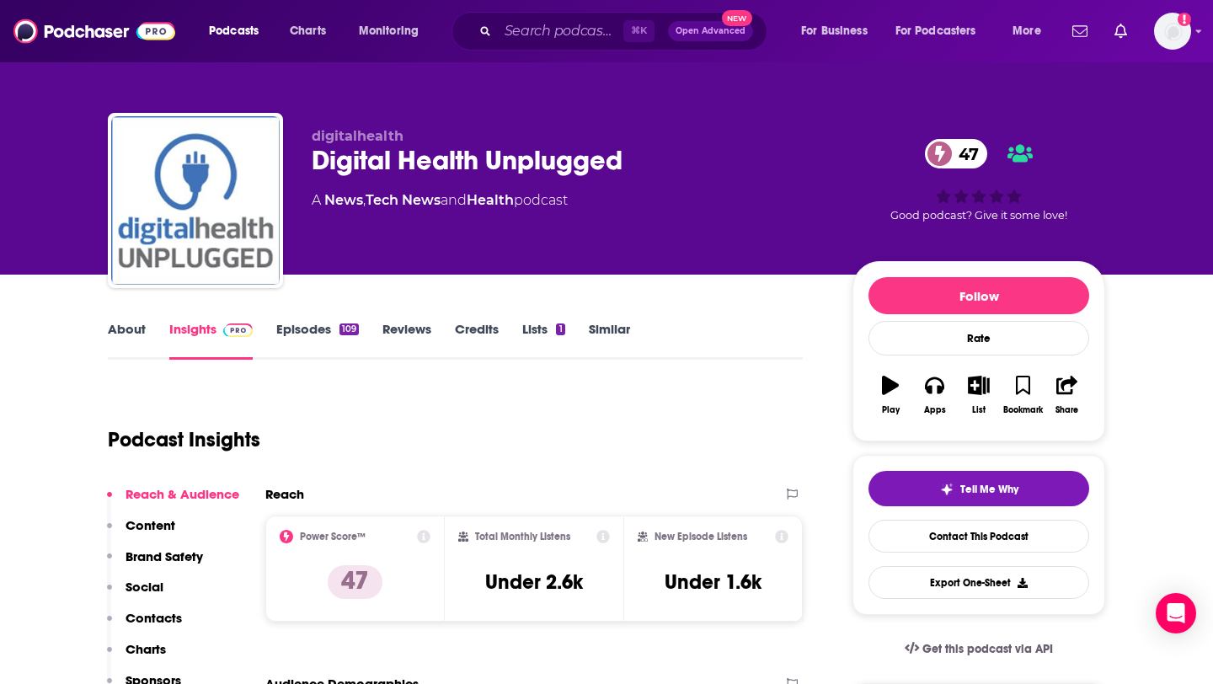
click at [337, 321] on link "Episodes 109" at bounding box center [317, 340] width 83 height 39
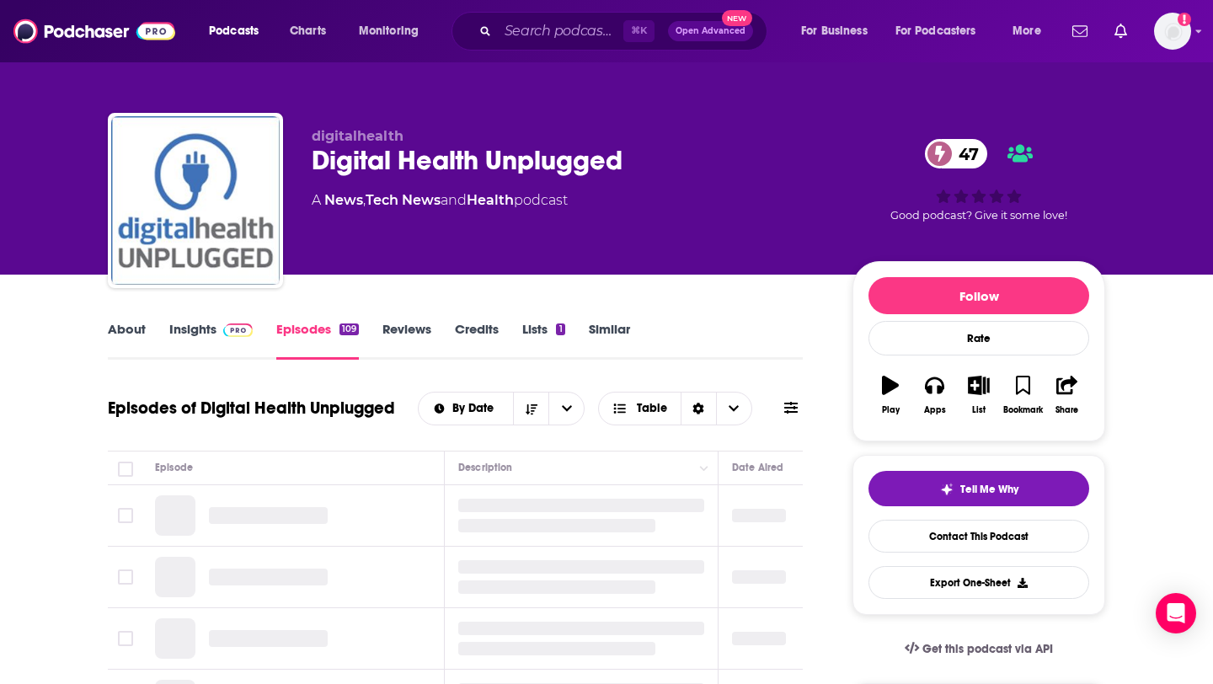
click at [128, 334] on link "About" at bounding box center [127, 340] width 38 height 39
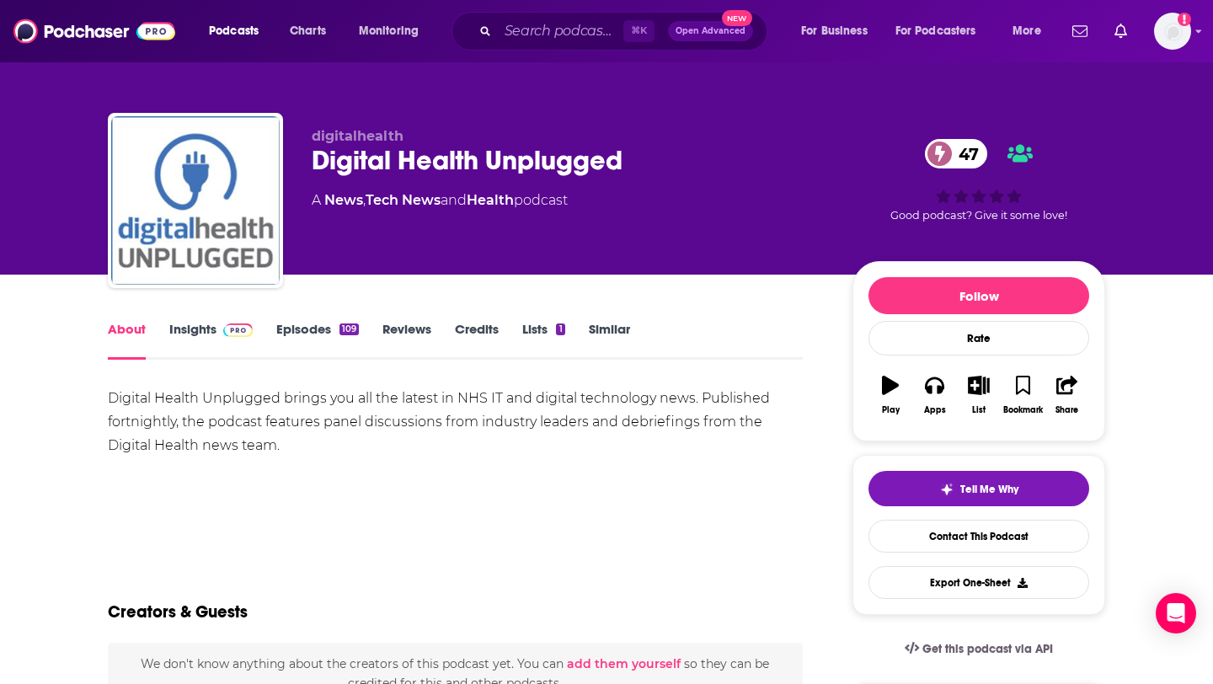
click at [286, 332] on link "Episodes 109" at bounding box center [317, 340] width 83 height 39
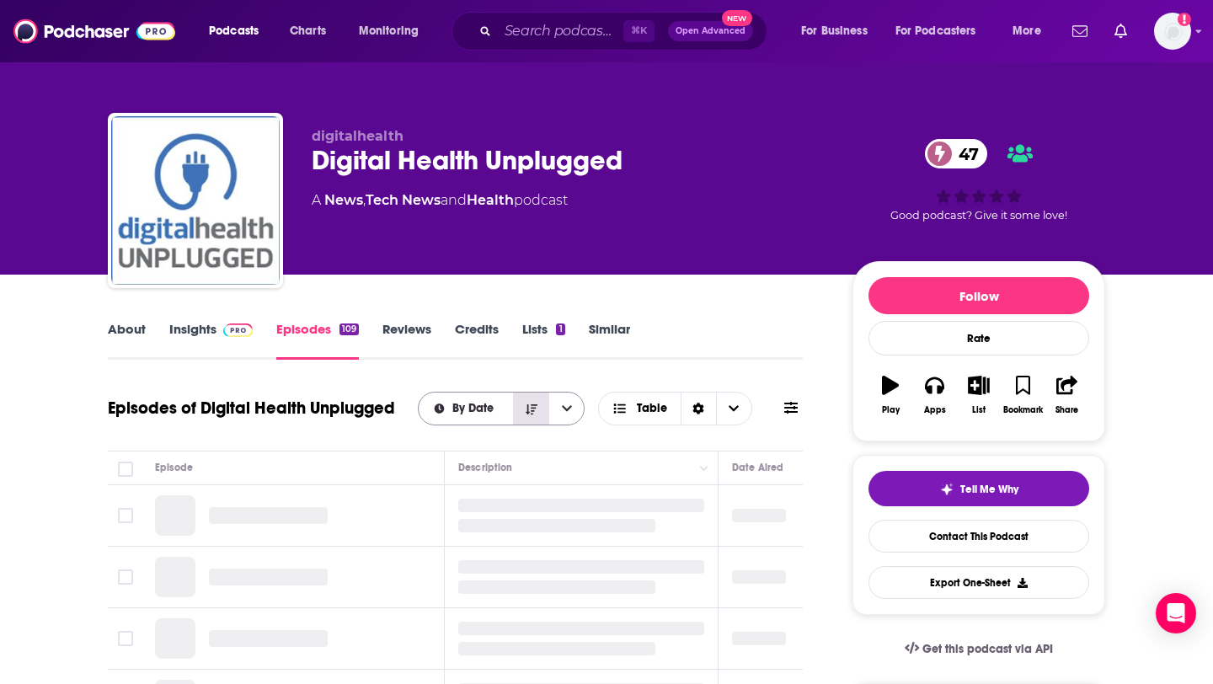
scroll to position [202, 0]
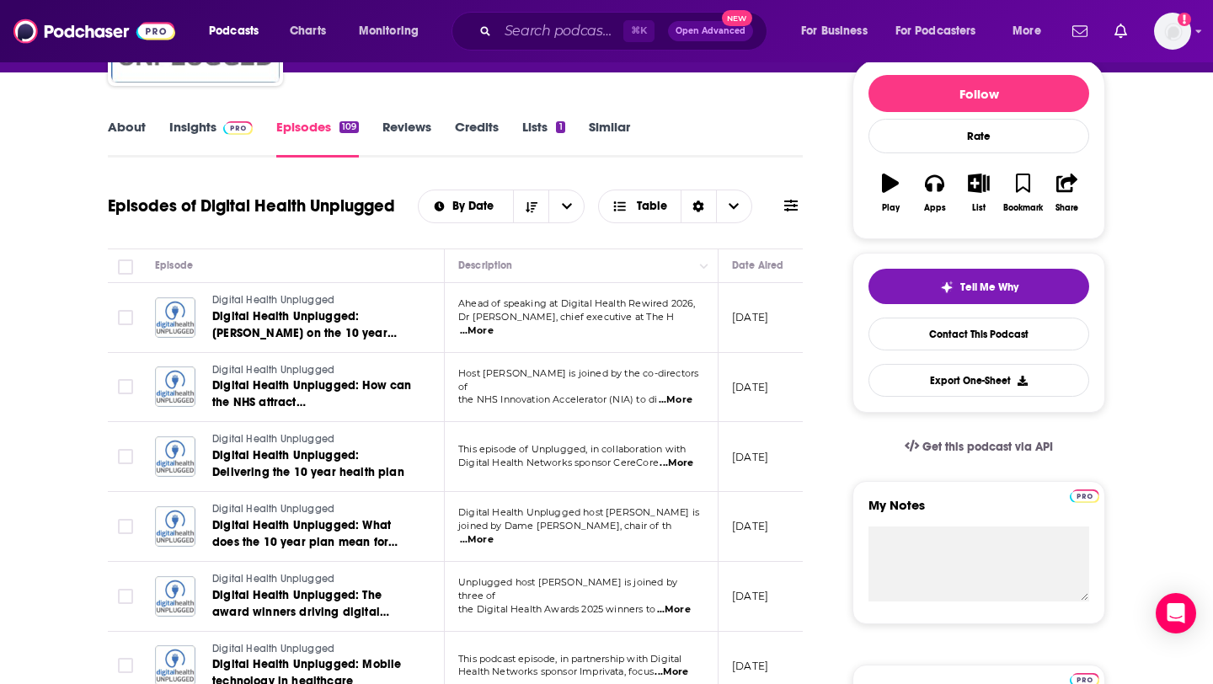
click at [494, 326] on span "...More" at bounding box center [477, 330] width 34 height 13
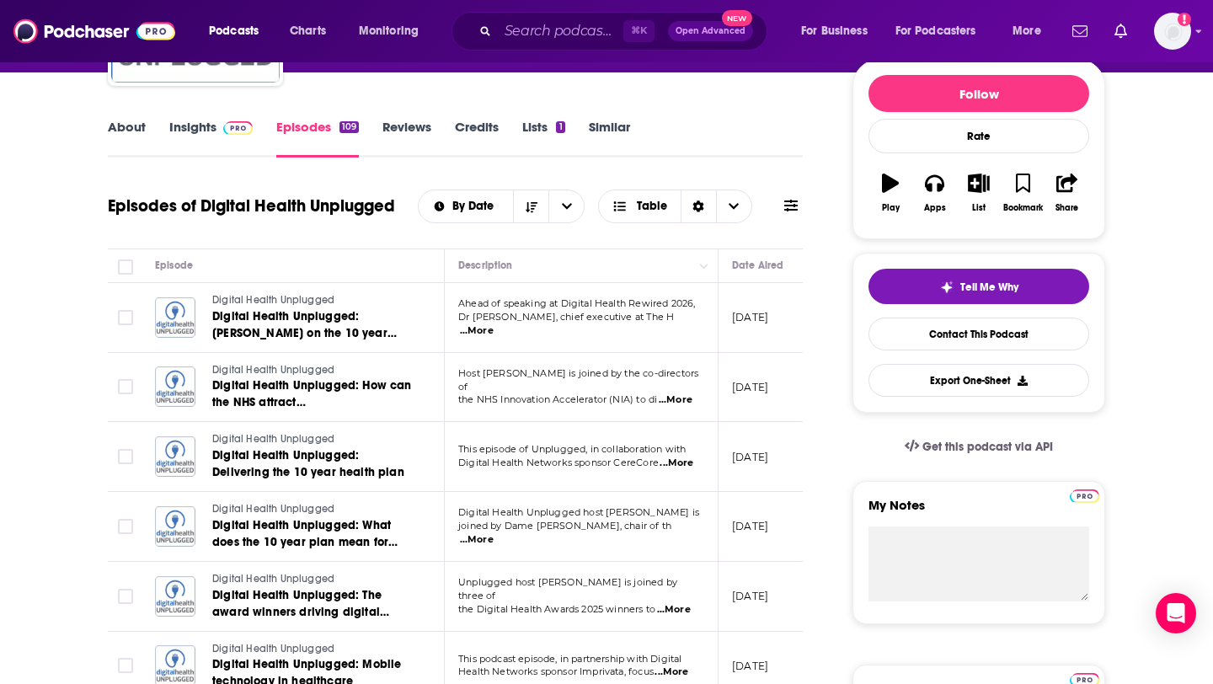
click at [214, 125] on link "Insights" at bounding box center [210, 138] width 83 height 39
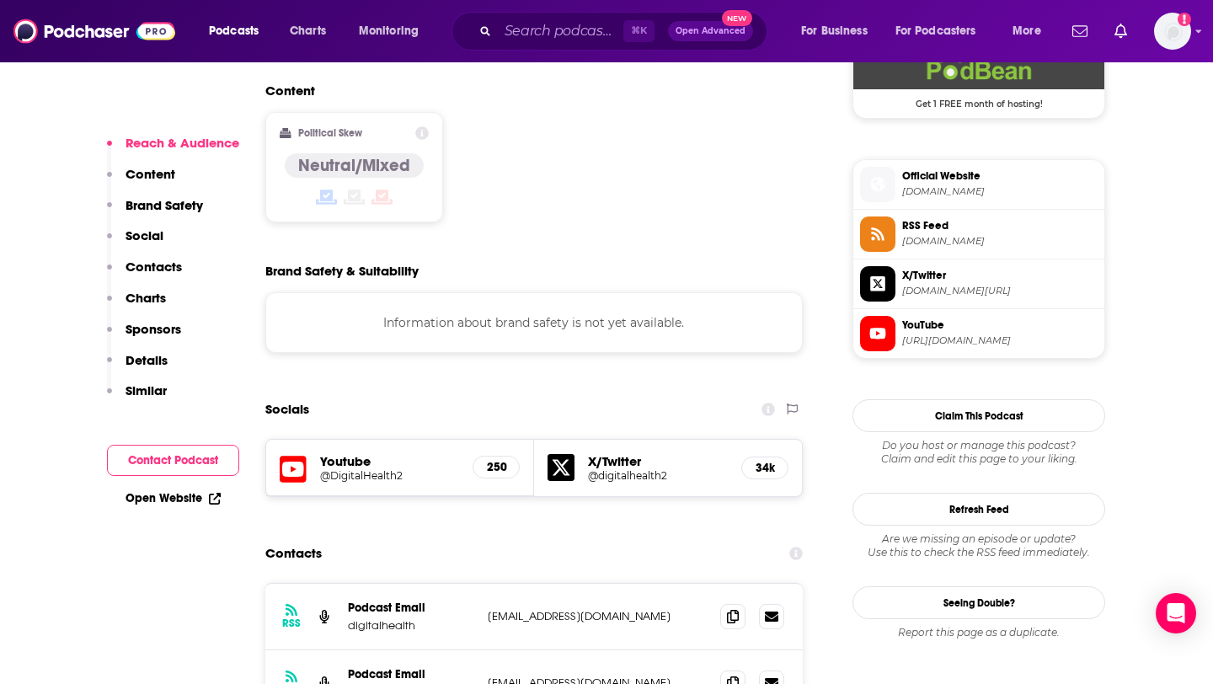
scroll to position [1557, 0]
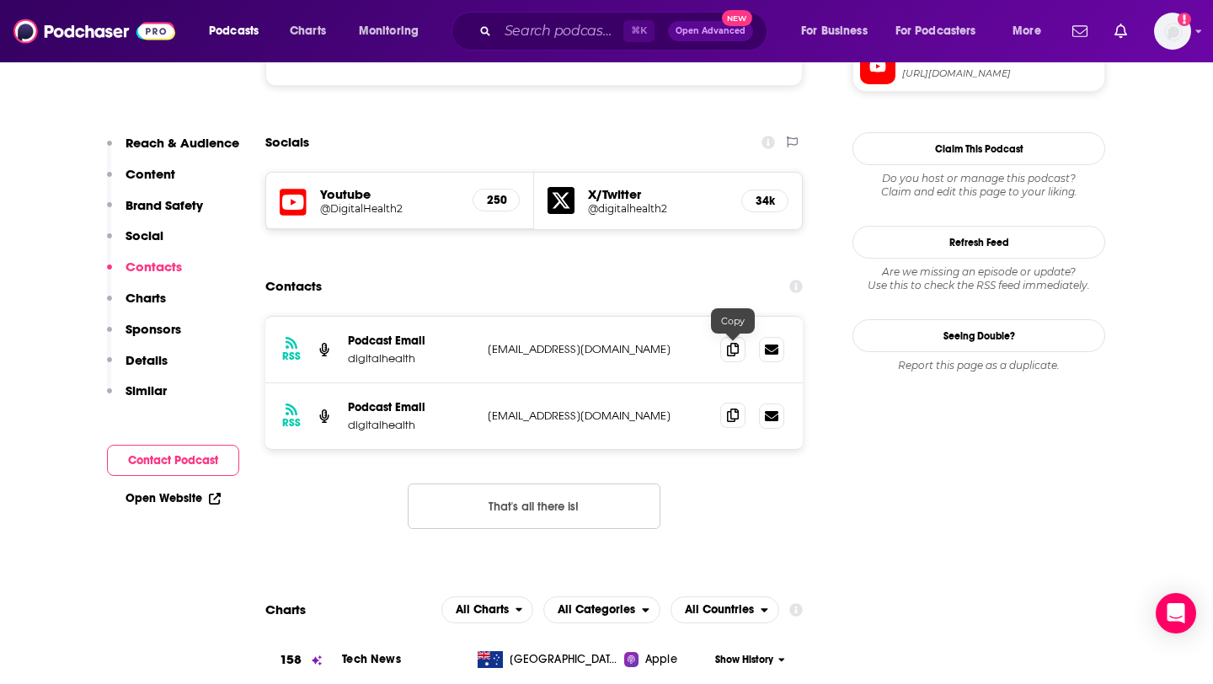
click at [730, 409] on icon at bounding box center [733, 415] width 12 height 13
click at [733, 336] on span at bounding box center [732, 348] width 25 height 25
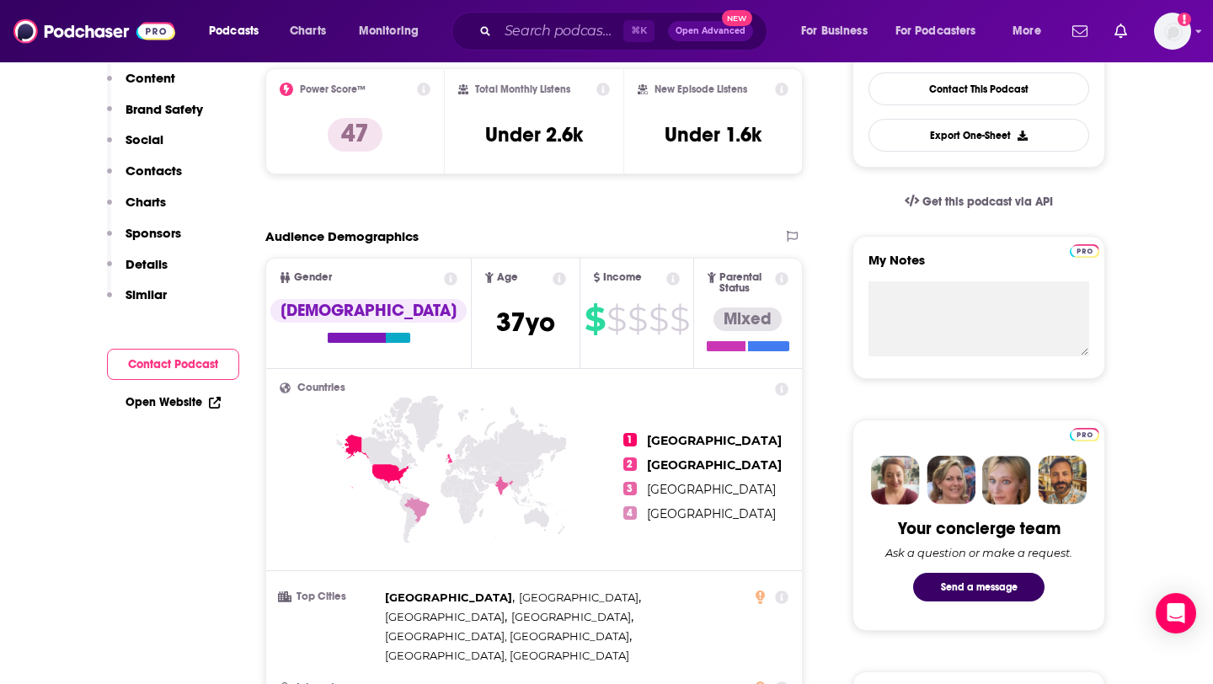
scroll to position [0, 0]
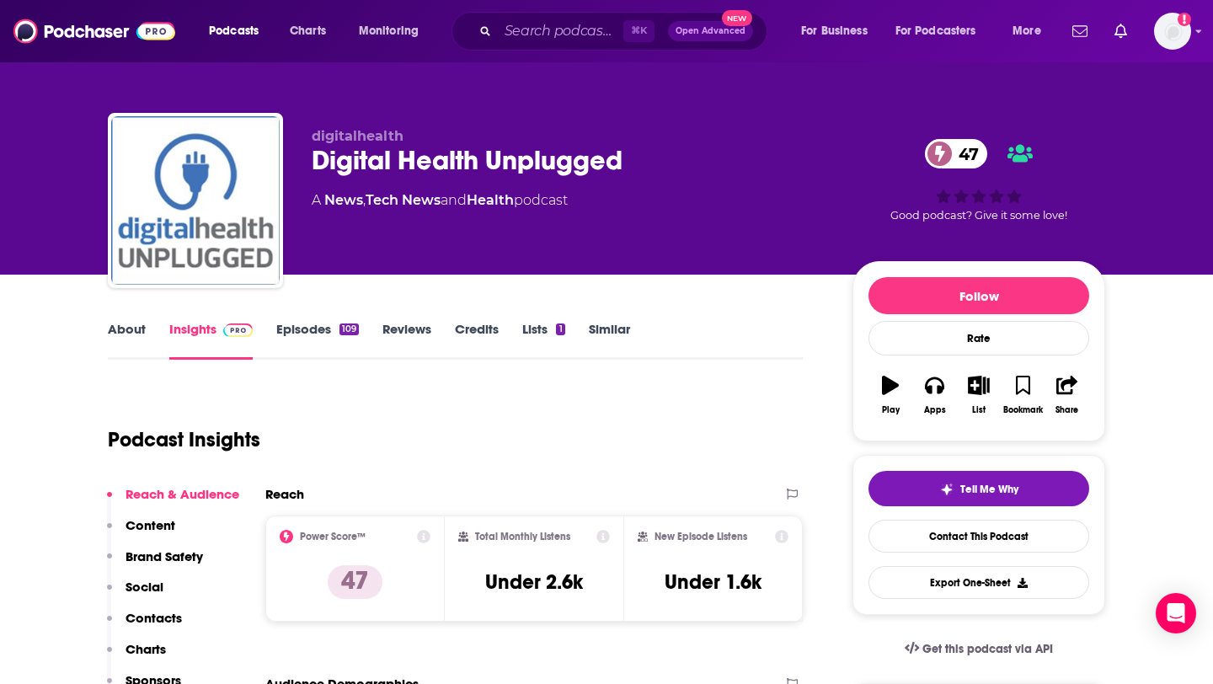
click at [329, 323] on link "Episodes 109" at bounding box center [317, 340] width 83 height 39
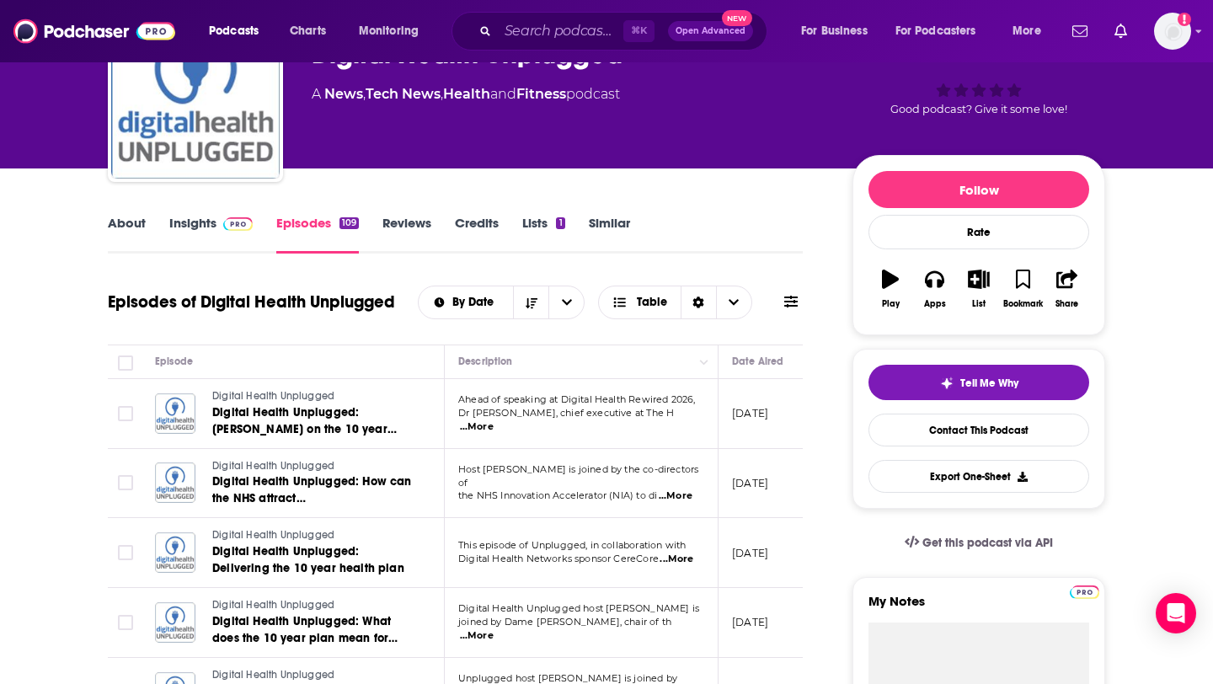
scroll to position [108, 0]
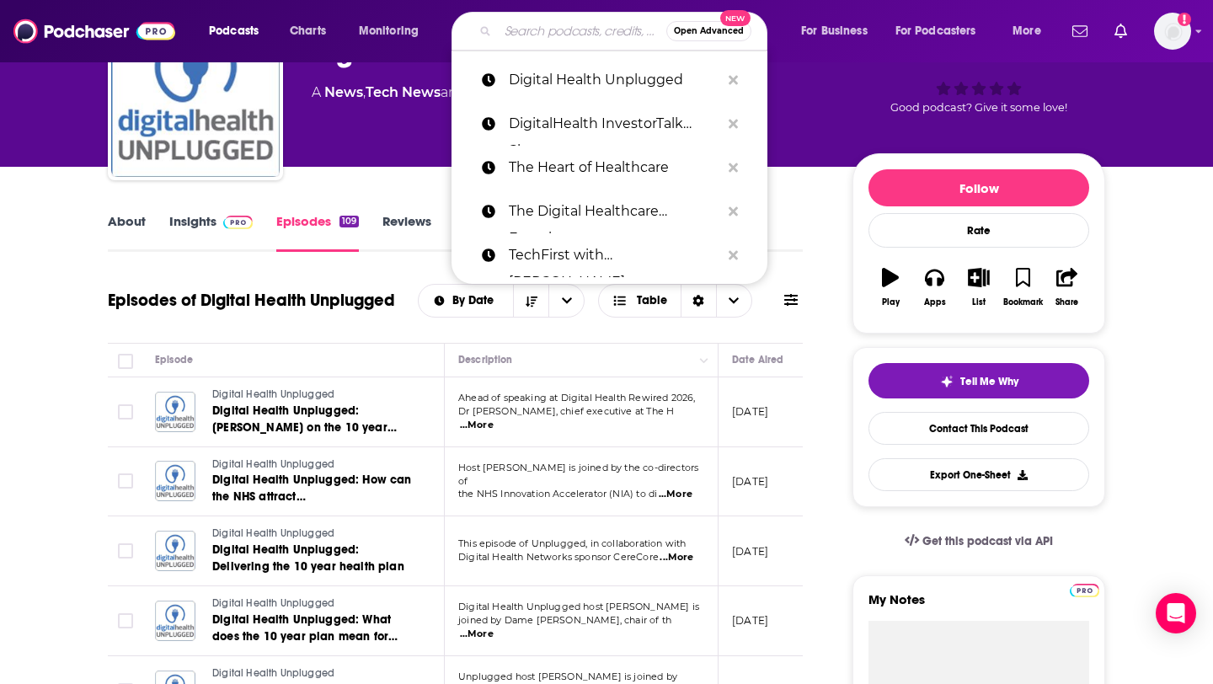
click at [529, 31] on input "Search podcasts, credits, & more..." at bounding box center [582, 31] width 169 height 27
paste input "Bright Spots in Healthcare"
type input "Bright Spots in Healthcare"
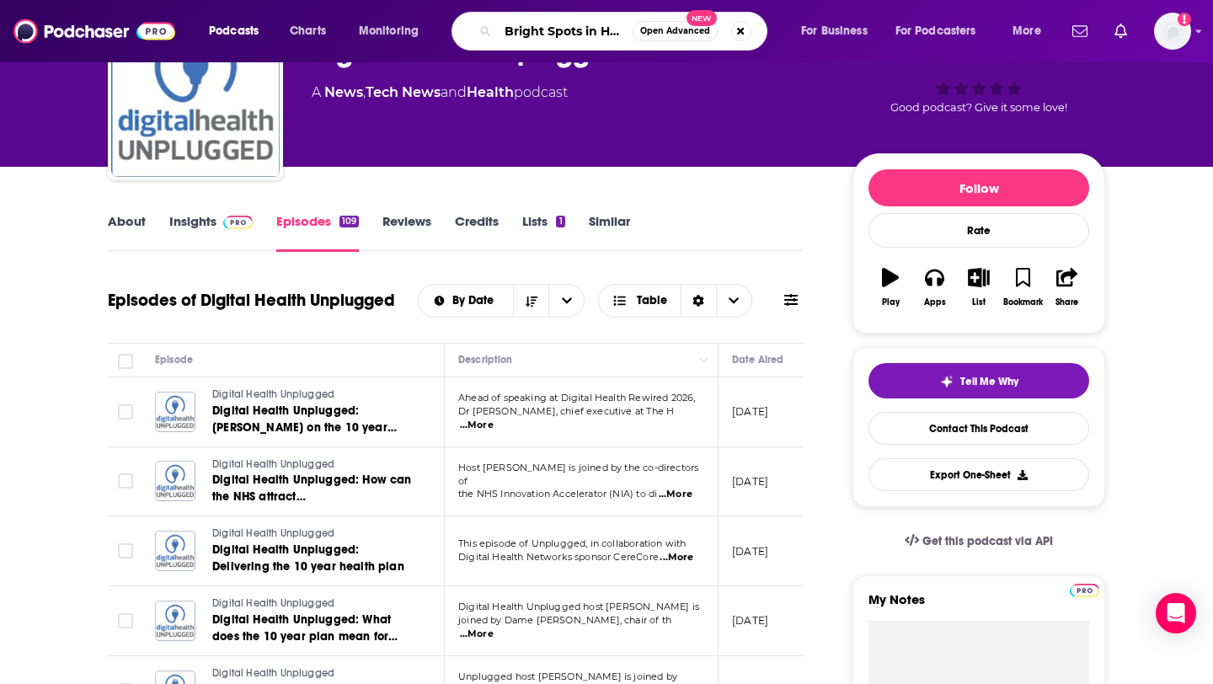
scroll to position [0, 44]
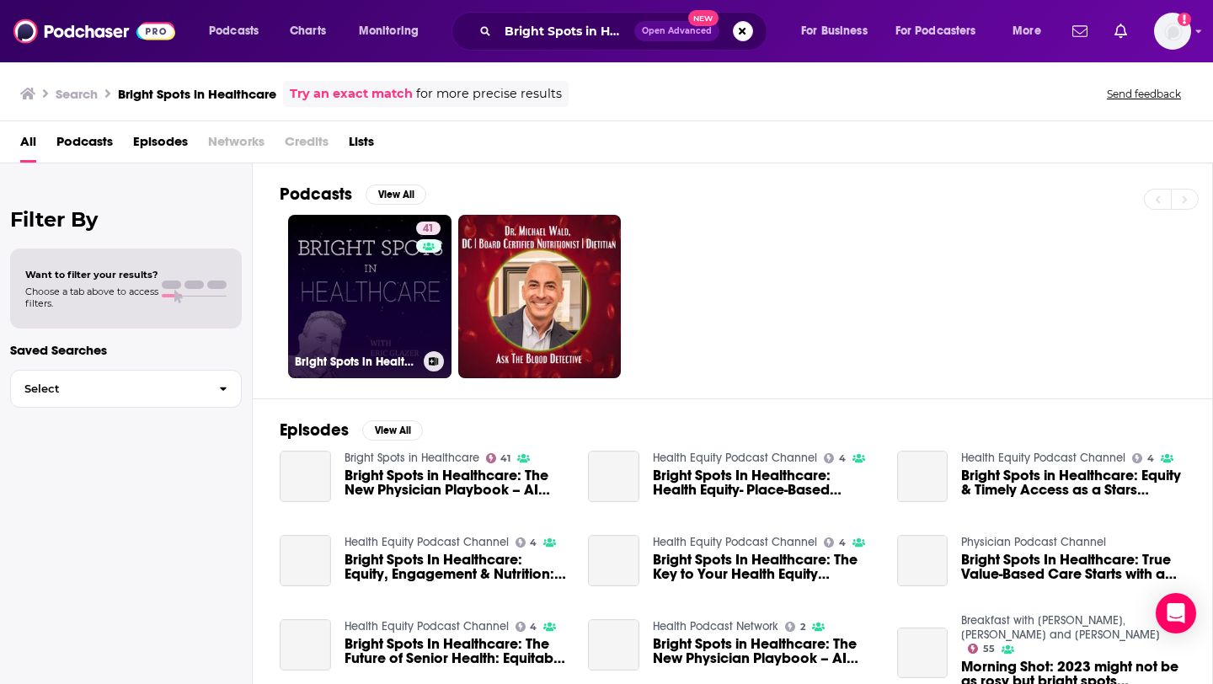
click at [387, 288] on link "41 Bright Spots in Healthcare" at bounding box center [369, 296] width 163 height 163
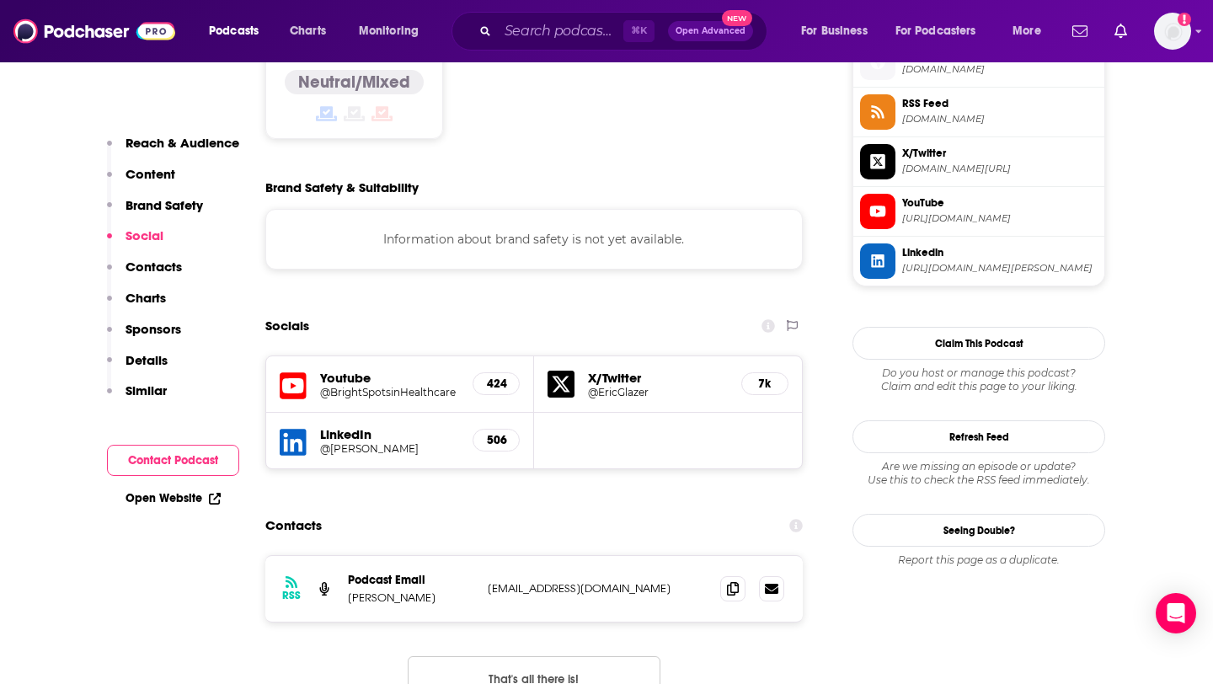
scroll to position [1469, 0]
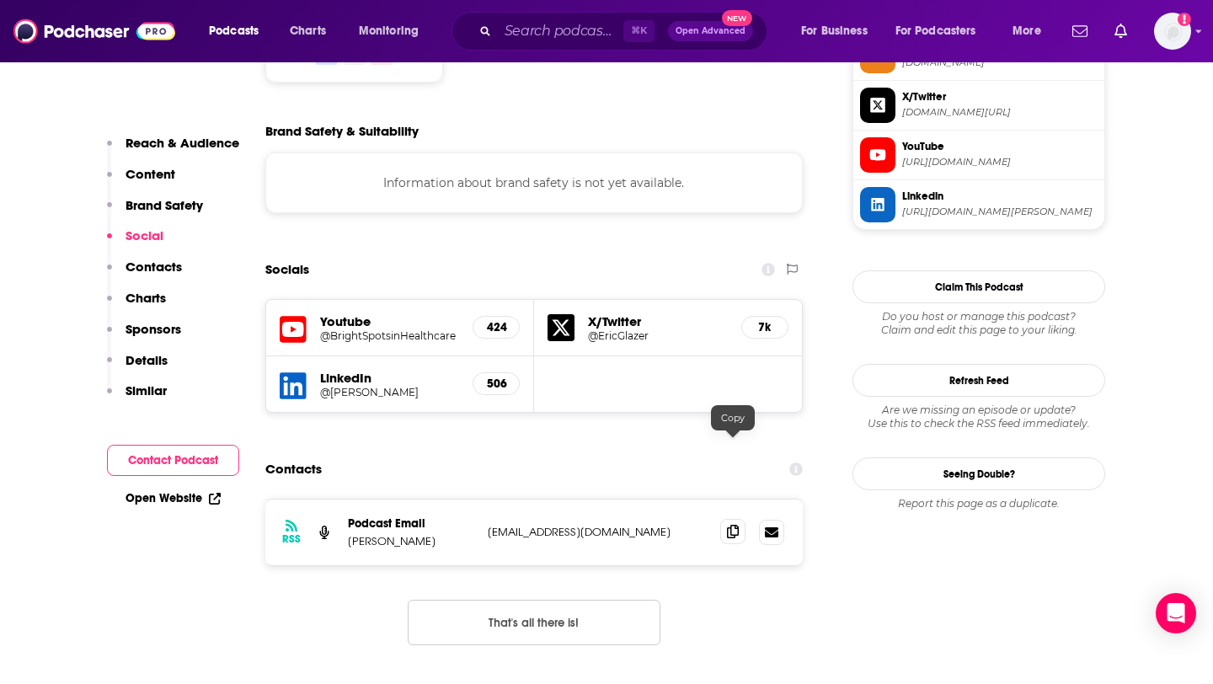
click at [738, 519] on span at bounding box center [732, 531] width 25 height 25
click at [545, 29] on input "Search podcasts, credits, & more..." at bounding box center [561, 31] width 126 height 27
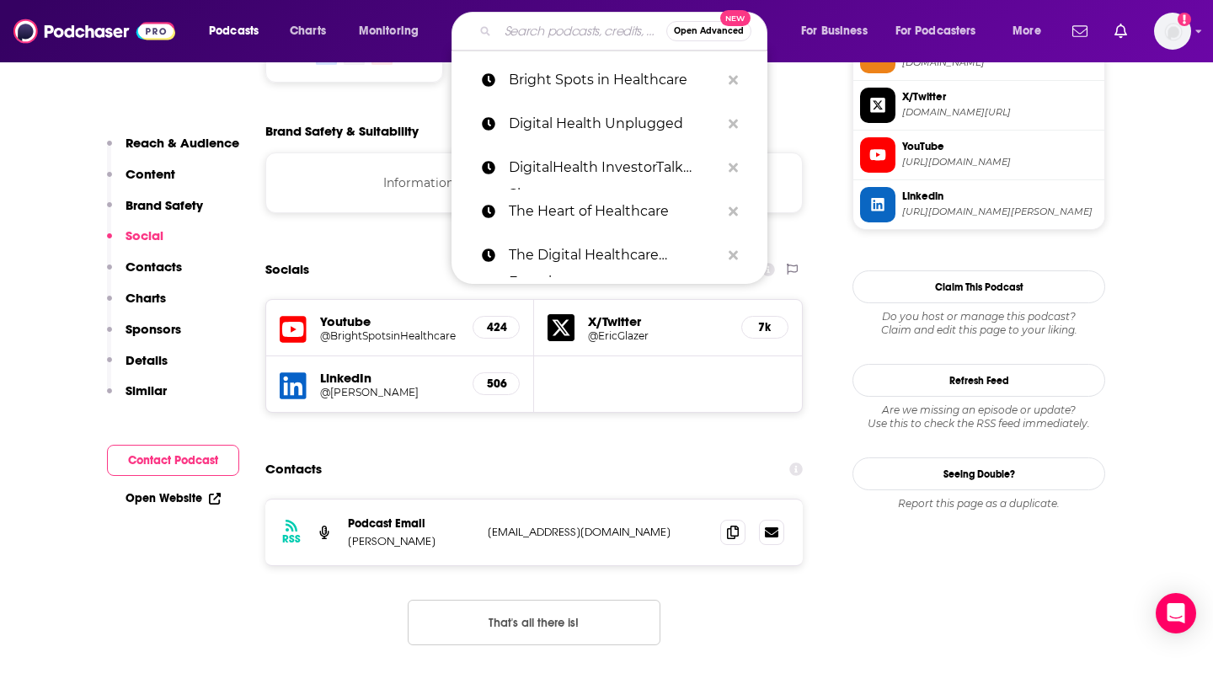
paste input "HealthTech Remedy"
type input "HealthTech Remedy"
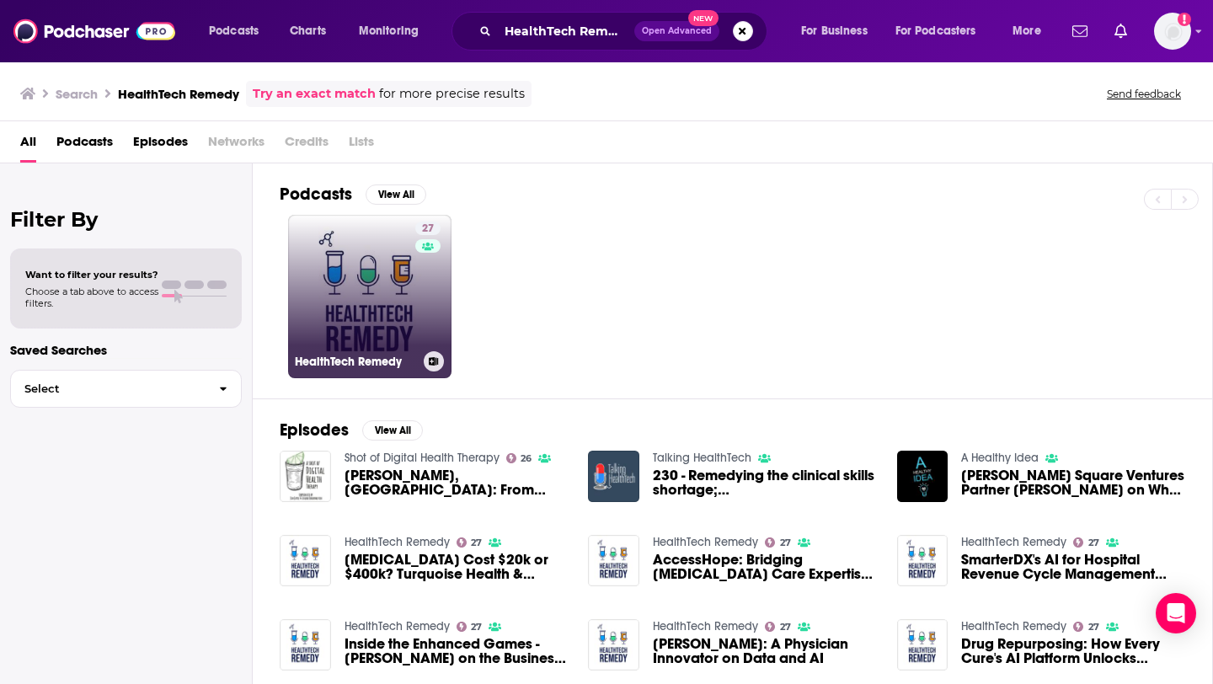
click at [374, 280] on link "27 HealthTech Remedy" at bounding box center [369, 296] width 163 height 163
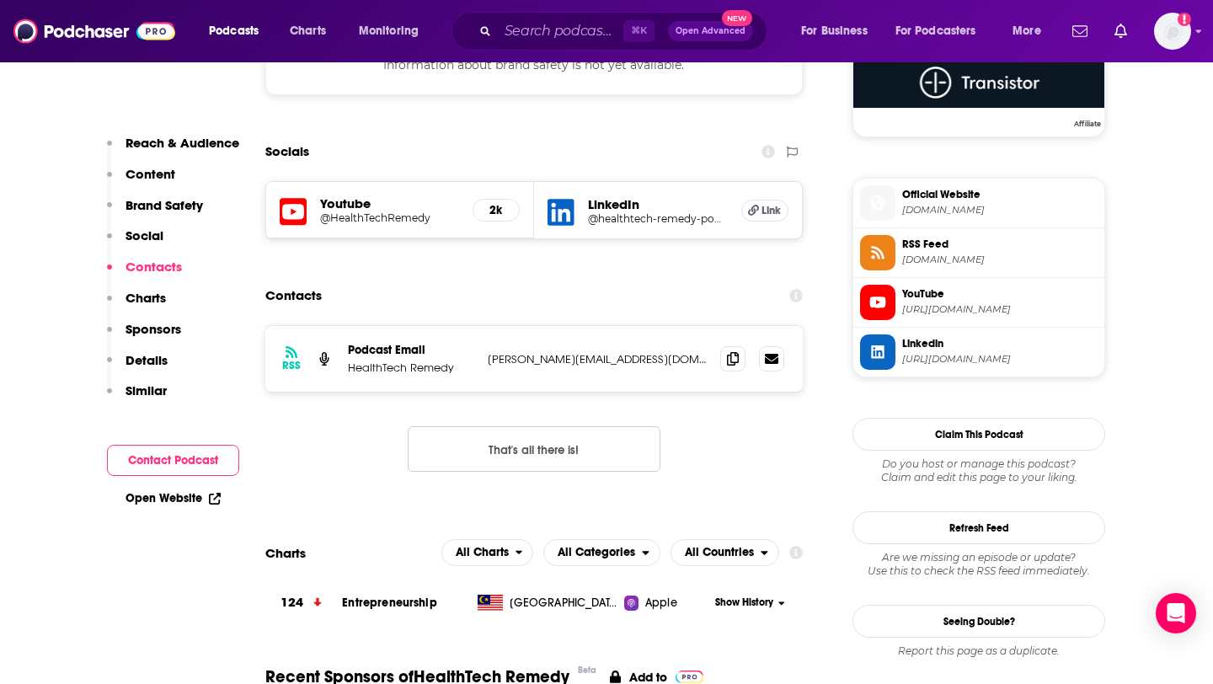
scroll to position [1258, 0]
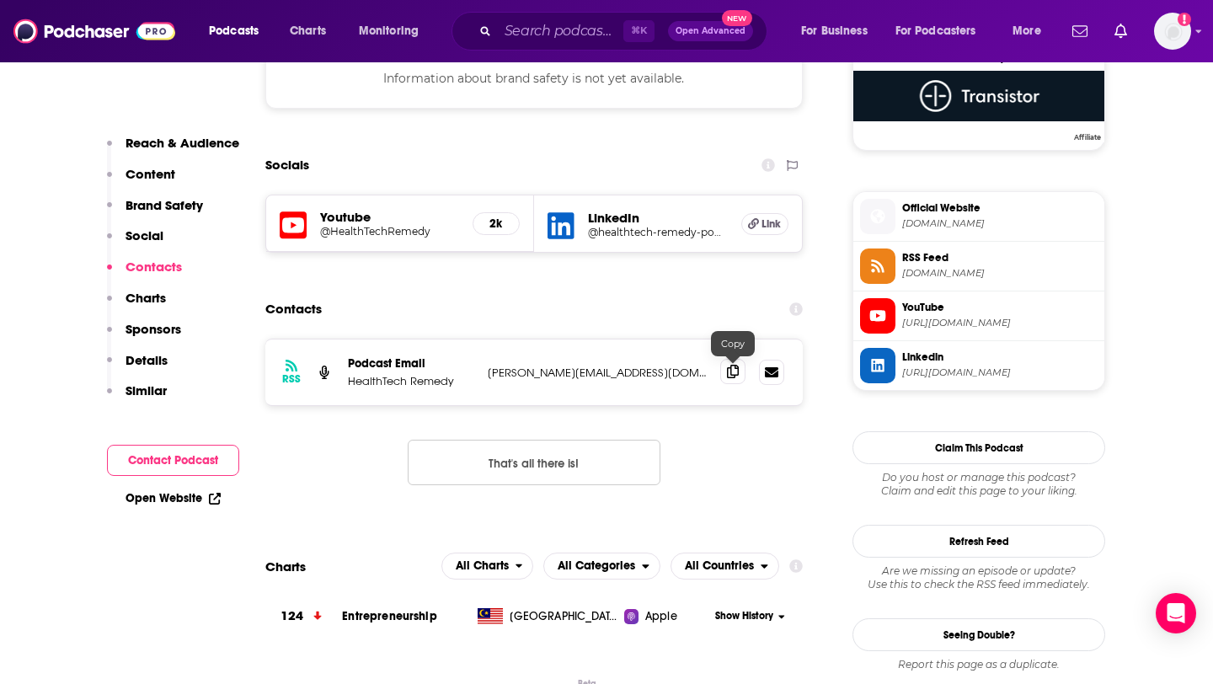
click at [725, 373] on span at bounding box center [732, 371] width 25 height 25
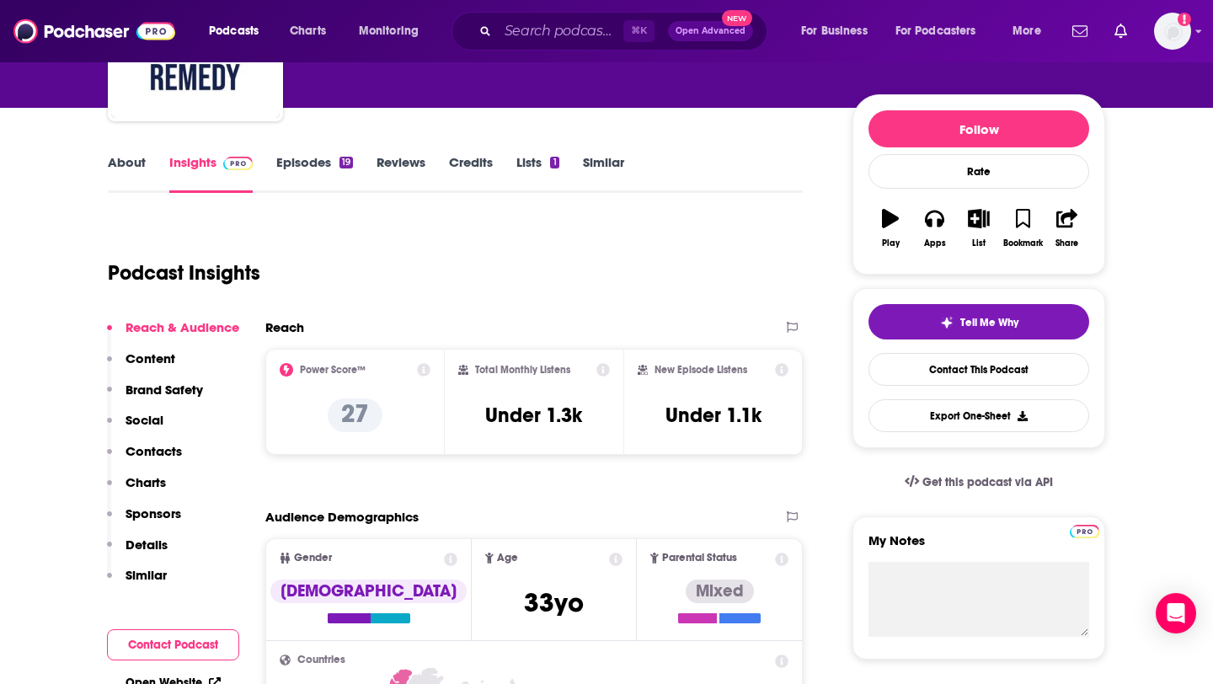
scroll to position [66, 0]
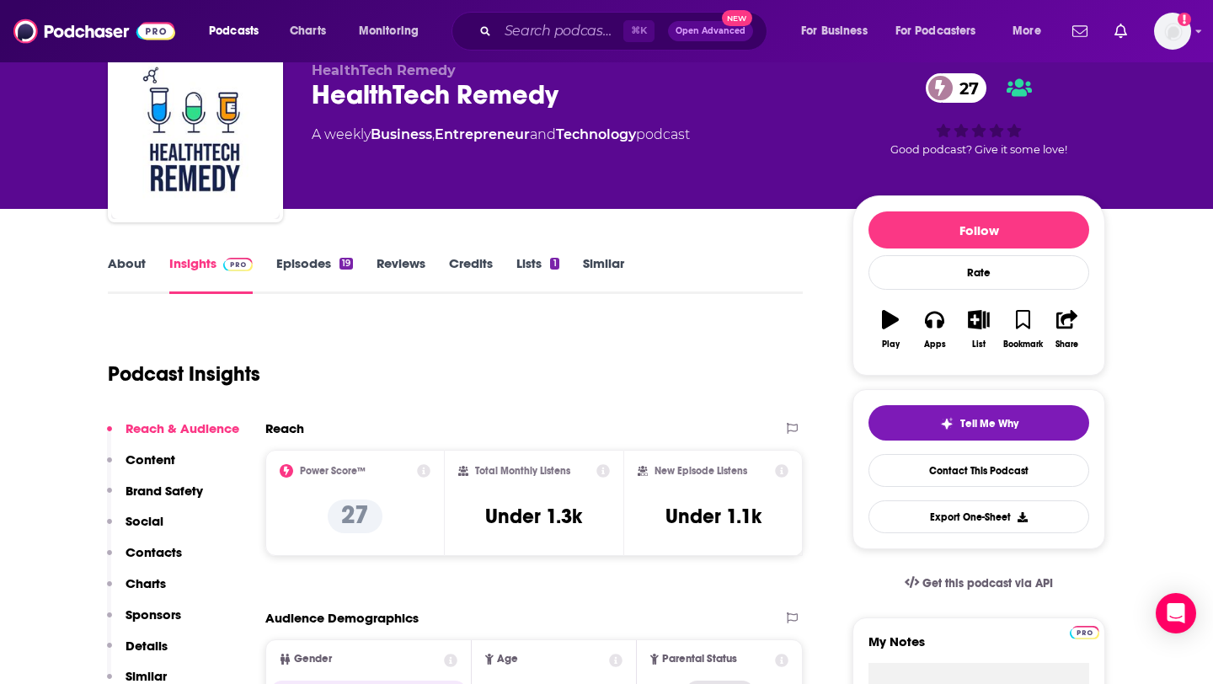
click at [329, 261] on link "Episodes 19" at bounding box center [314, 274] width 77 height 39
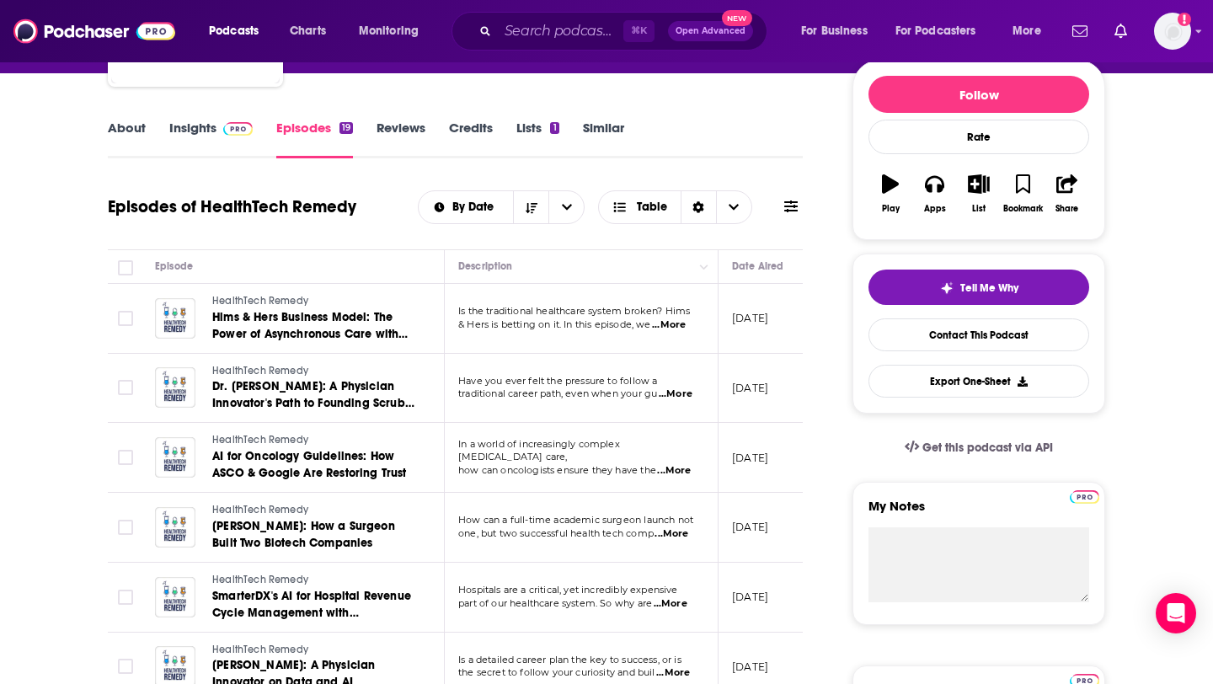
scroll to position [210, 0]
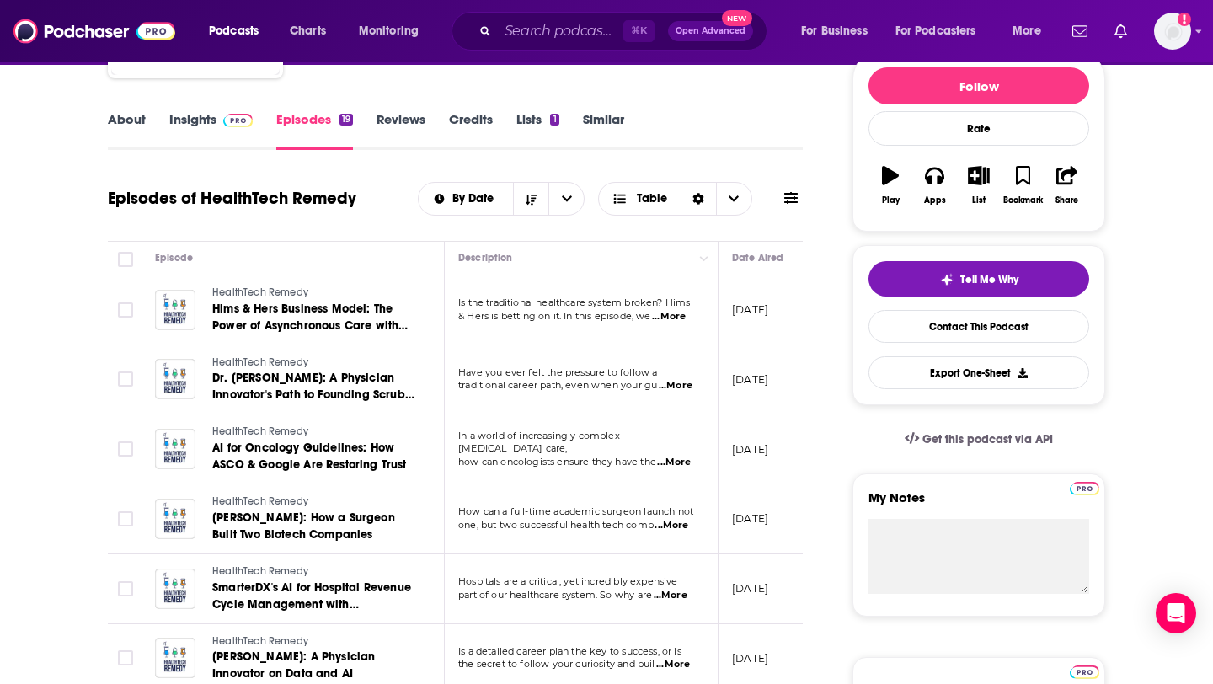
click at [673, 315] on span "...More" at bounding box center [669, 316] width 34 height 13
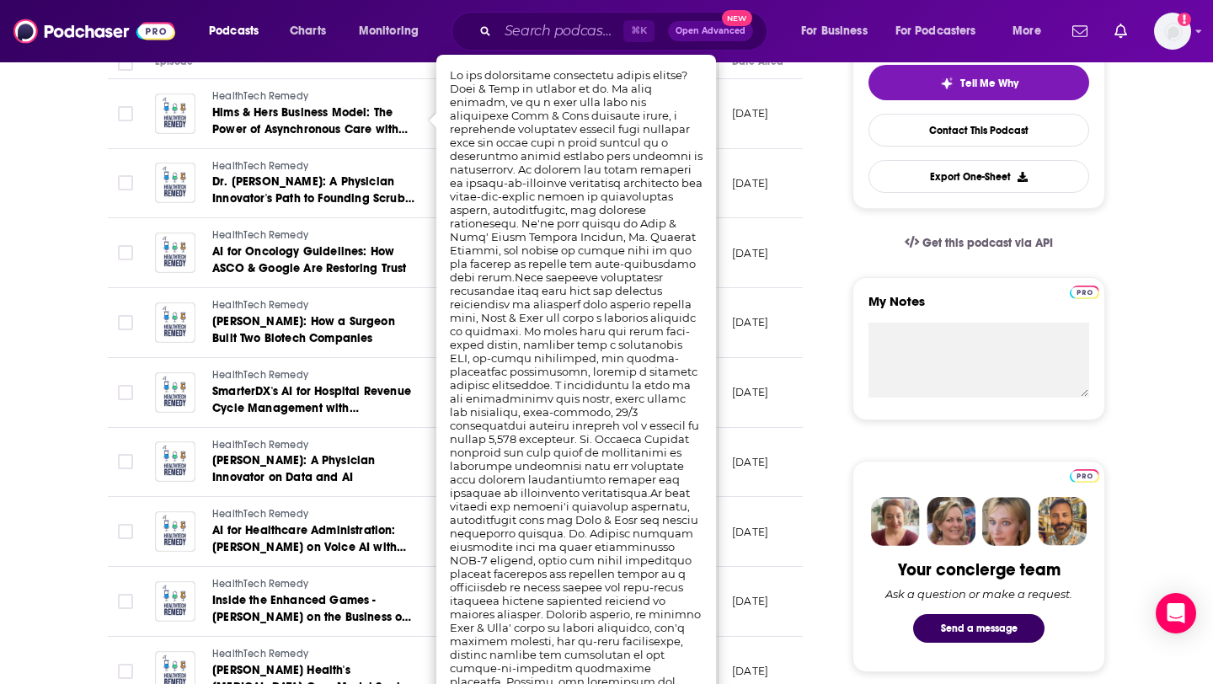
scroll to position [407, 0]
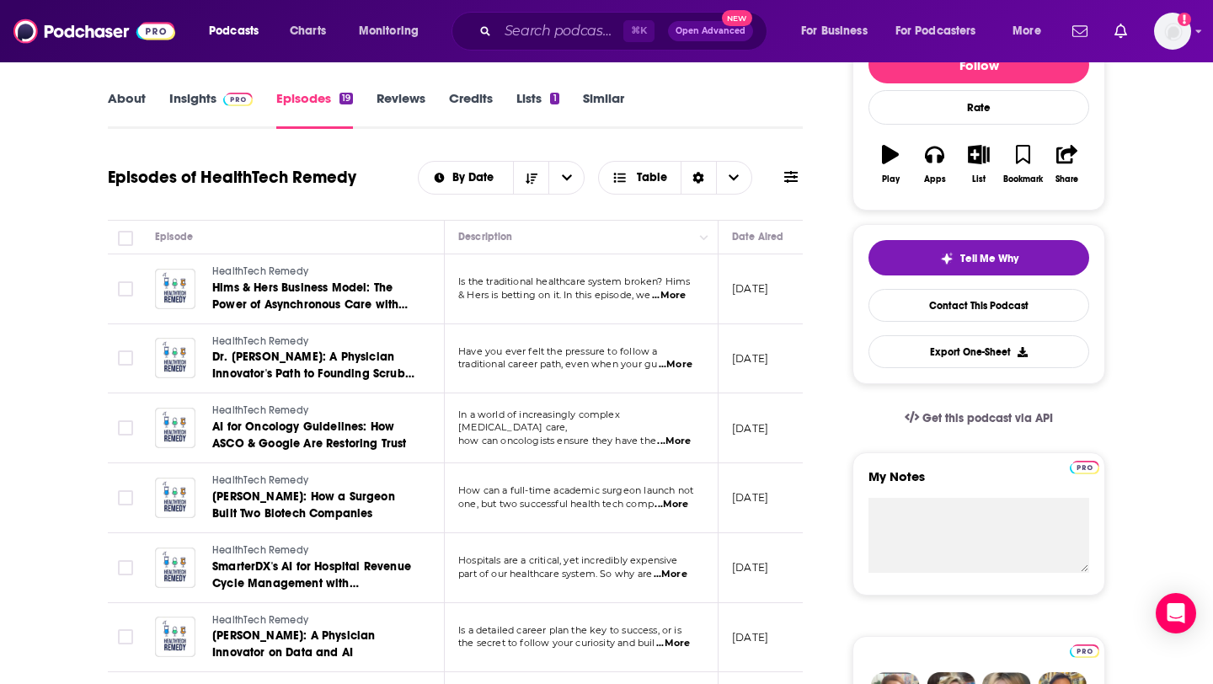
scroll to position [0, 0]
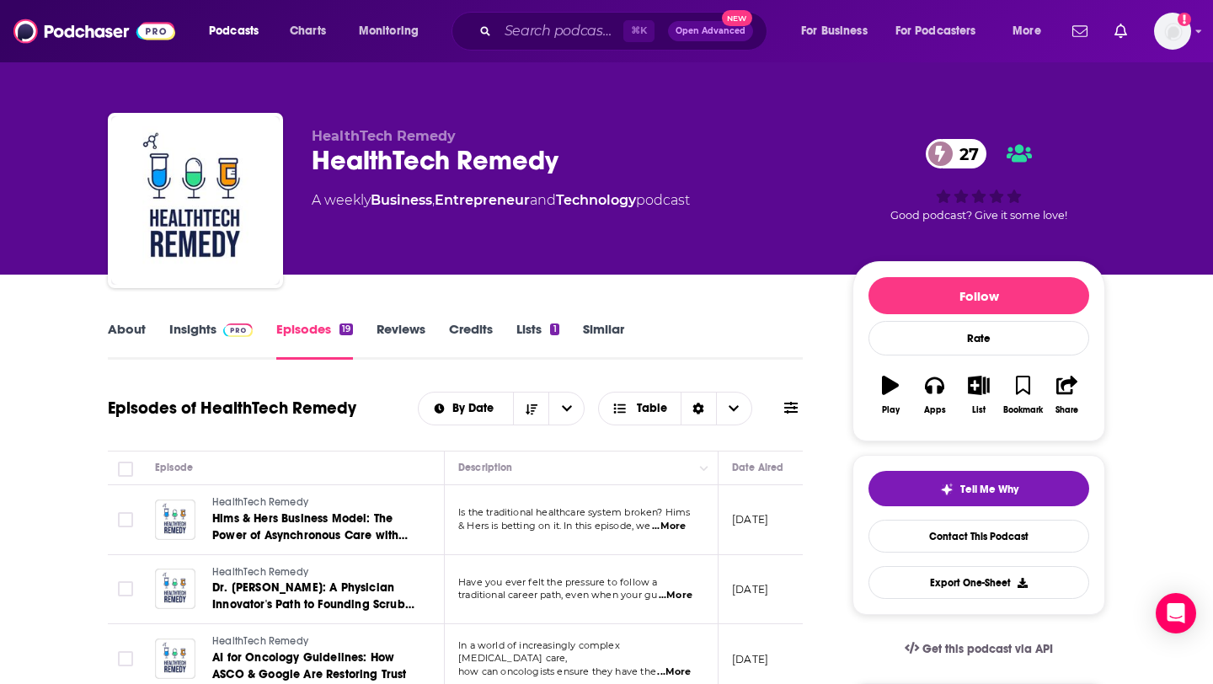
click at [132, 322] on link "About" at bounding box center [127, 340] width 38 height 39
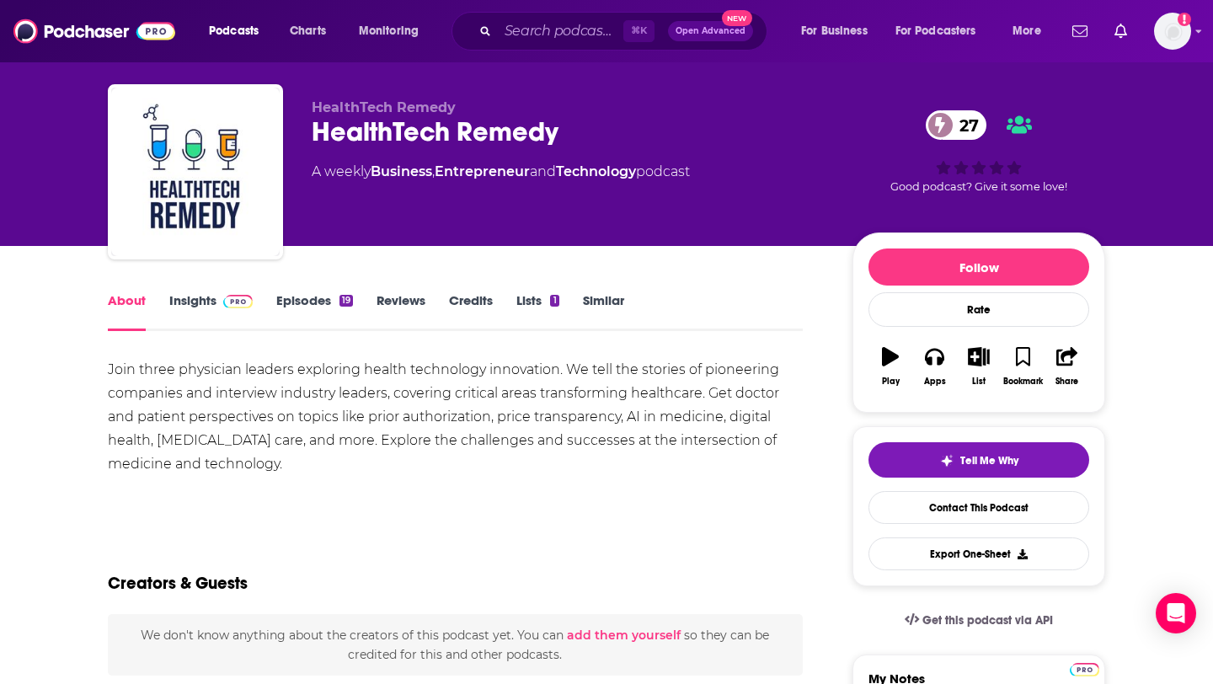
scroll to position [29, 0]
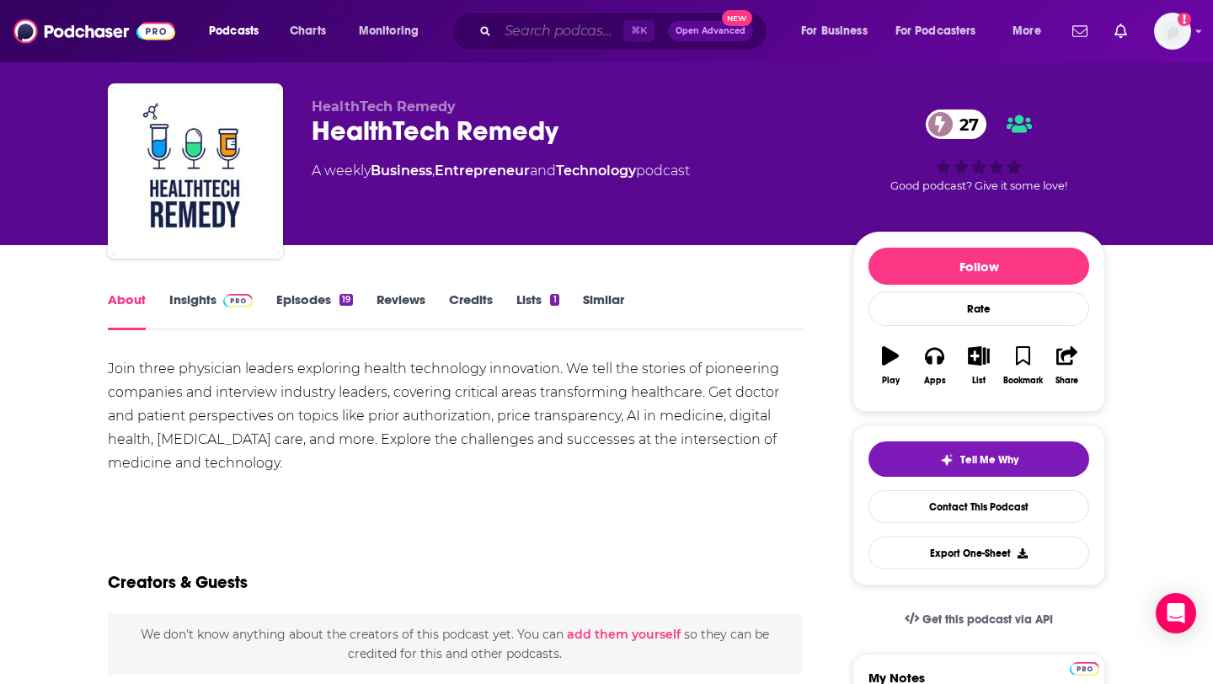
click at [535, 40] on input "Search podcasts, credits, & more..." at bounding box center [561, 31] width 126 height 27
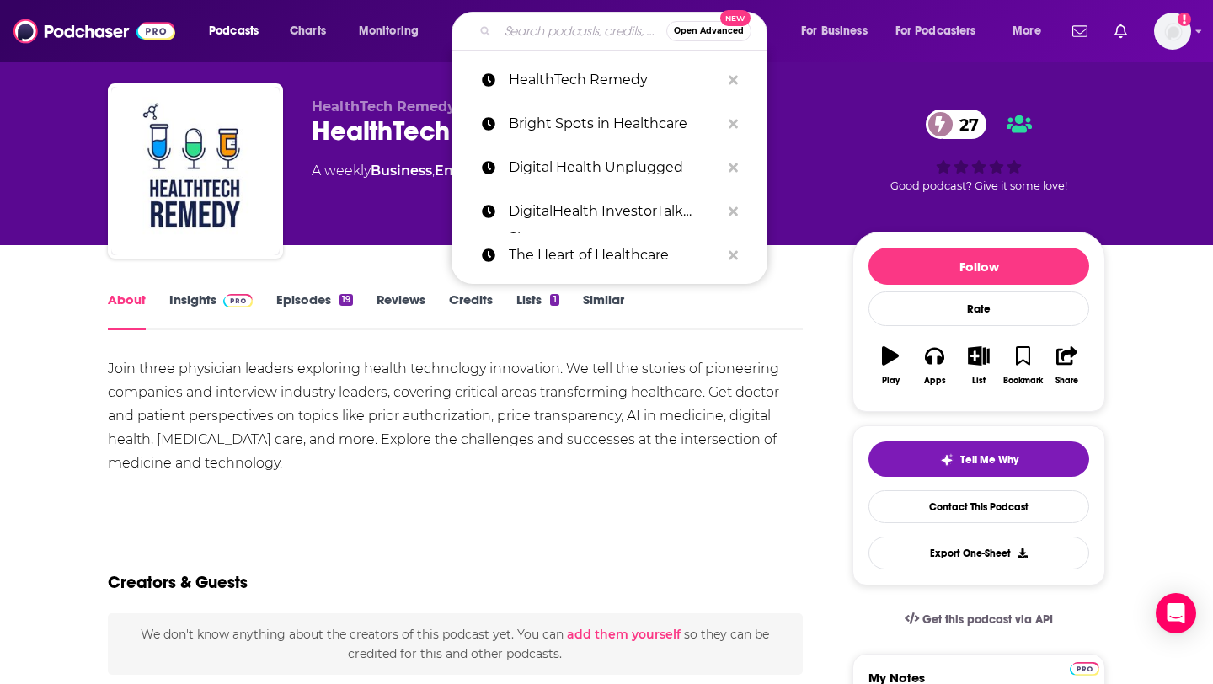
paste input "Healthcare IT [DATE] Interviews"
type input "Healthcare IT [DATE] Interviews"
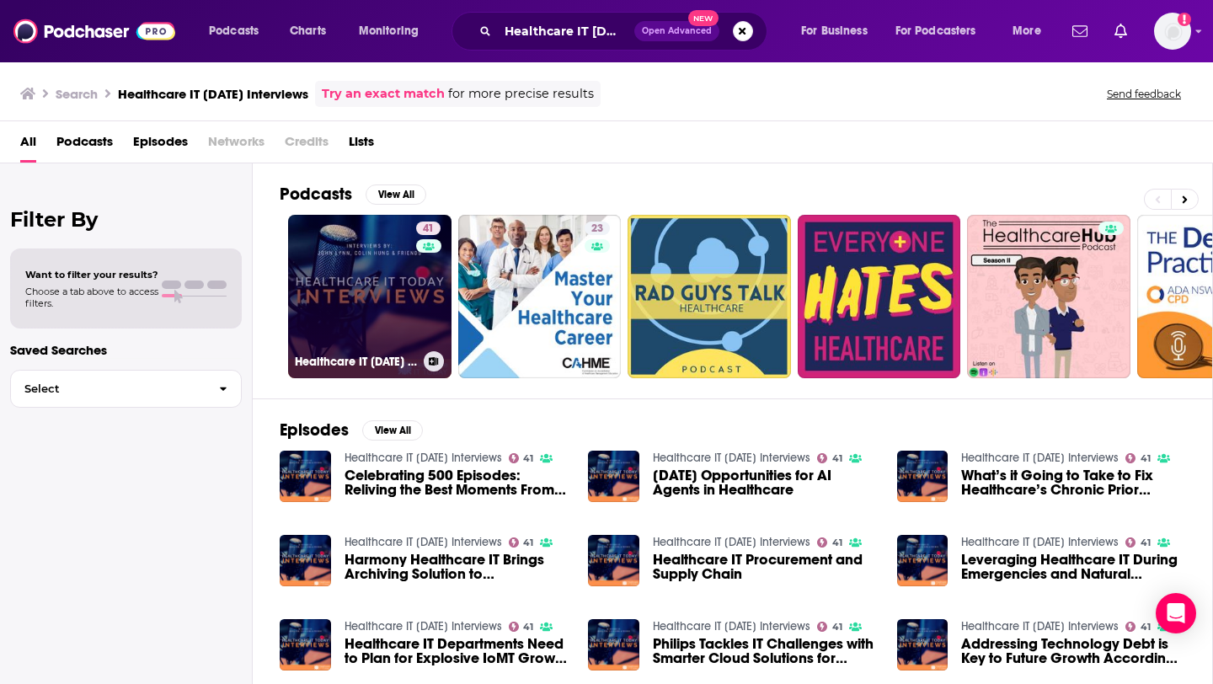
click at [313, 370] on div "Healthcare IT [DATE] Interviews" at bounding box center [370, 361] width 150 height 20
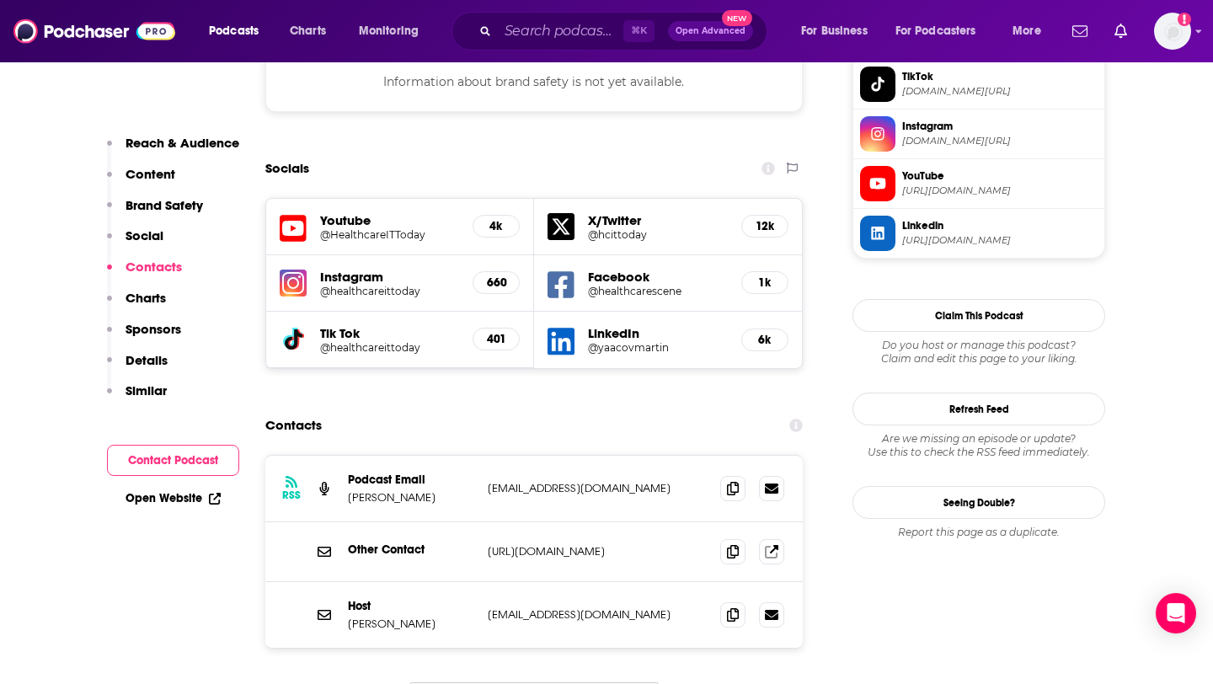
scroll to position [1571, 0]
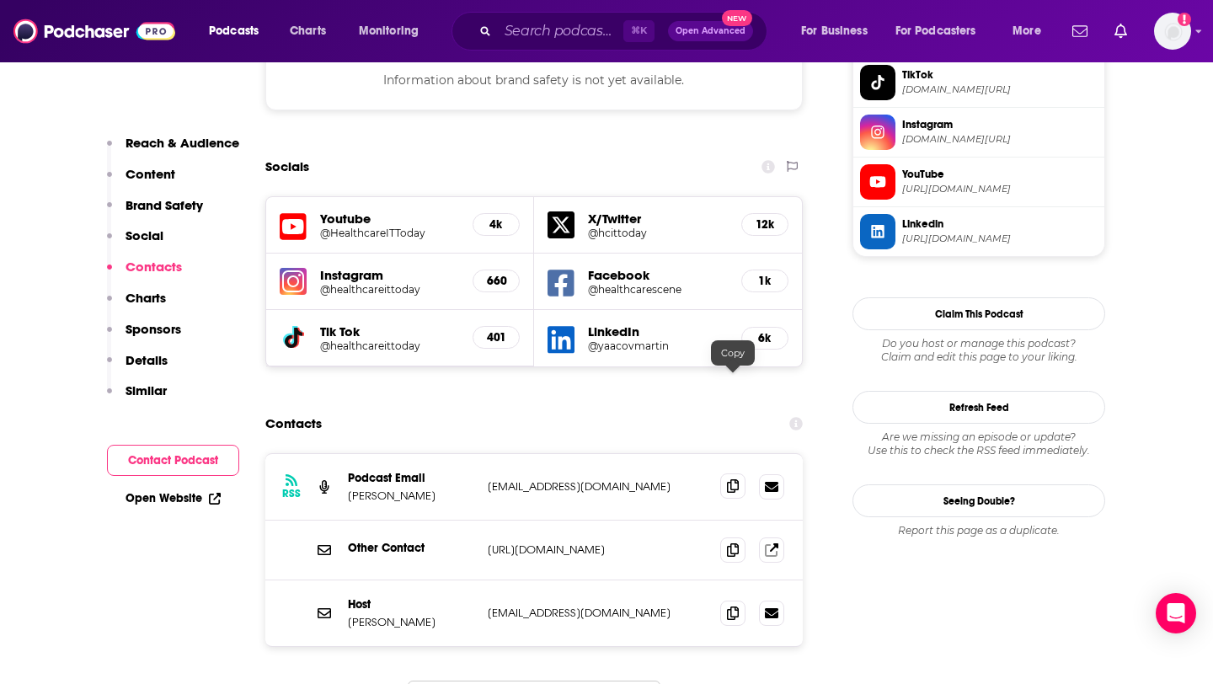
click at [737, 479] on icon at bounding box center [733, 485] width 12 height 13
click at [739, 600] on span at bounding box center [732, 612] width 25 height 25
click at [528, 35] on input "Search podcasts, credits, & more..." at bounding box center [561, 31] width 126 height 27
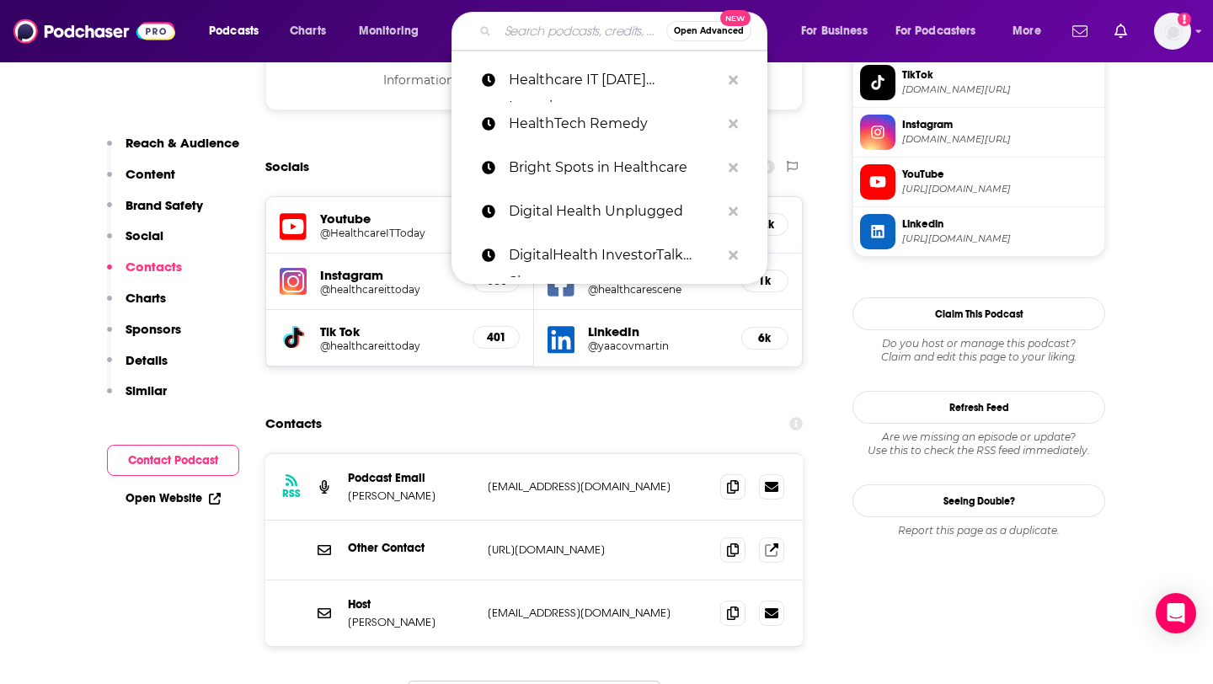
paste input "The Health/Tech Edge"
type input "The Health/Tech Edge"
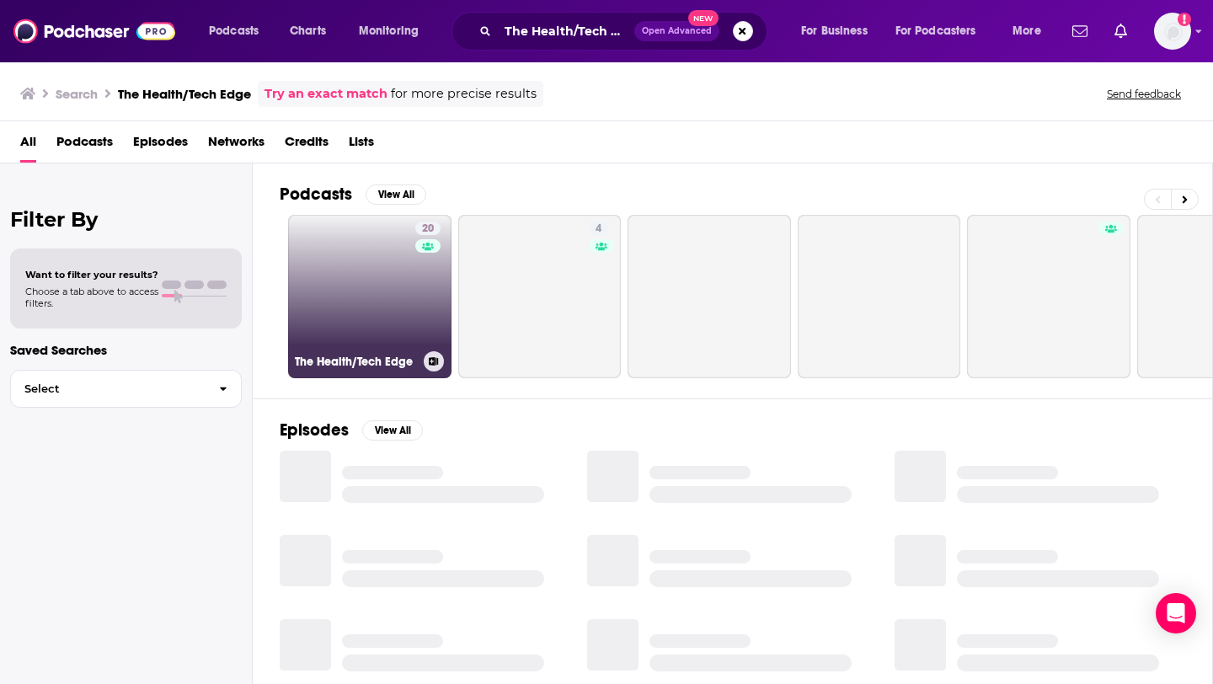
click at [367, 282] on link "20 The Health/Tech Edge" at bounding box center [369, 296] width 163 height 163
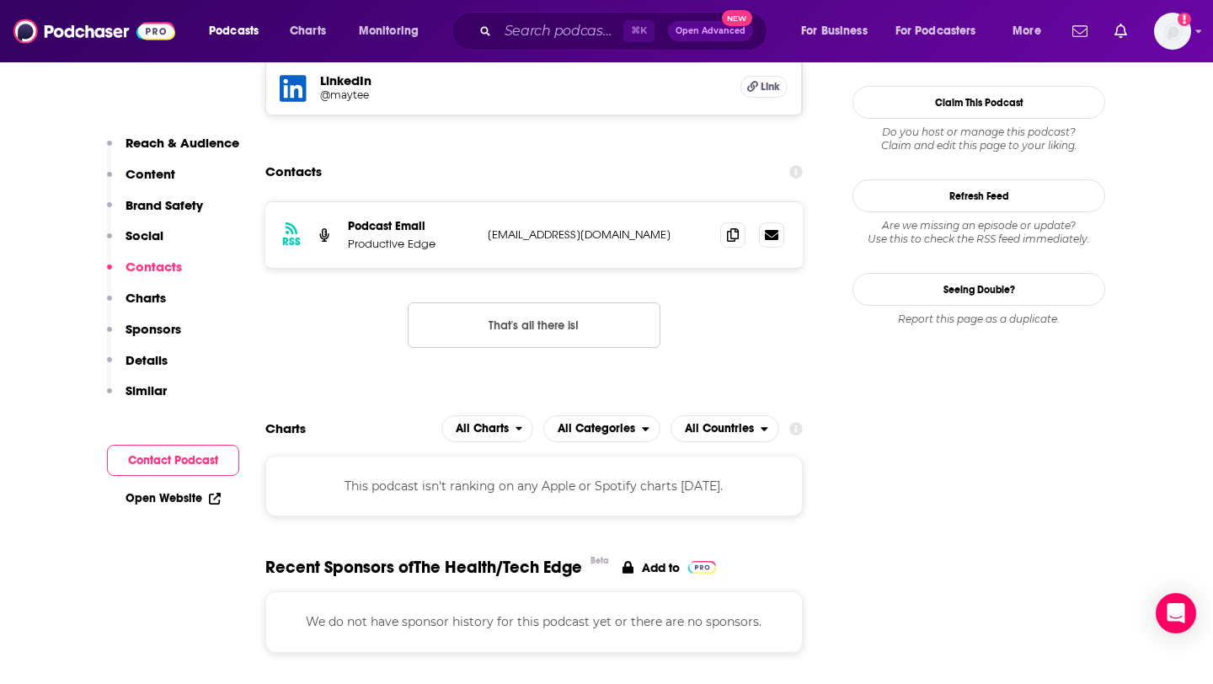
scroll to position [1405, 0]
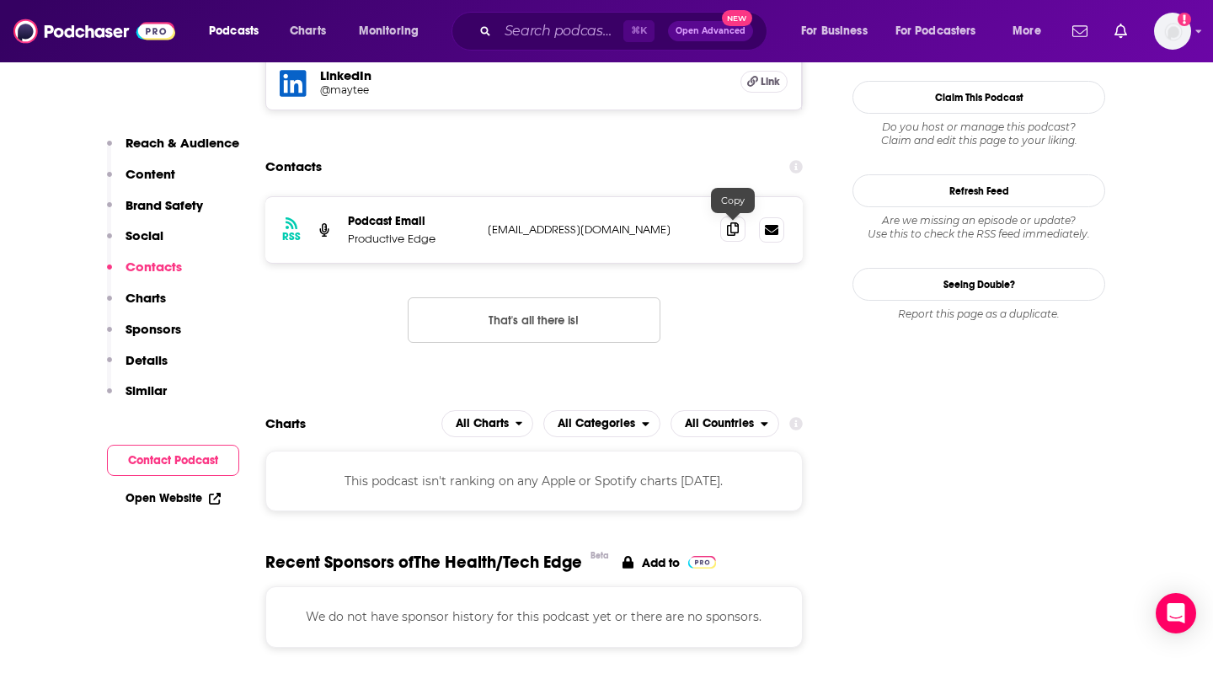
click at [740, 227] on span at bounding box center [732, 229] width 25 height 25
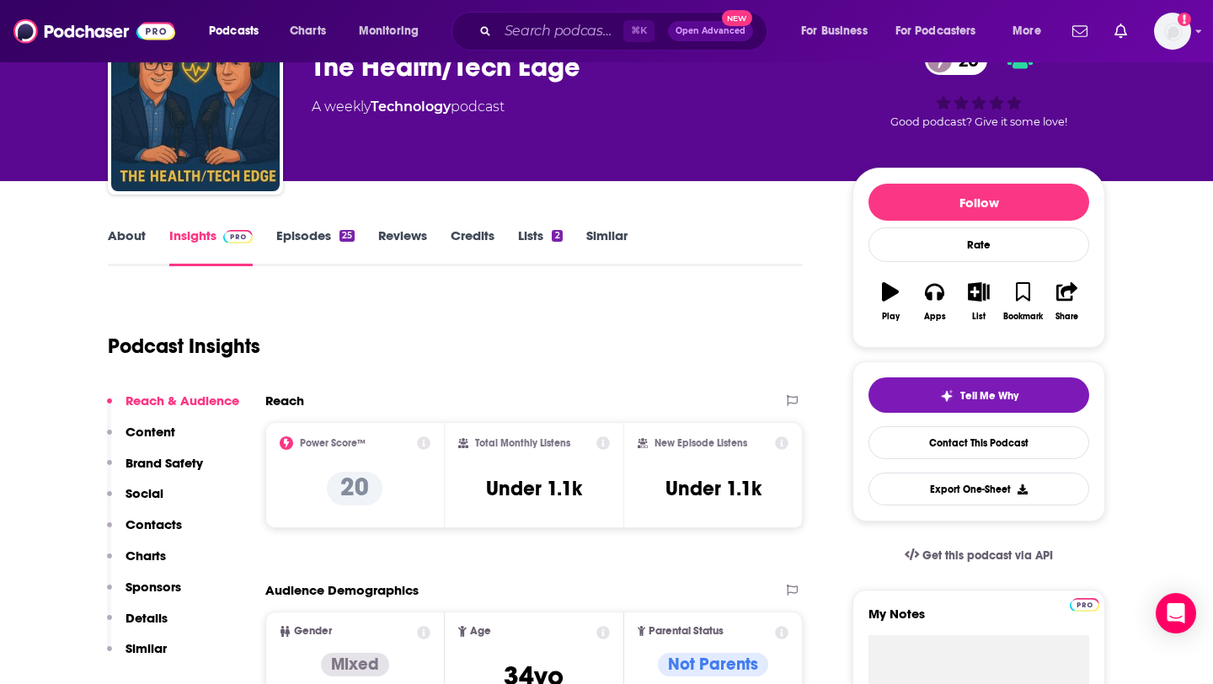
scroll to position [0, 0]
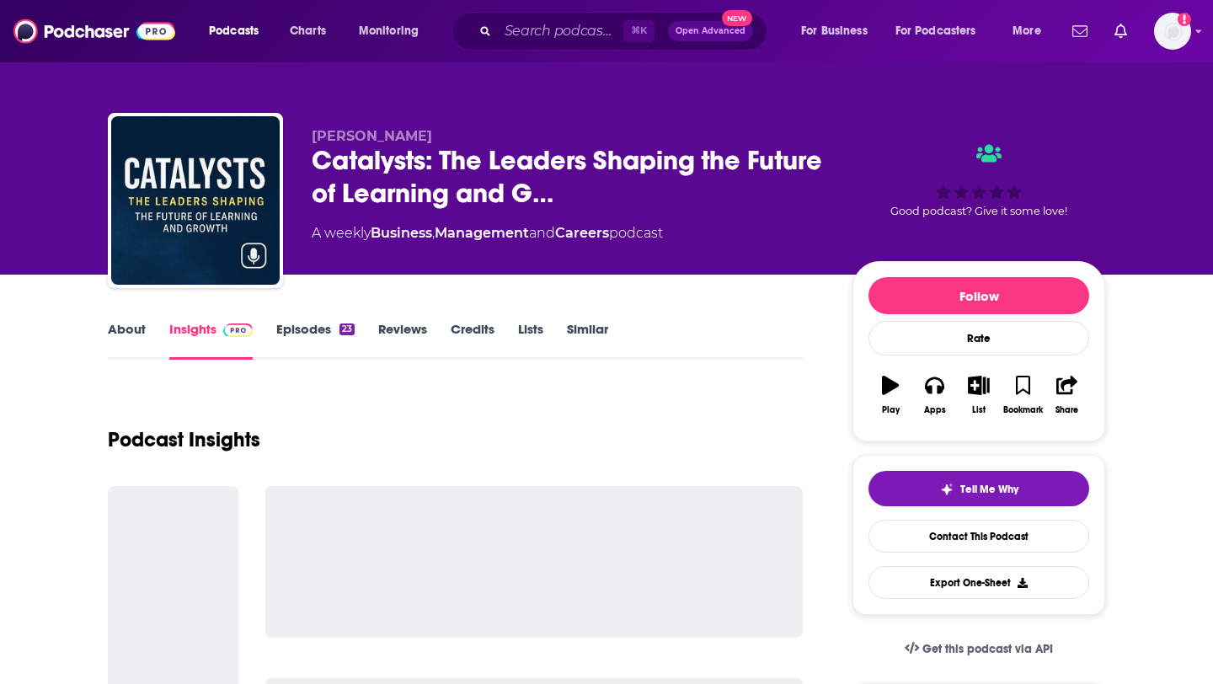
click at [307, 335] on link "Episodes 23" at bounding box center [315, 340] width 78 height 39
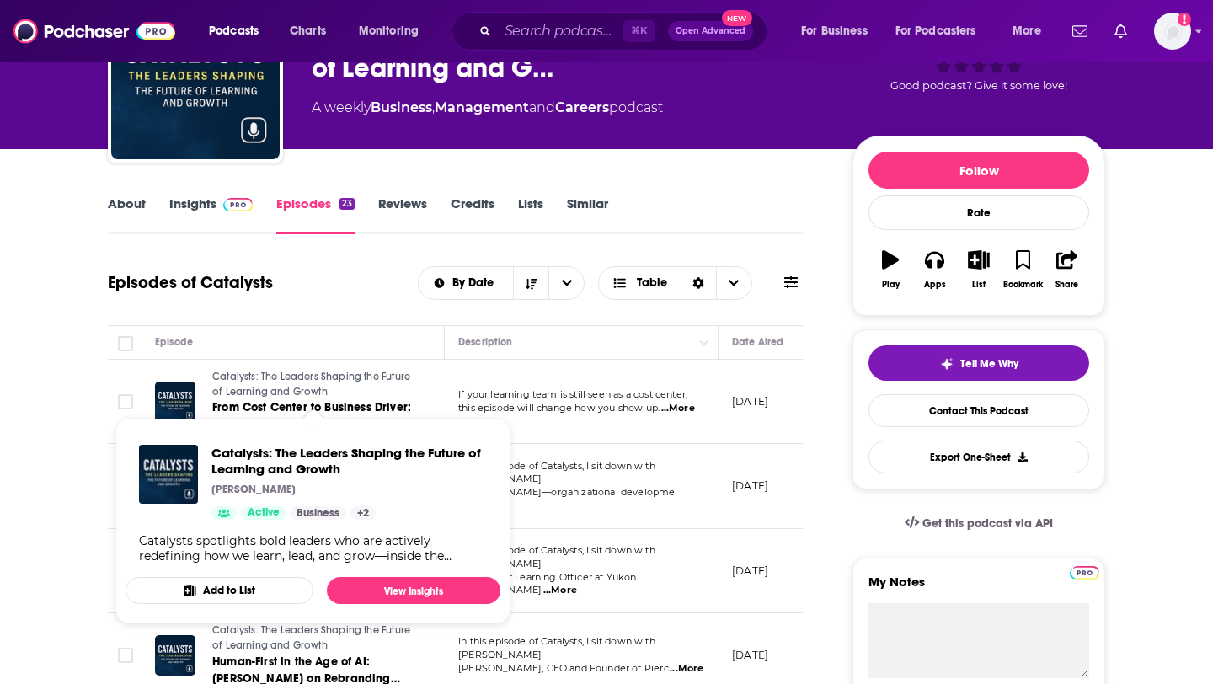
scroll to position [126, 0]
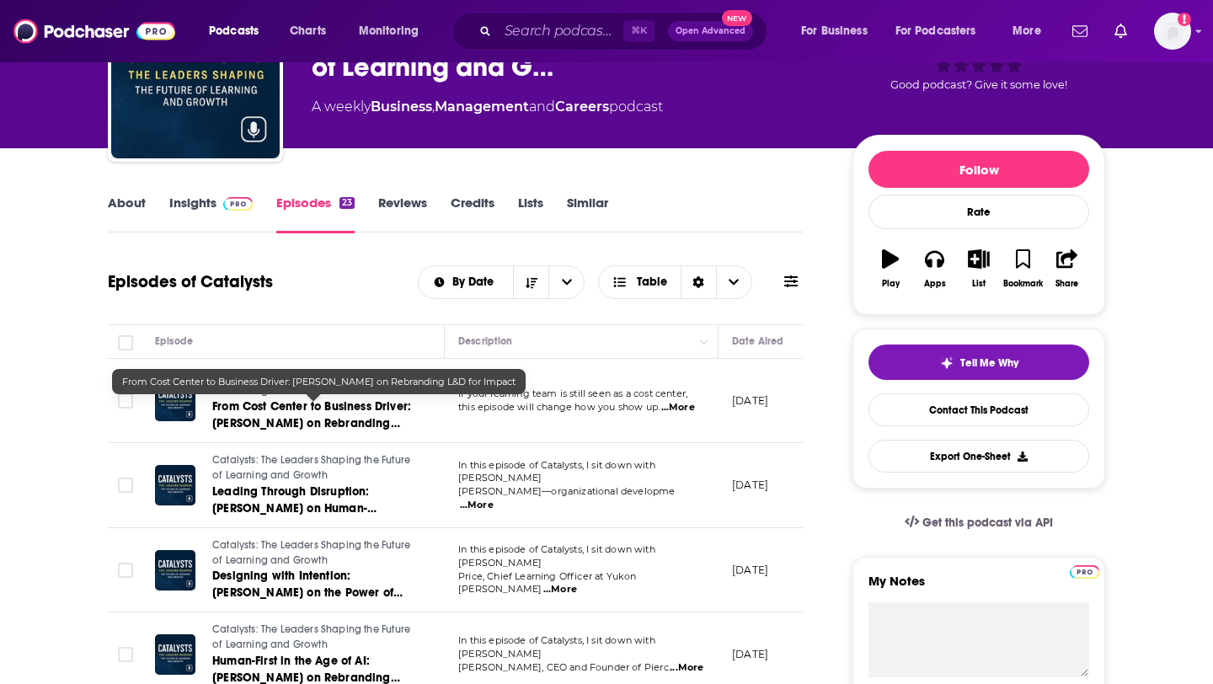
click at [308, 411] on span "From Cost Center to Business Driver: Andrew Scivally on Rebranding L&D for Impa…" at bounding box center [311, 423] width 199 height 48
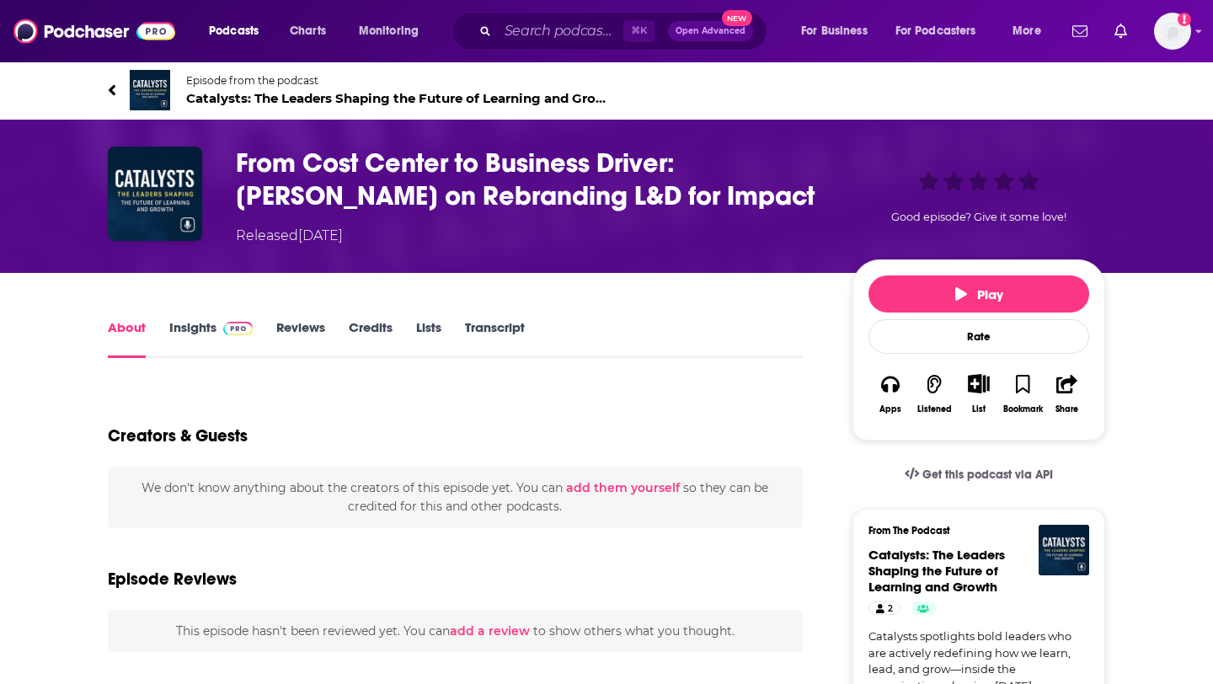
click at [210, 329] on link "Insights" at bounding box center [210, 338] width 83 height 39
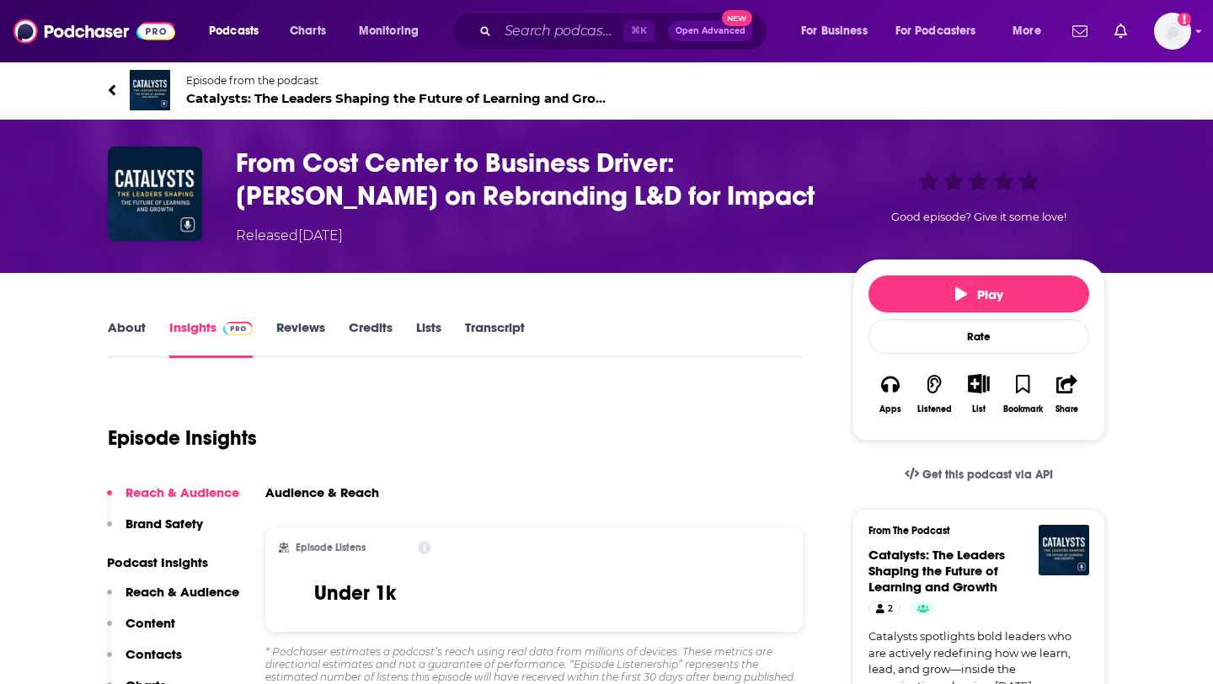
click at [119, 329] on link "About" at bounding box center [127, 338] width 38 height 39
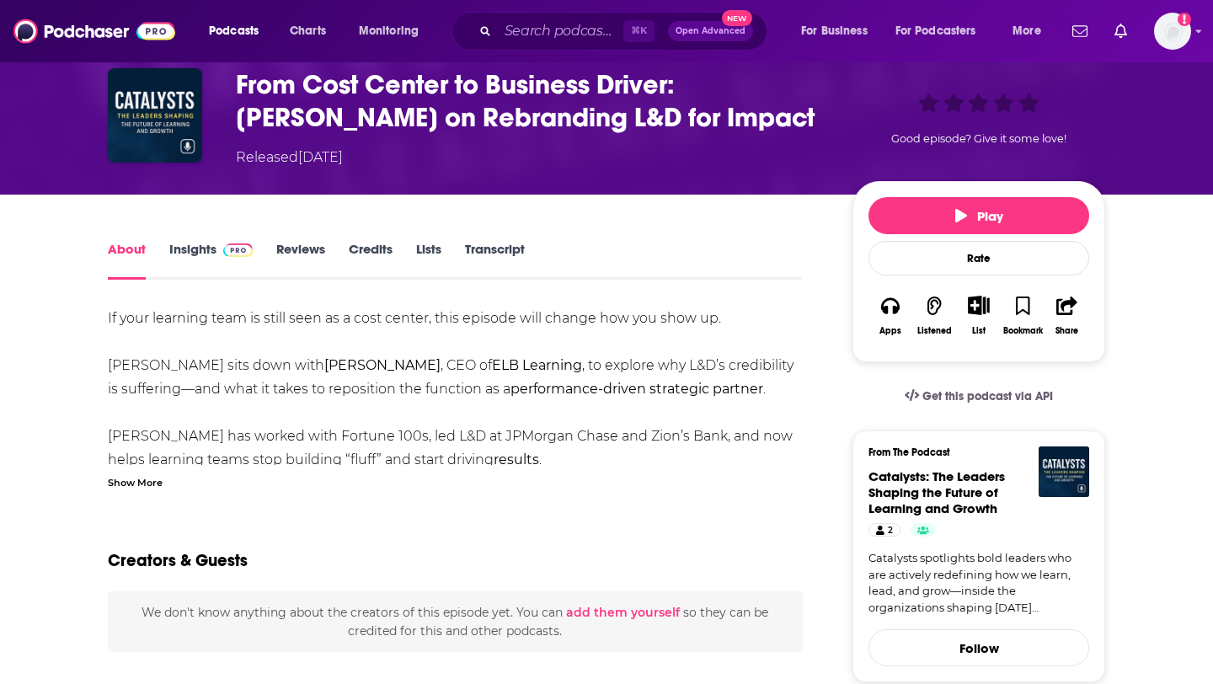
scroll to position [87, 0]
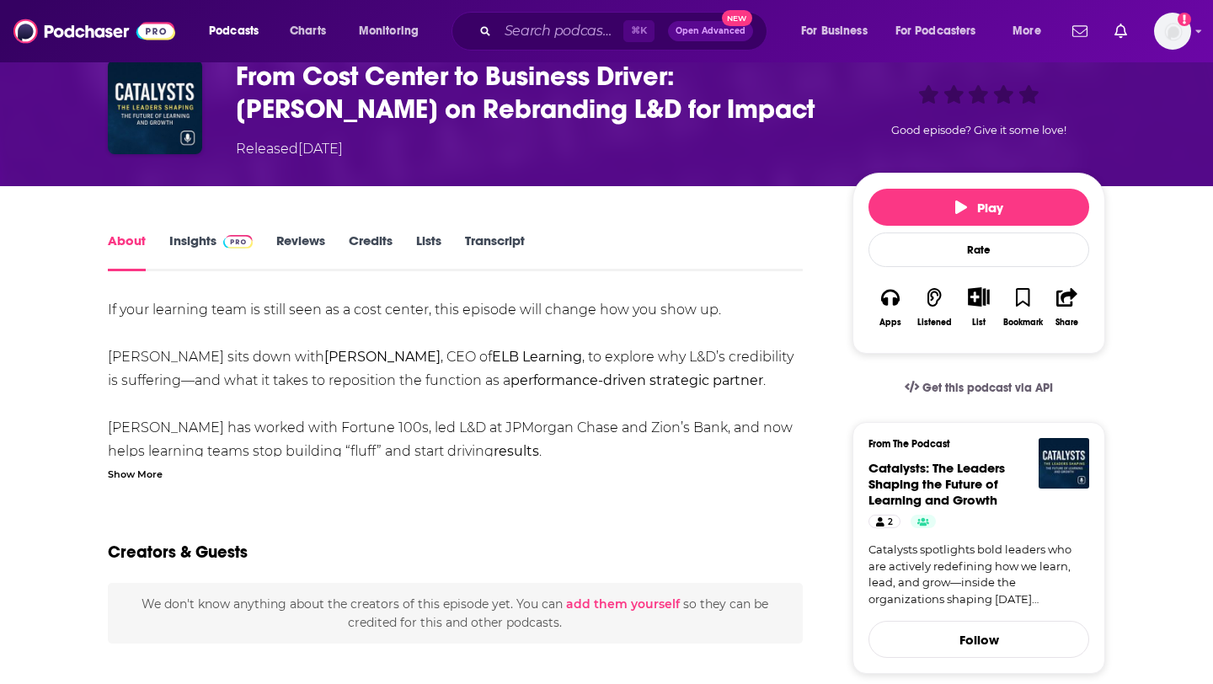
click at [118, 476] on div "Show More" at bounding box center [135, 473] width 55 height 16
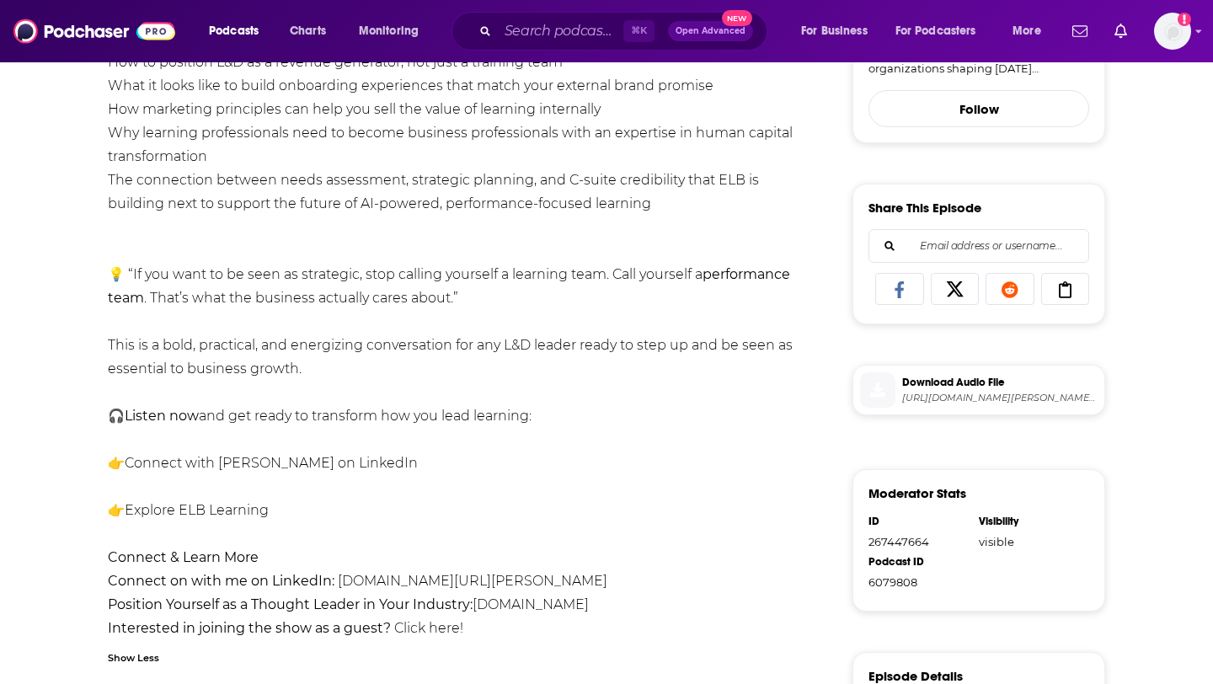
scroll to position [0, 0]
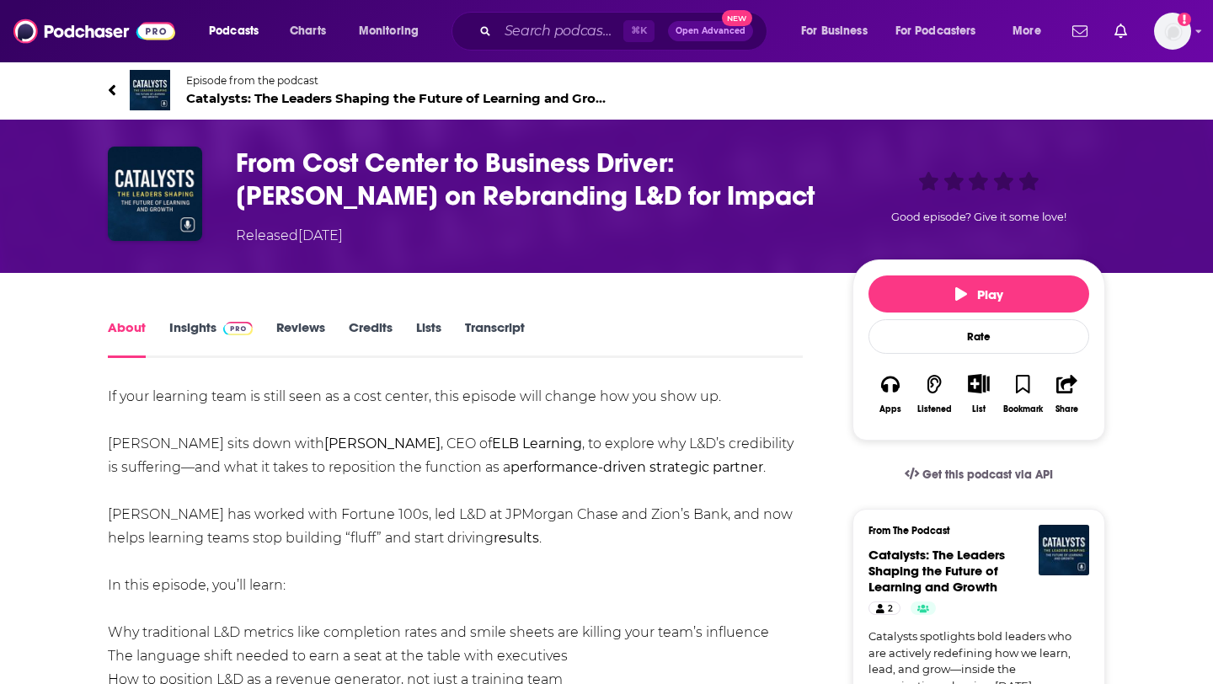
drag, startPoint x: 243, startPoint y: 150, endPoint x: 702, endPoint y: 226, distance: 465.4
click at [702, 226] on div "From Cost Center to Business Driver: Andrew Scivally on Rebranding L&D for Impa…" at bounding box center [531, 196] width 590 height 99
click at [702, 226] on div "Released Tuesday, 30th September 2025" at bounding box center [531, 236] width 590 height 20
drag, startPoint x: 600, startPoint y: 94, endPoint x: 597, endPoint y: 6, distance: 88.5
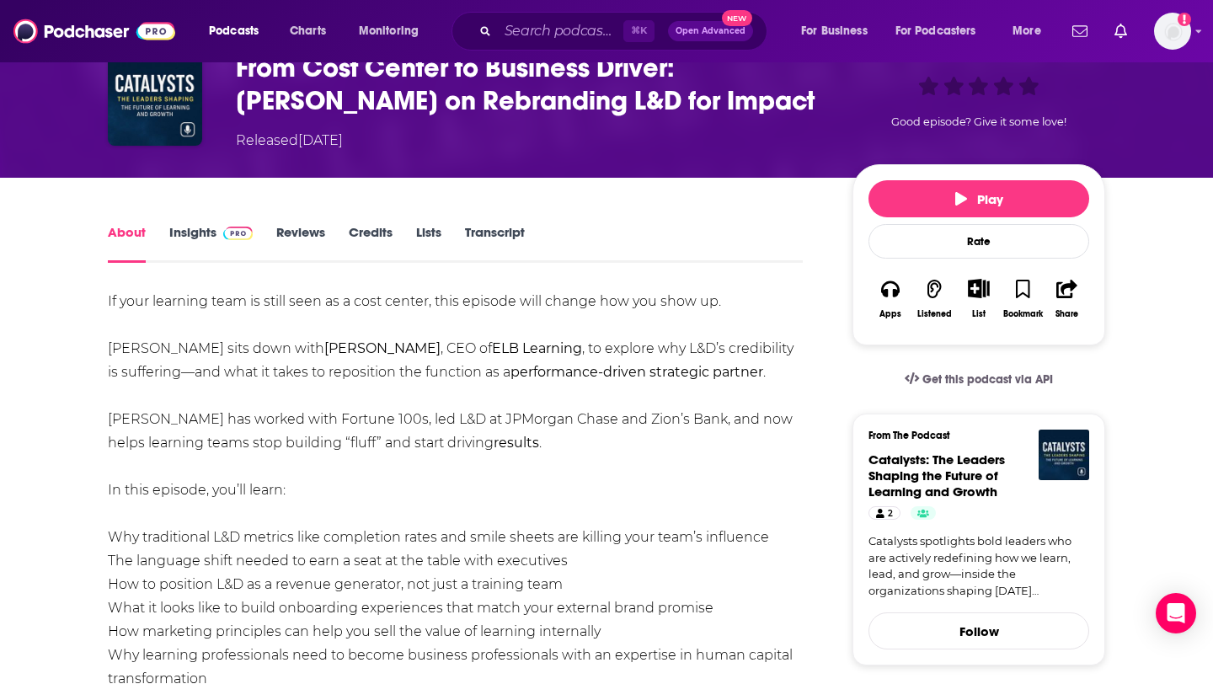
scroll to position [97, 0]
